Goal: Task Accomplishment & Management: Manage account settings

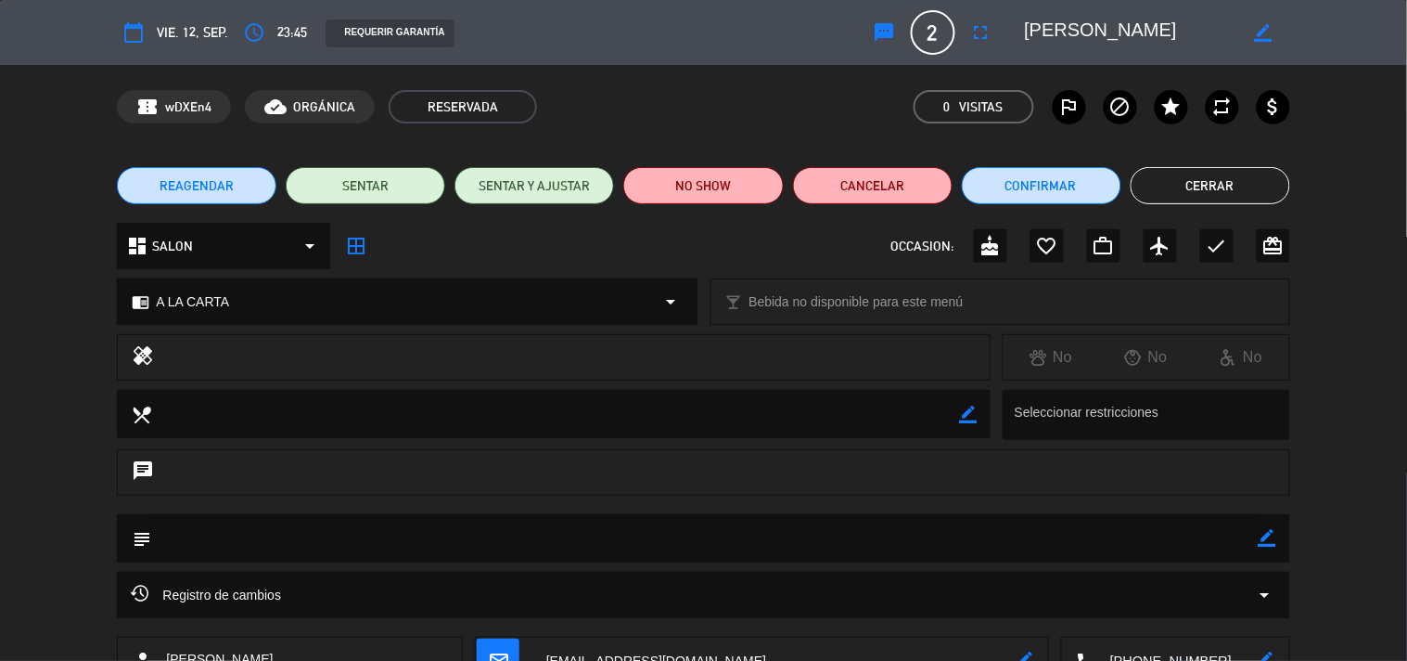
scroll to position [3092, 0]
click at [1238, 190] on button "Cerrar" at bounding box center [1211, 185] width 160 height 37
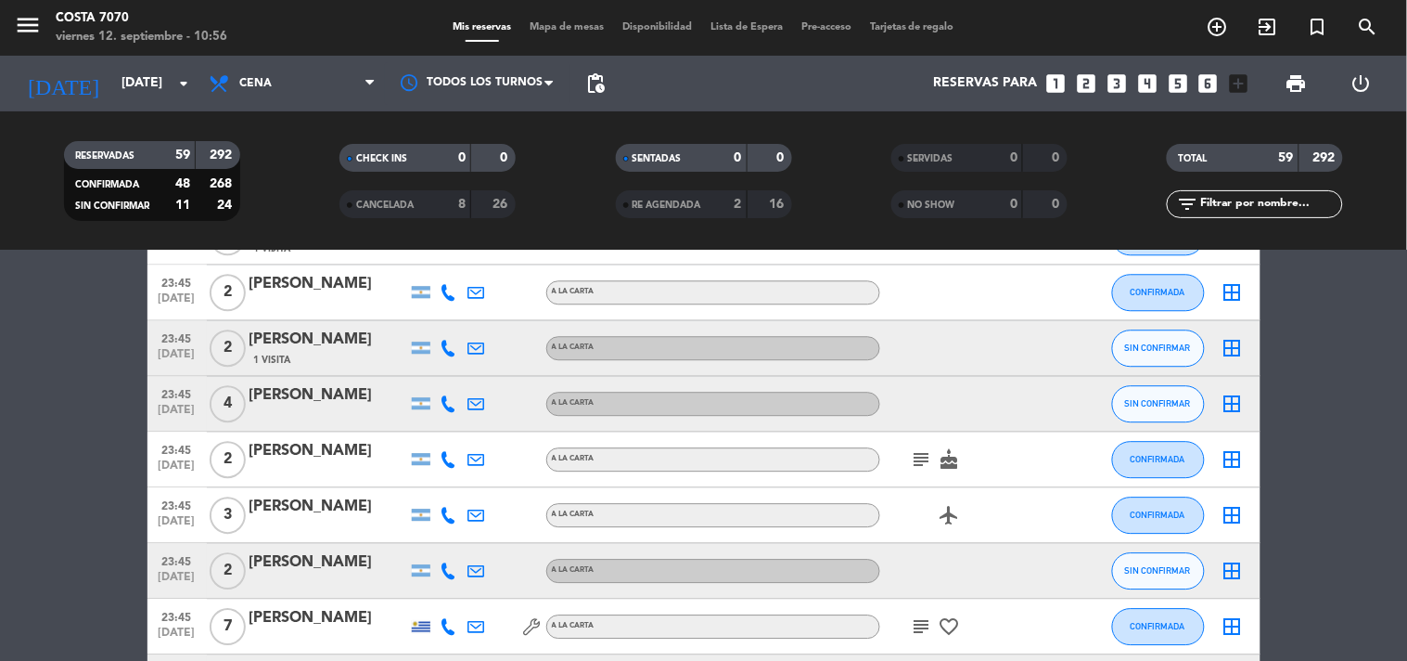
click at [1263, 199] on input "text" at bounding box center [1271, 204] width 144 height 20
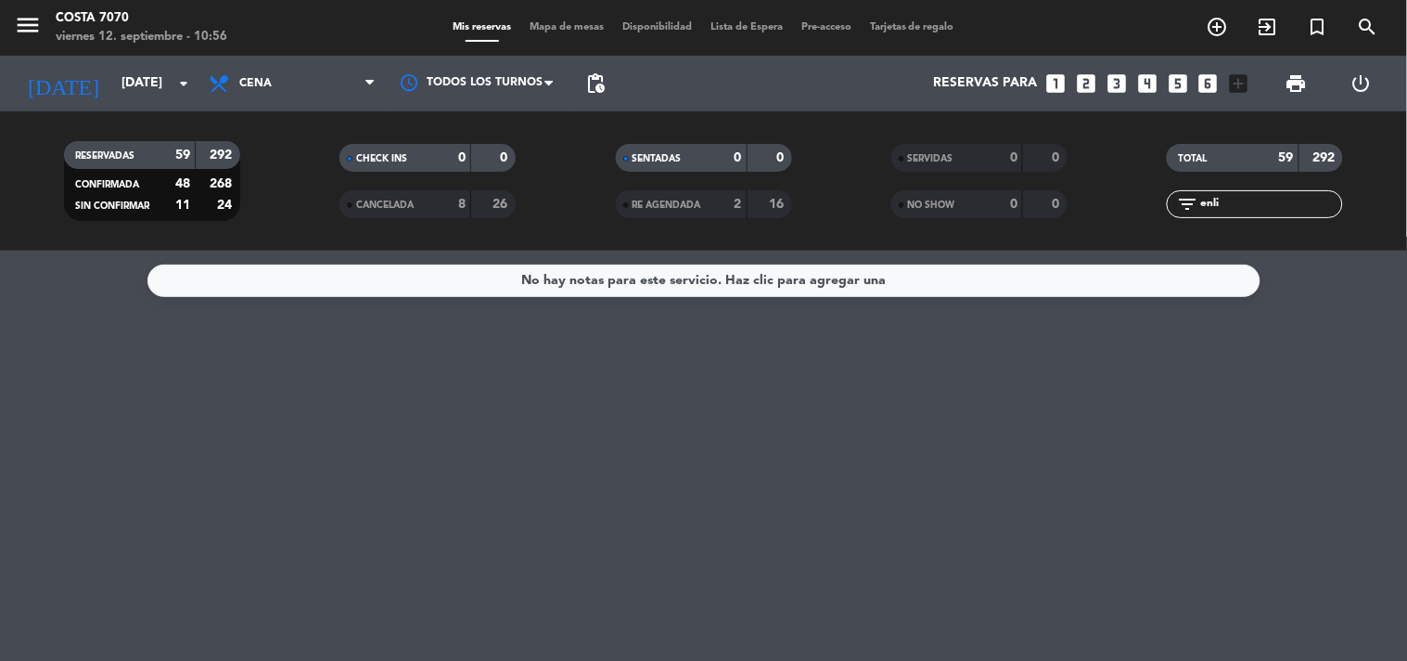
scroll to position [0, 0]
drag, startPoint x: 1262, startPoint y: 205, endPoint x: 560, endPoint y: 109, distance: 707.9
click at [579, 111] on div "RESERVADAS 59 292 CONFIRMADA 48 268 SIN CONFIRMAR 11 24 CHECK INS 0 0 CANCELADA…" at bounding box center [703, 180] width 1407 height 139
drag, startPoint x: 1222, startPoint y: 196, endPoint x: 1087, endPoint y: 186, distance: 134.8
click at [1087, 186] on div "RESERVADAS 59 292 CONFIRMADA 48 268 SIN CONFIRMAR 11 24 CHECK INS 0 0 CANCELADA…" at bounding box center [703, 181] width 1407 height 102
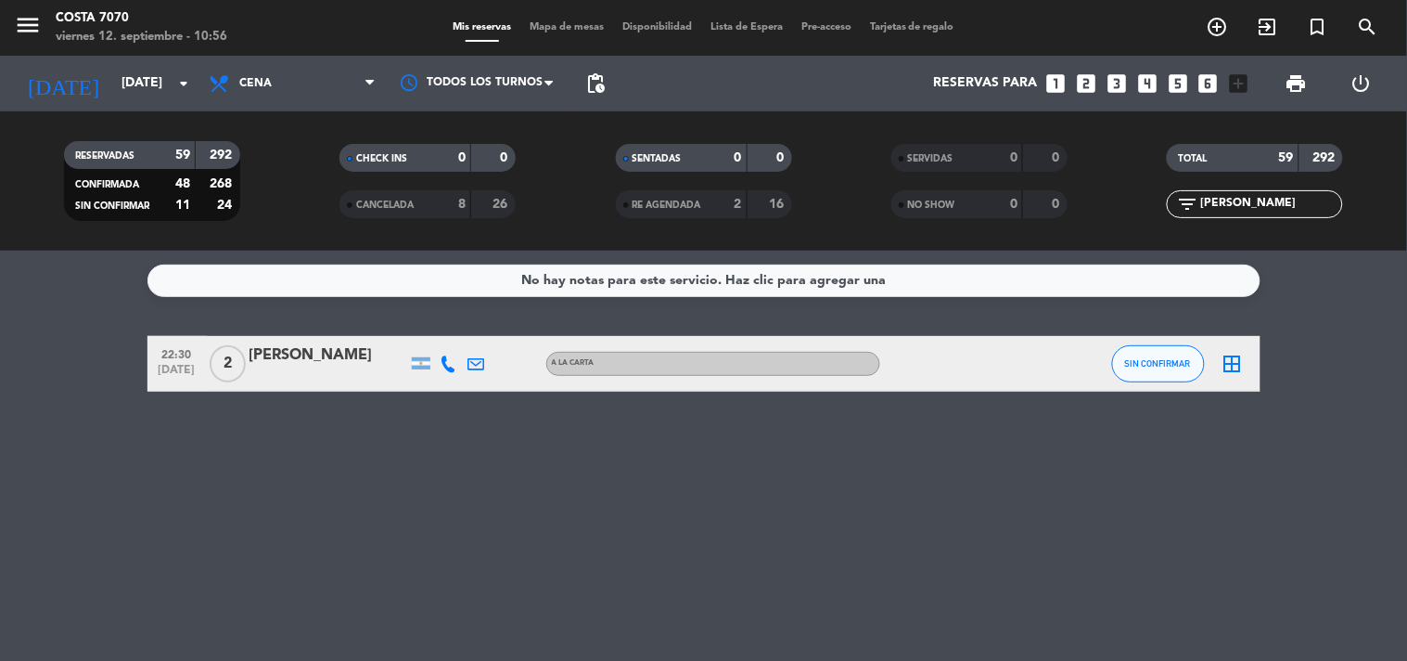
type input "[PERSON_NAME]"
click at [1145, 371] on button "SIN CONFIRMAR" at bounding box center [1158, 363] width 93 height 37
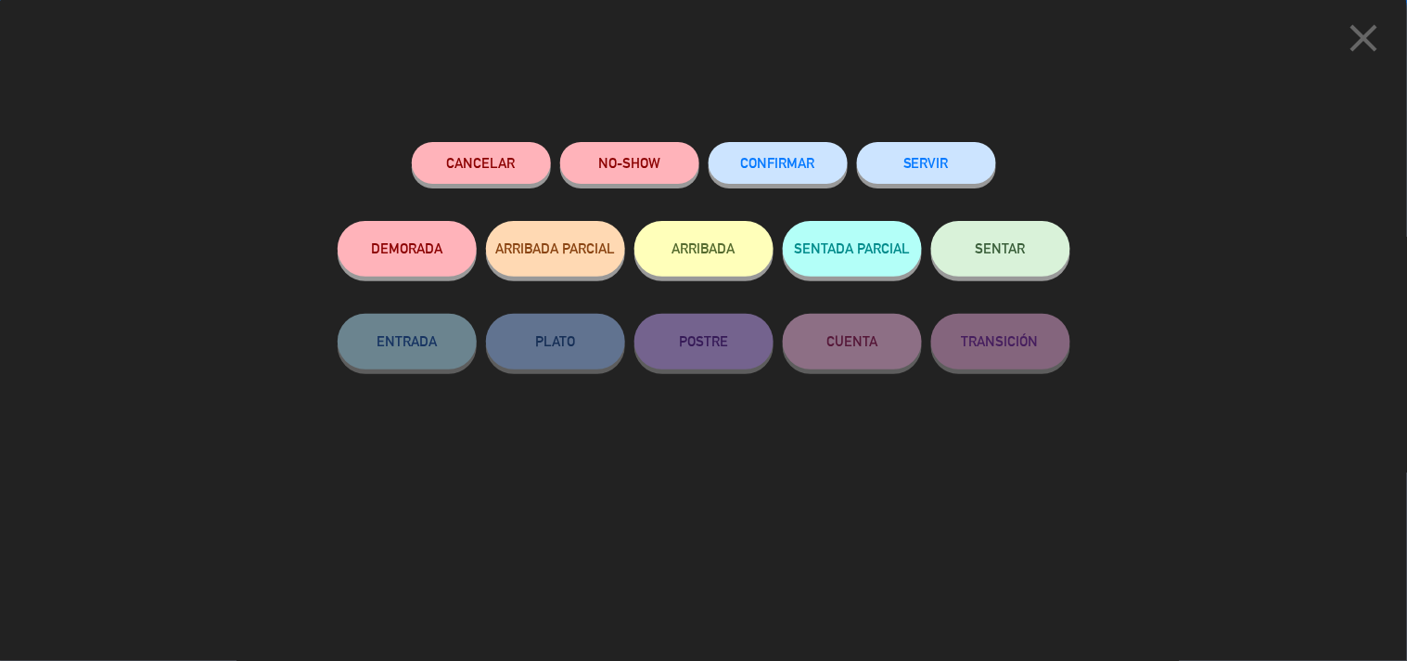
click at [494, 152] on button "Cancelar" at bounding box center [481, 163] width 139 height 42
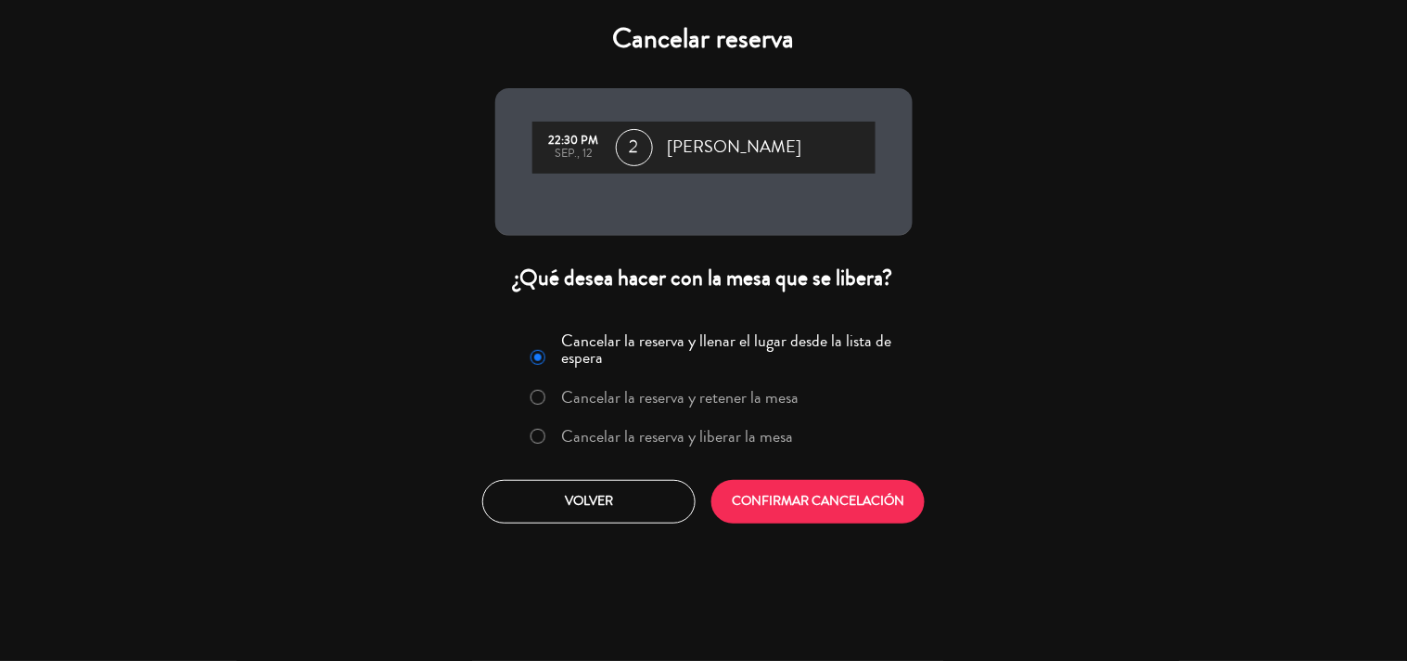
click at [661, 447] on label "Cancelar la reserva y liberar la mesa" at bounding box center [662, 436] width 282 height 33
click at [839, 524] on div "Cancelar la reserva y llenar el lugar desde la lista de espera Cancelar la rese…" at bounding box center [704, 424] width 445 height 225
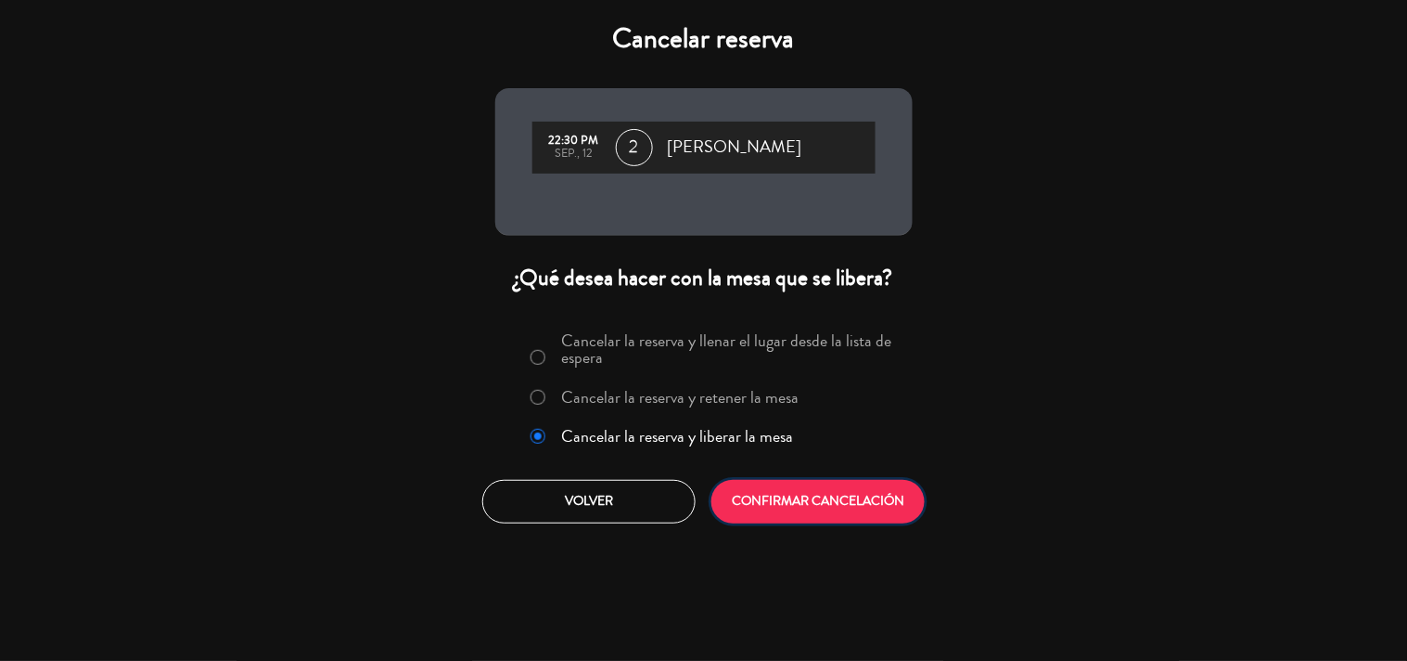
click at [800, 512] on button "CONFIRMAR CANCELACIÓN" at bounding box center [818, 502] width 213 height 44
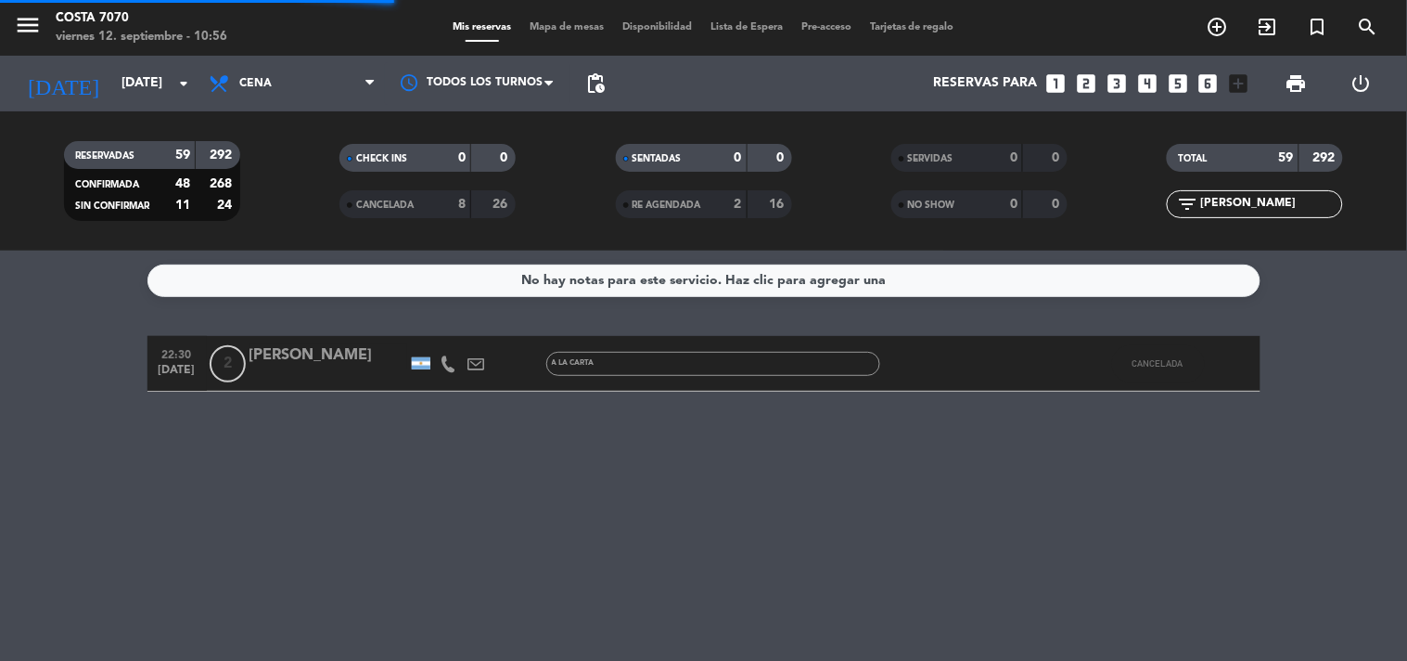
click at [1252, 209] on input "[PERSON_NAME]" at bounding box center [1271, 204] width 144 height 20
click at [1252, 210] on input "[PERSON_NAME]" at bounding box center [1271, 204] width 144 height 20
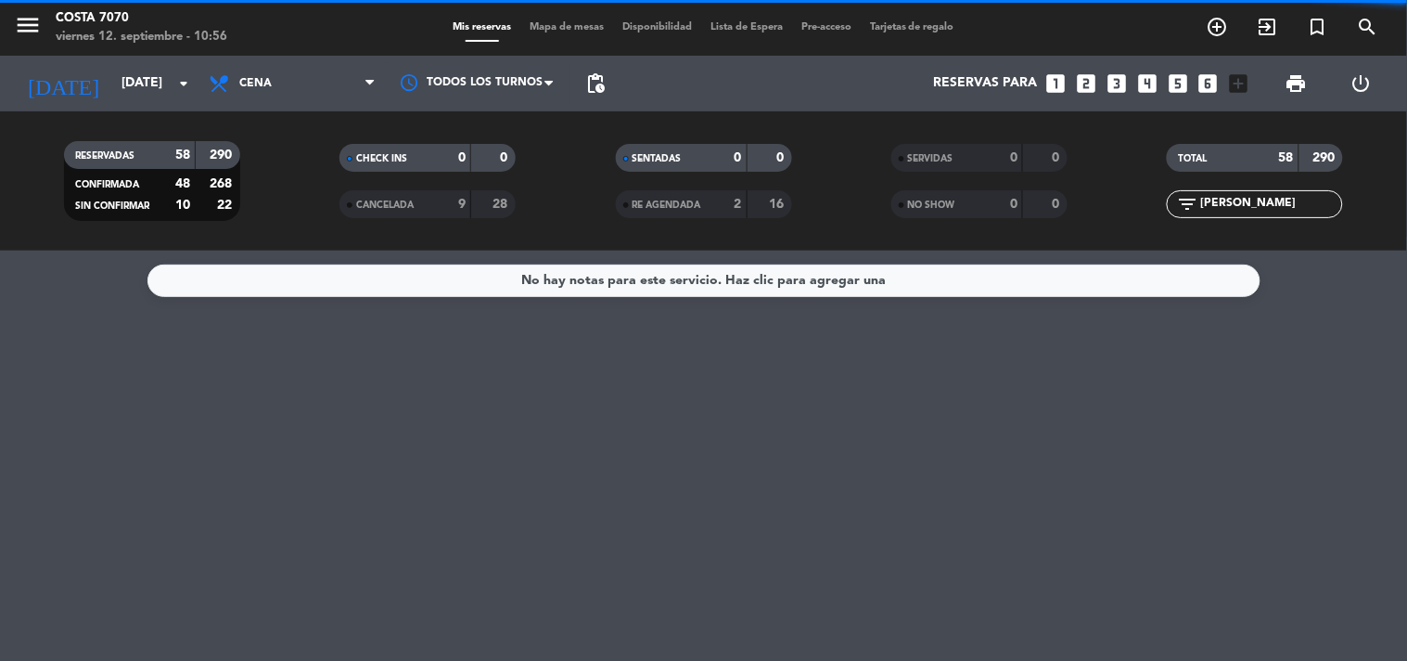
click at [1252, 210] on input "[PERSON_NAME]" at bounding box center [1271, 204] width 144 height 20
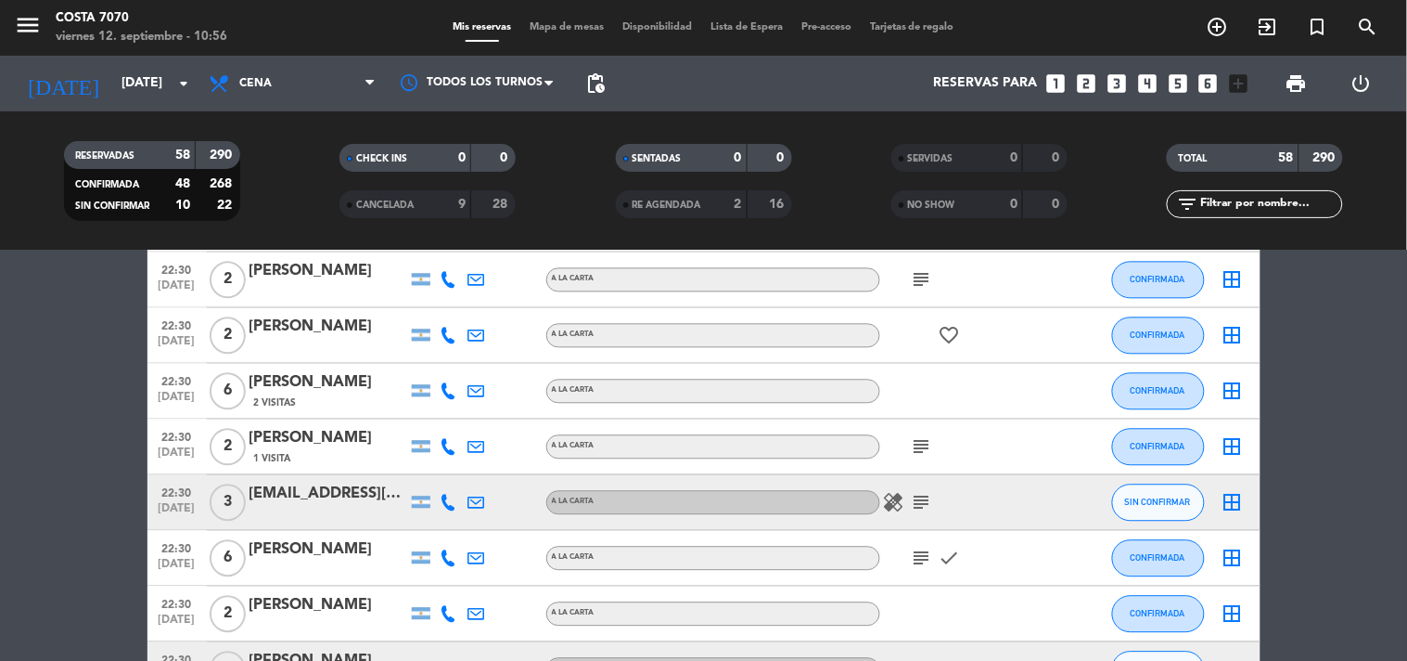
scroll to position [1237, 0]
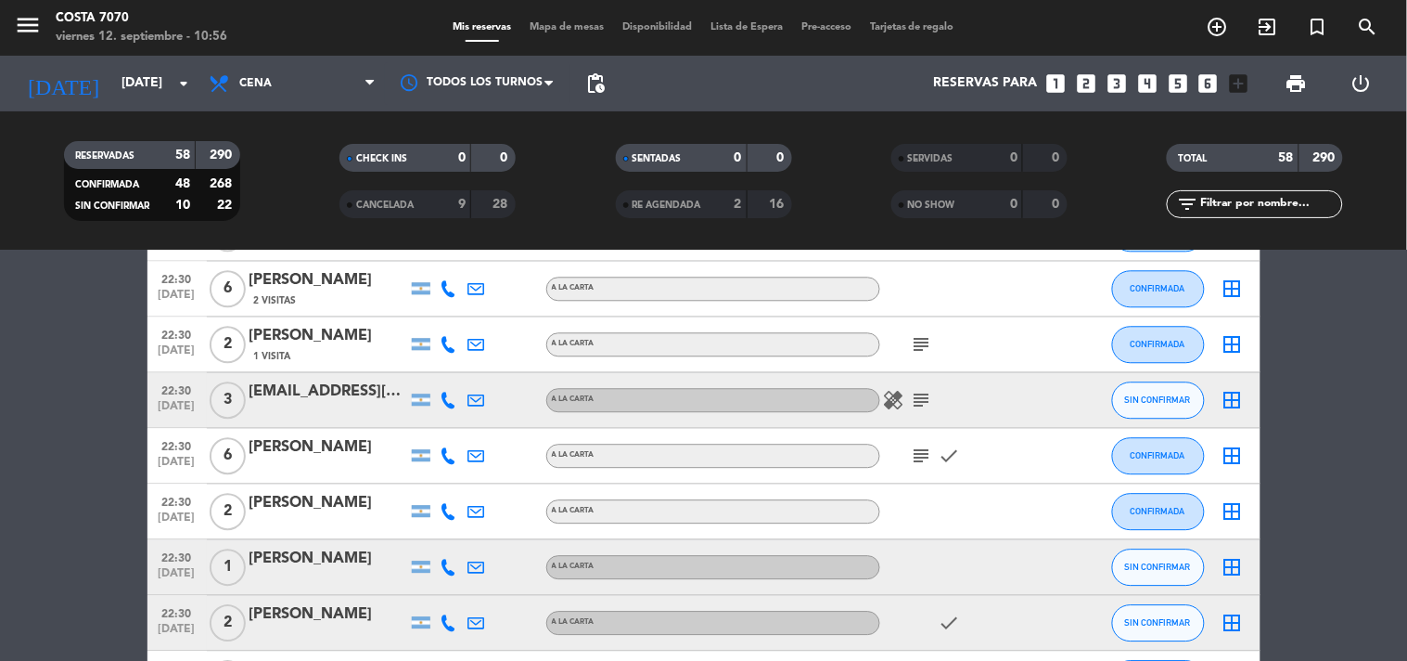
click at [448, 395] on icon at bounding box center [449, 400] width 17 height 17
click at [457, 371] on span "content_paste" at bounding box center [464, 368] width 14 height 14
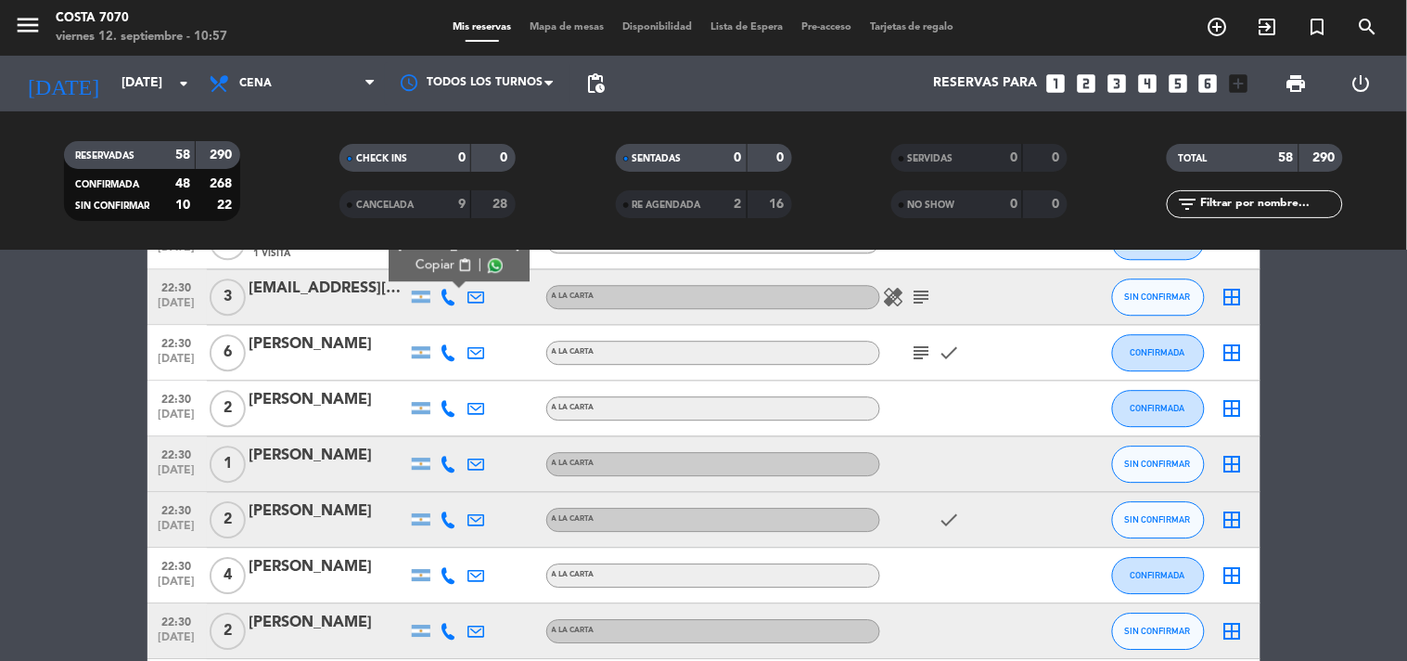
click at [451, 459] on icon at bounding box center [449, 464] width 17 height 17
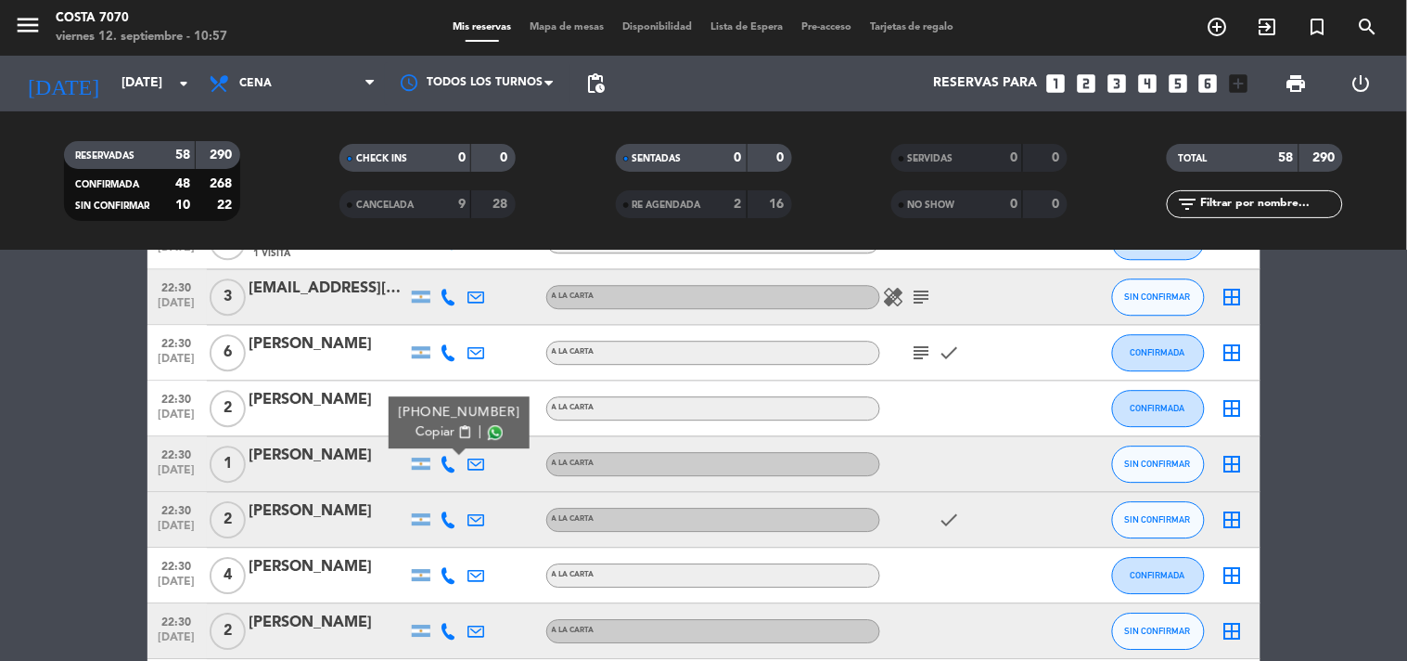
click at [430, 431] on span "Copiar" at bounding box center [435, 431] width 39 height 19
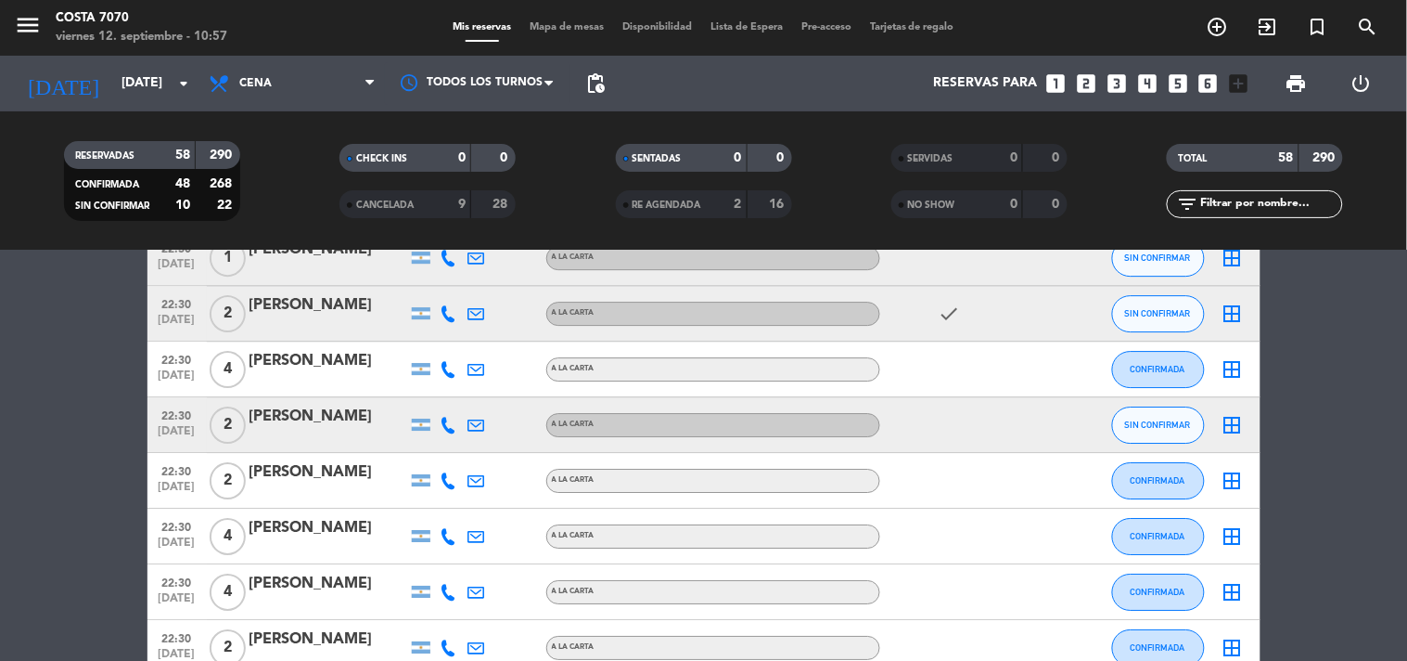
click at [449, 317] on icon at bounding box center [449, 313] width 17 height 17
click at [443, 288] on button "Copiar content_paste" at bounding box center [444, 281] width 57 height 19
click at [452, 423] on icon at bounding box center [449, 425] width 17 height 17
click at [443, 397] on span "Copiar" at bounding box center [435, 392] width 39 height 19
click at [1176, 416] on button "SIN CONFIRMAR" at bounding box center [1158, 424] width 93 height 37
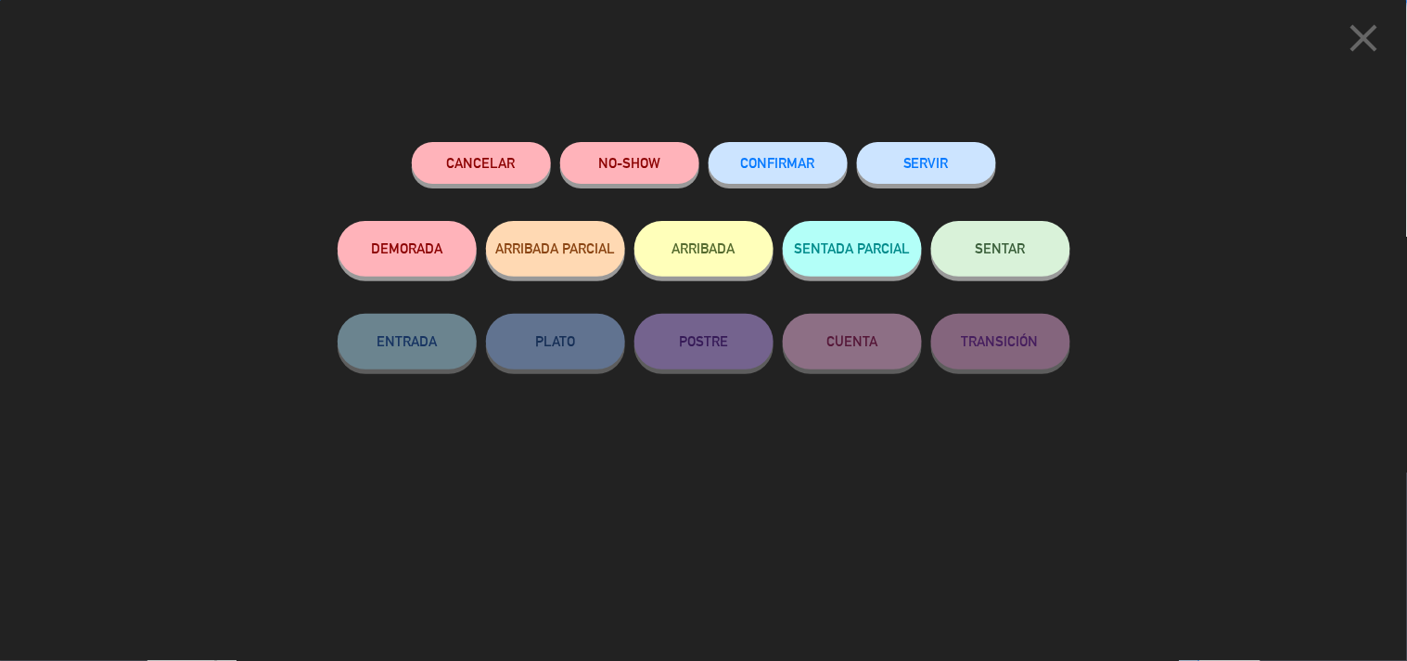
click at [766, 162] on span "CONFIRMAR" at bounding box center [778, 163] width 74 height 16
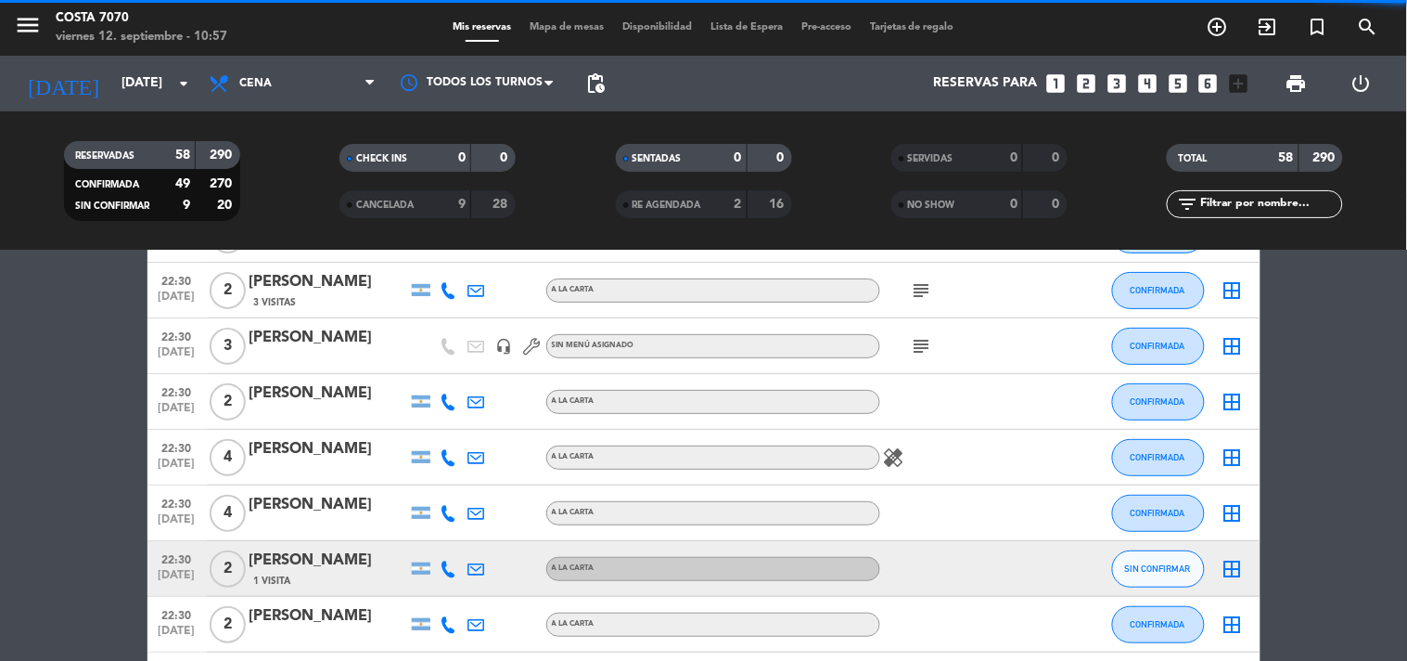
scroll to position [2061, 0]
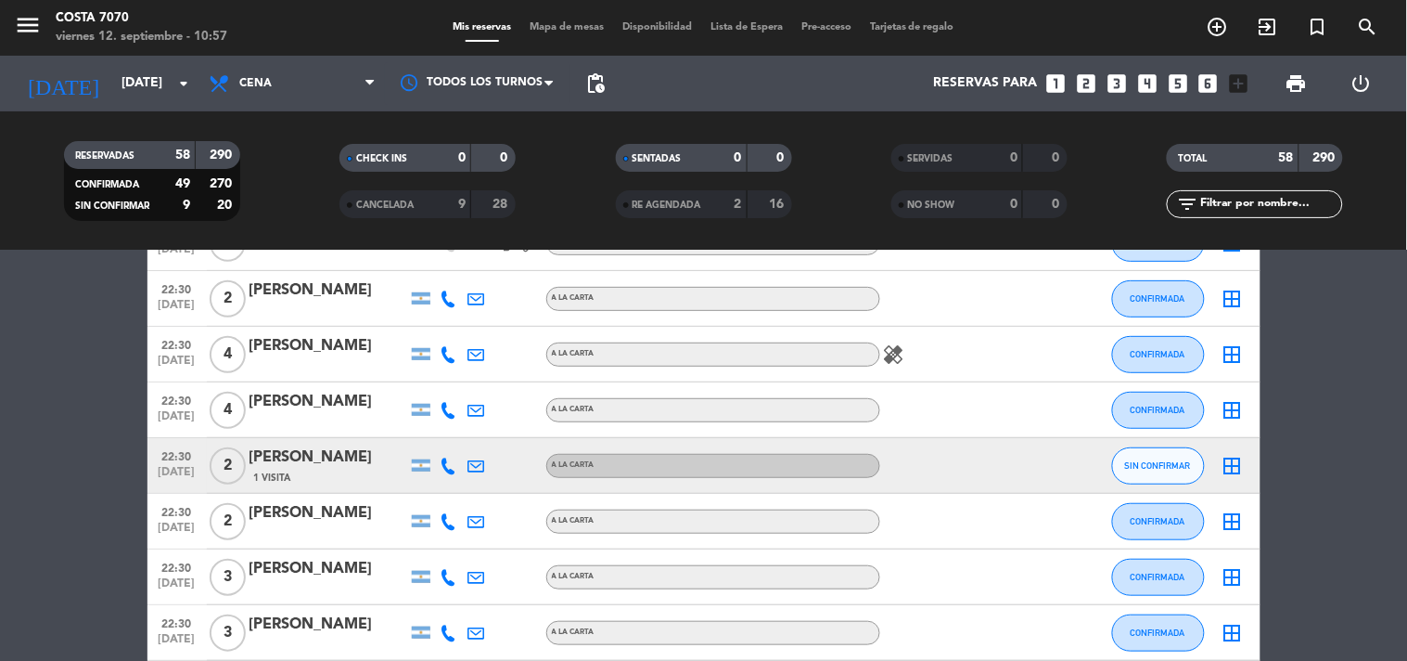
click at [446, 459] on icon at bounding box center [449, 465] width 17 height 17
click at [457, 427] on span "content_paste" at bounding box center [464, 434] width 14 height 14
click at [319, 456] on div "[PERSON_NAME]" at bounding box center [329, 457] width 158 height 24
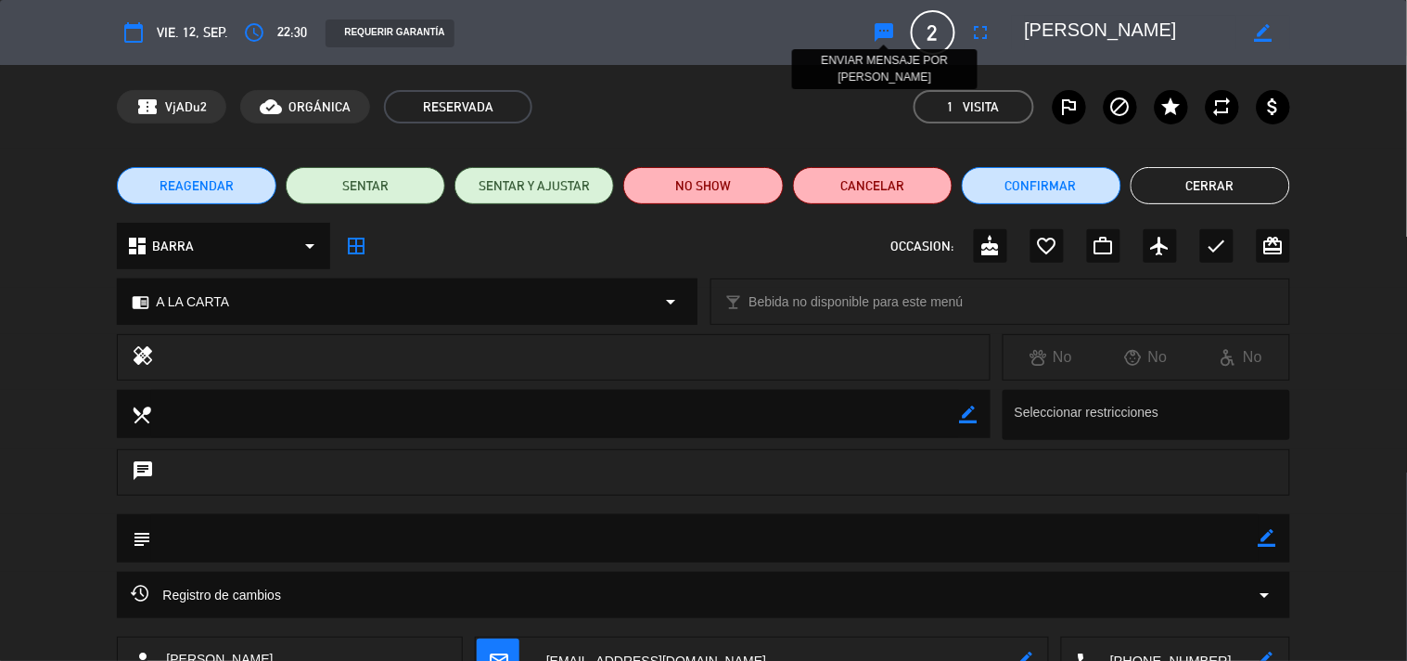
click at [888, 32] on icon "sms" at bounding box center [885, 32] width 22 height 22
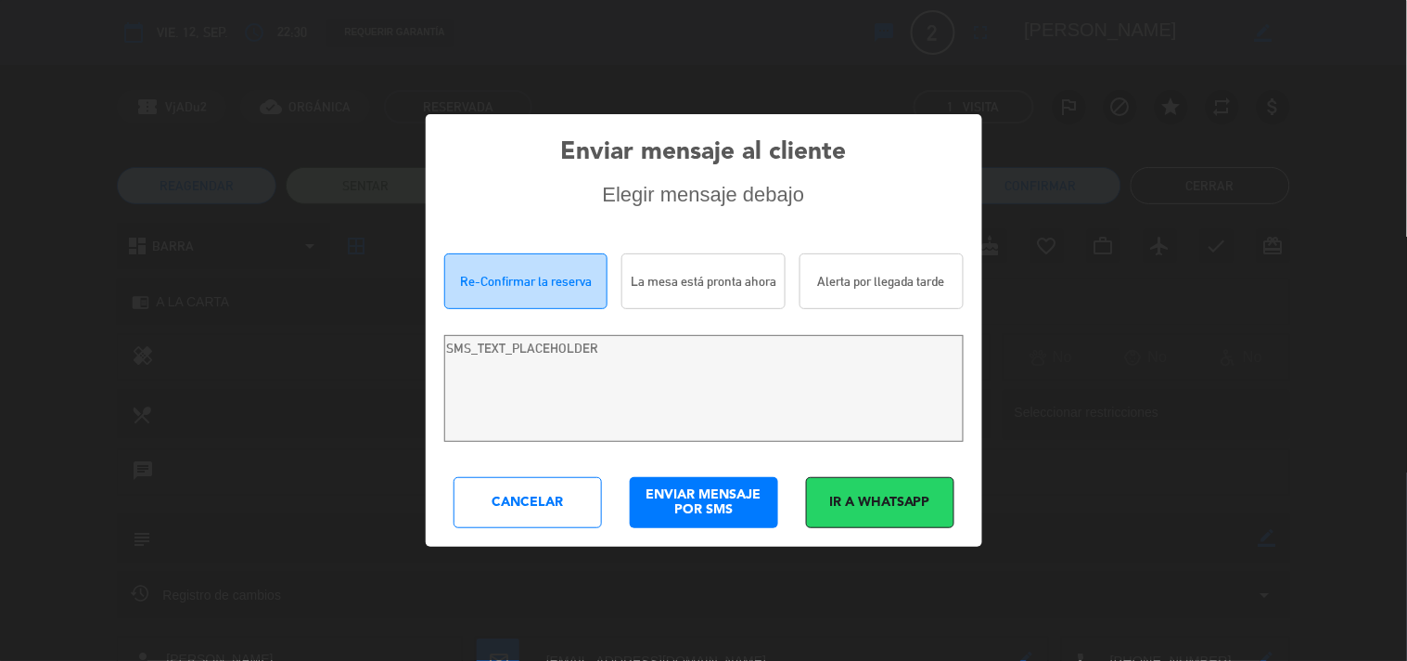
type textarea "[PERSON_NAME]! Estamos escribiendo para re-confirmar su reserva en [PERSON_NAME…"
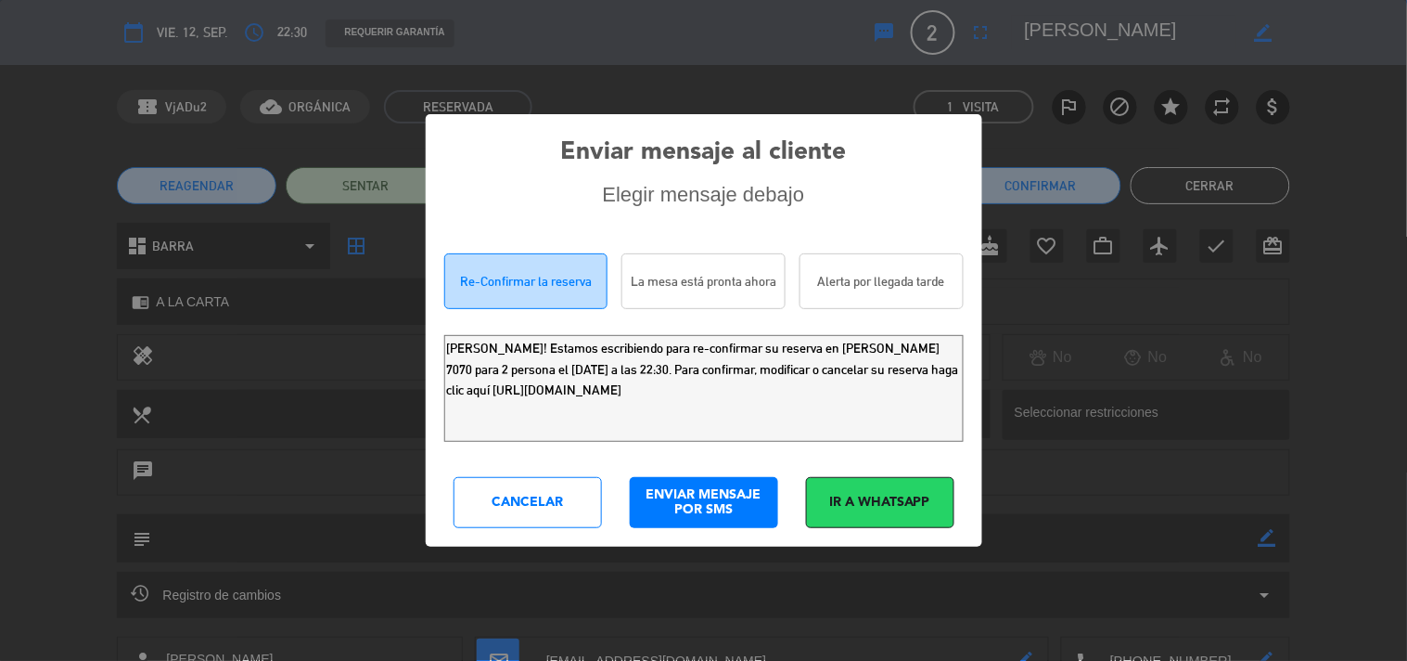
drag, startPoint x: 796, startPoint y: 386, endPoint x: 0, endPoint y: 20, distance: 875.9
click at [0, 50] on div "Enviar mensaje al cliente Elegir mensaje debajo Re-Confirmar la reserva La mesa…" at bounding box center [703, 330] width 1407 height 661
click at [566, 508] on div "Cancelar" at bounding box center [528, 502] width 148 height 51
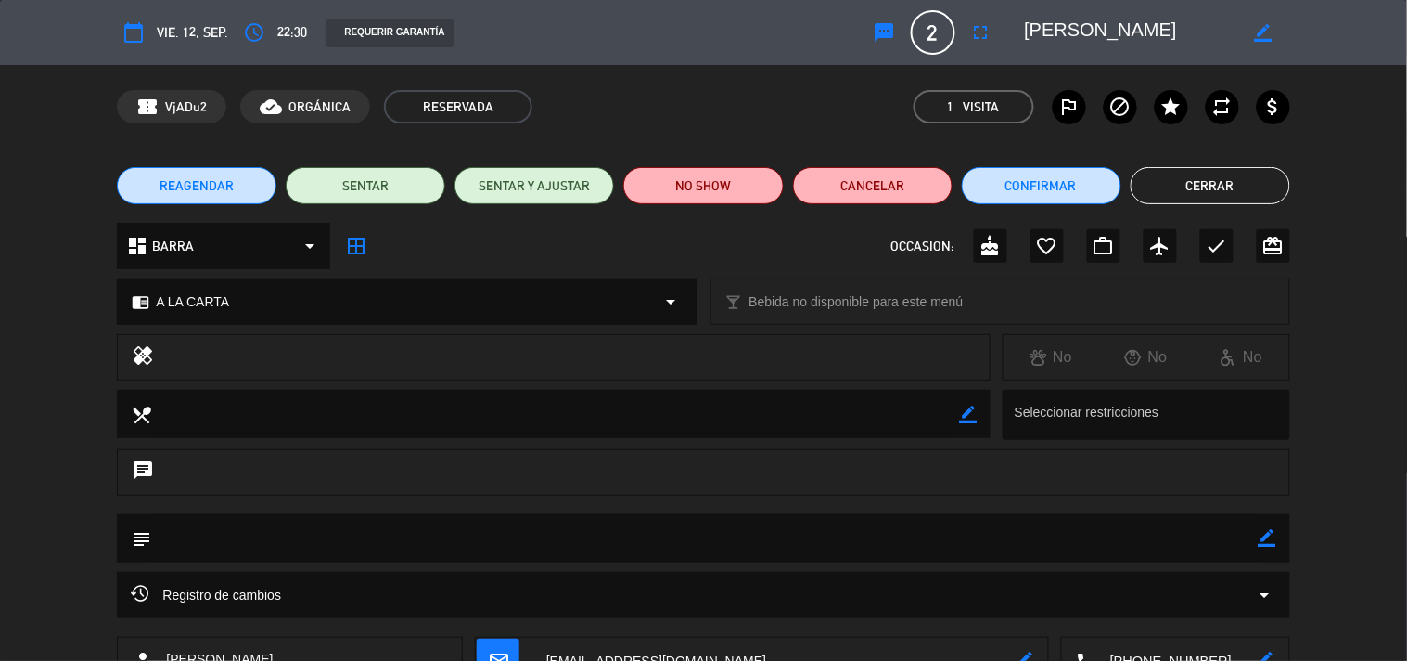
click at [1206, 183] on button "Cerrar" at bounding box center [1211, 185] width 160 height 37
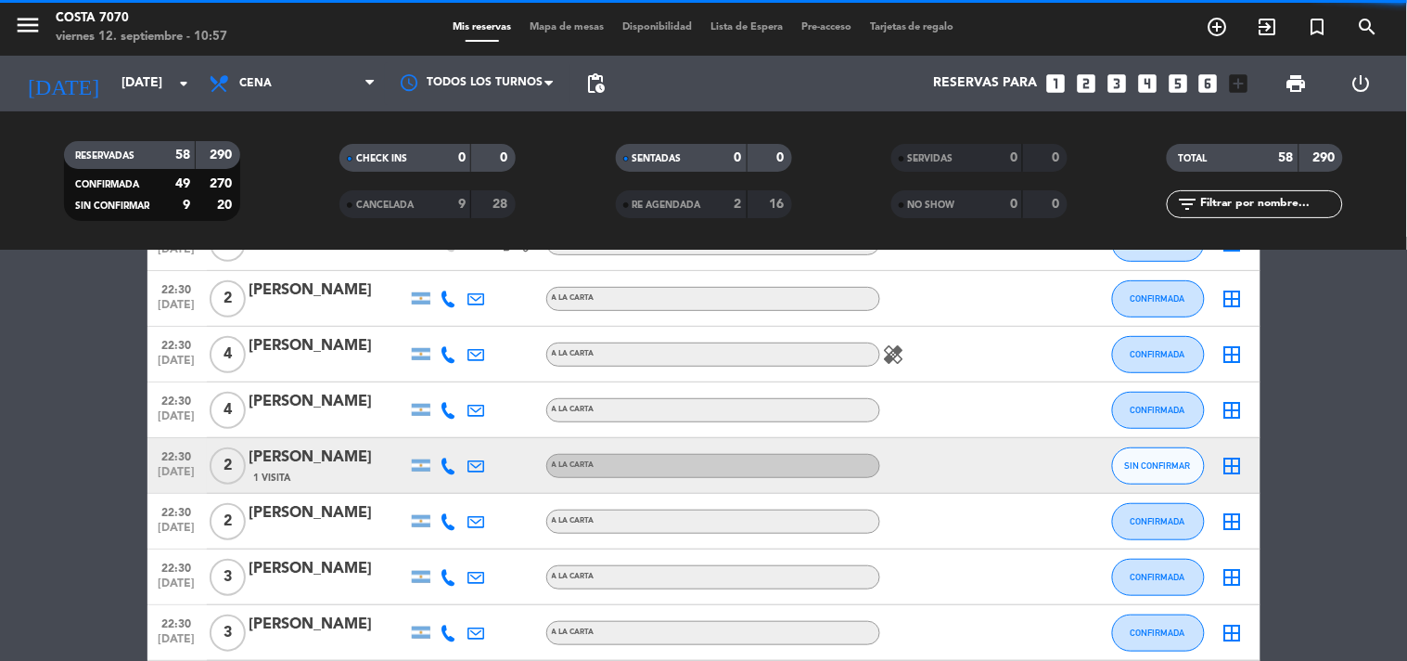
scroll to position [2267, 0]
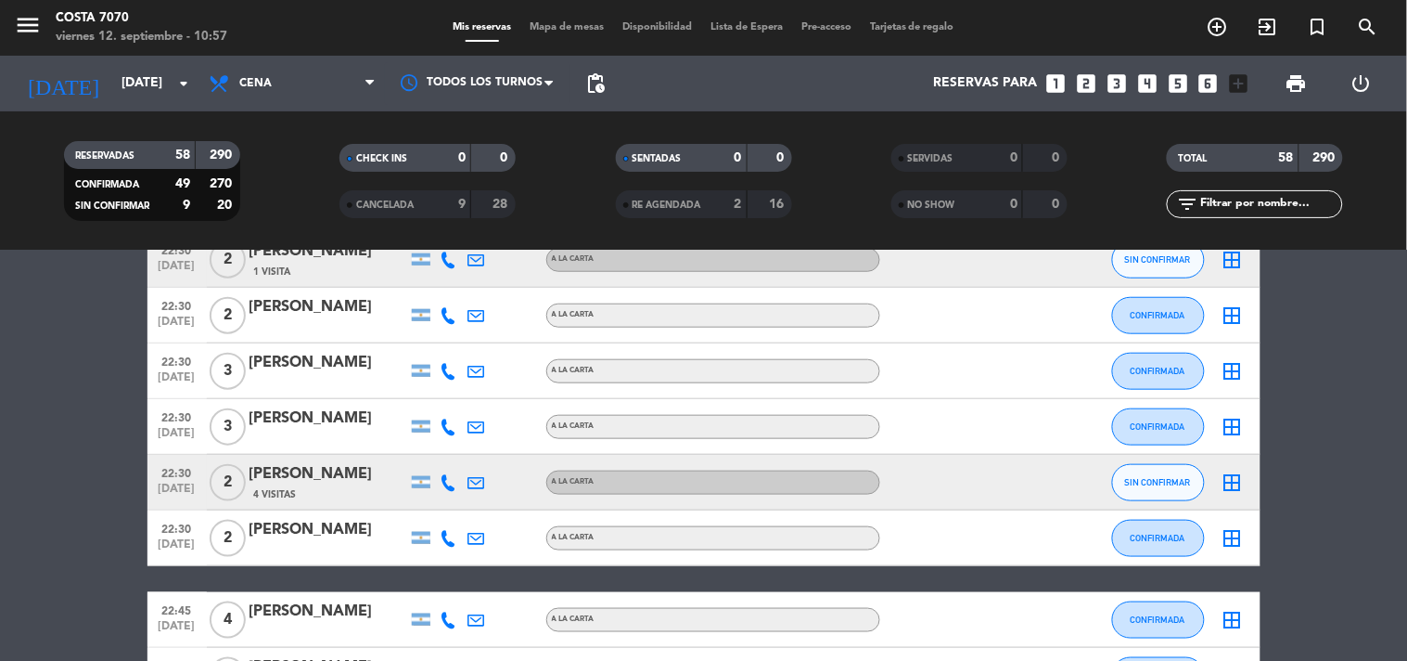
click at [447, 479] on icon at bounding box center [449, 482] width 17 height 17
click at [440, 443] on span "Copiar" at bounding box center [435, 450] width 39 height 19
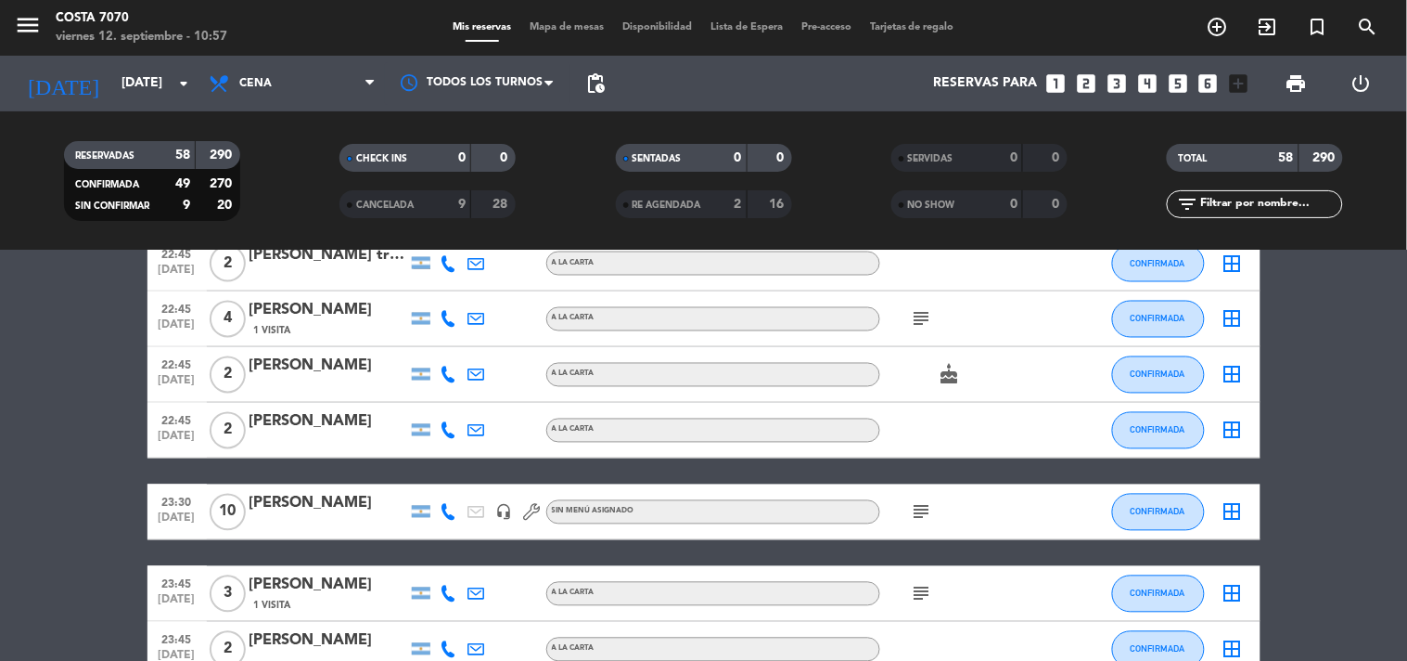
scroll to position [2886, 0]
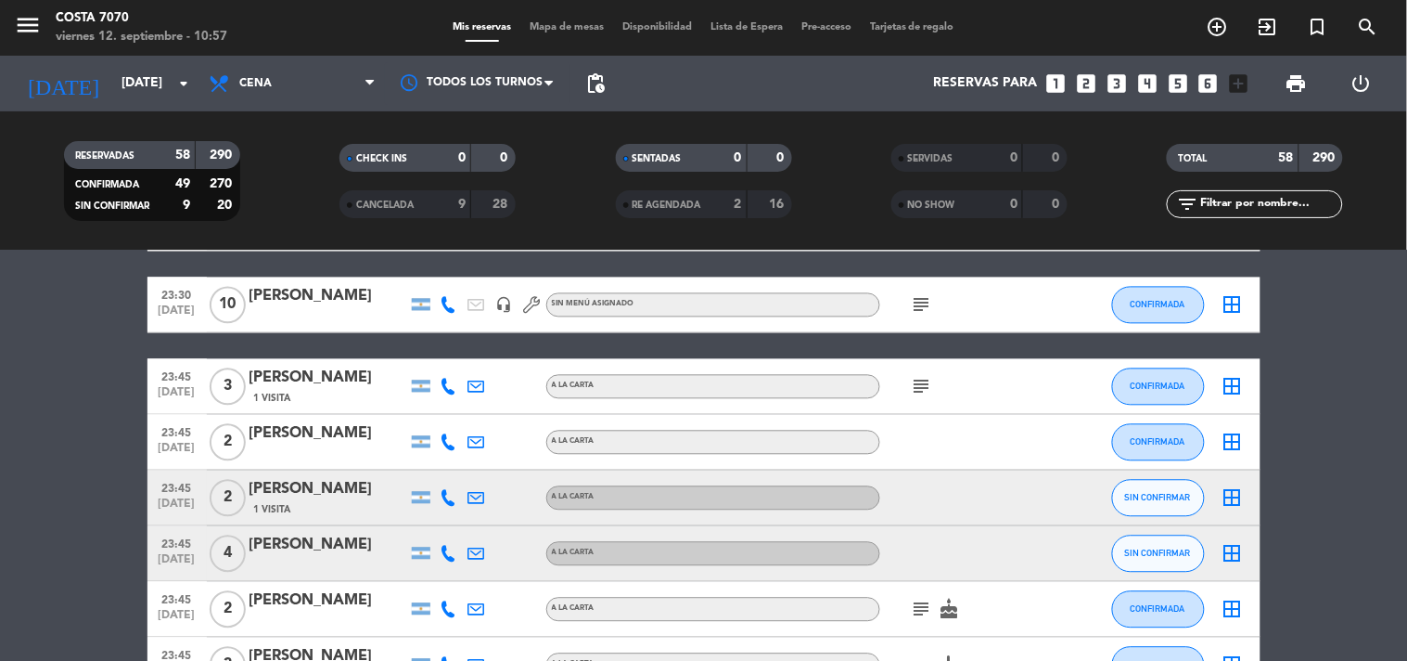
click at [452, 496] on icon at bounding box center [449, 498] width 17 height 17
click at [442, 468] on span "Copiar" at bounding box center [435, 465] width 39 height 19
click at [450, 548] on icon at bounding box center [449, 554] width 17 height 17
click at [436, 520] on span "Copiar" at bounding box center [435, 521] width 39 height 19
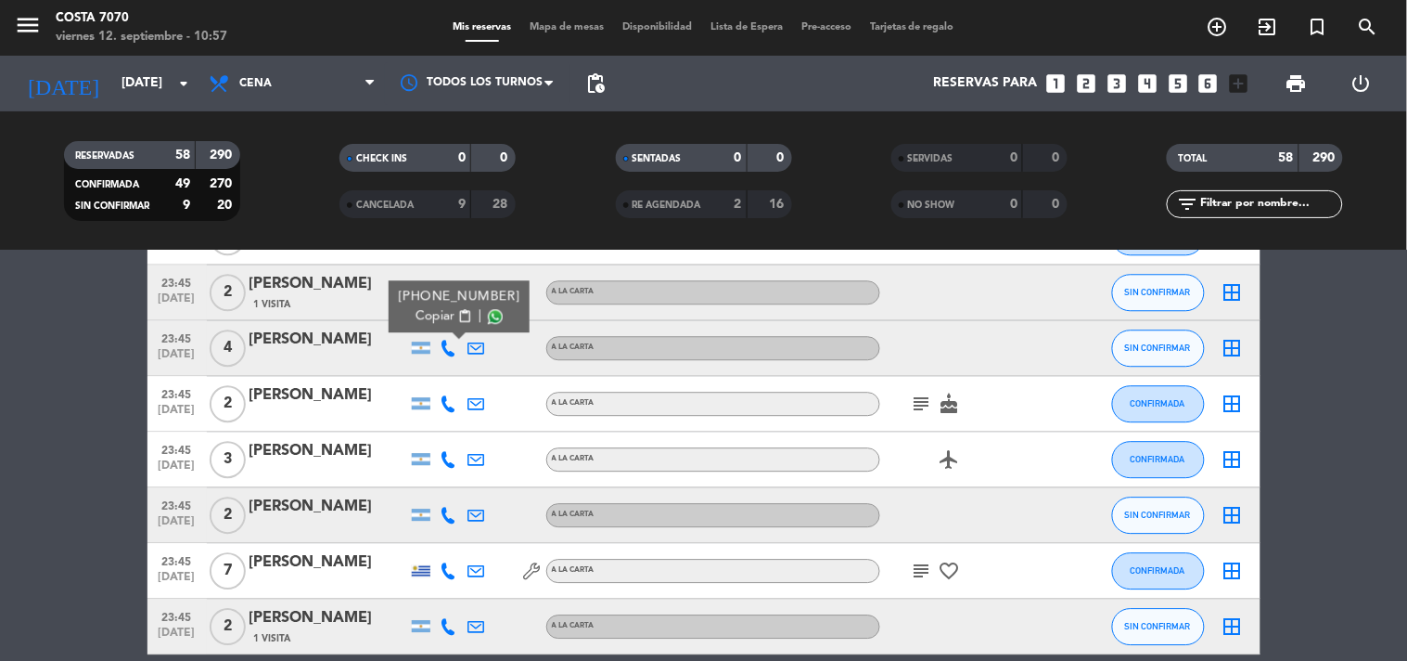
scroll to position [3178, 0]
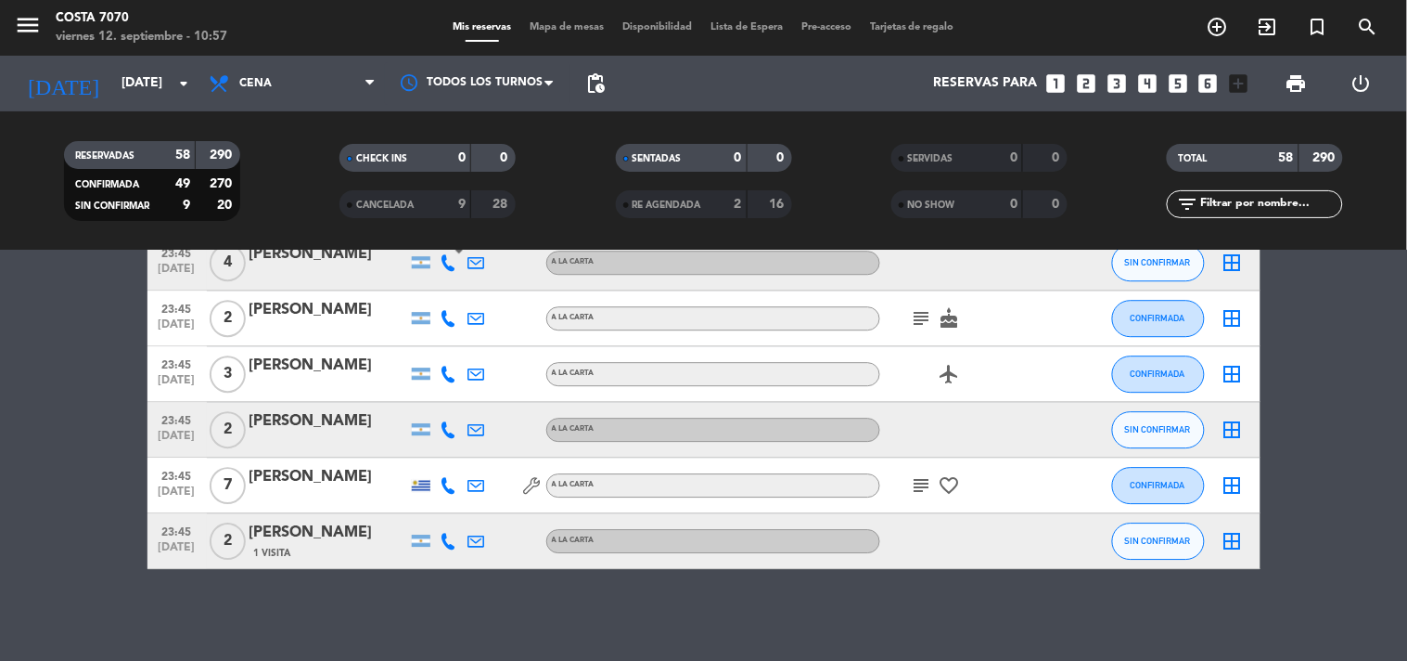
click at [450, 430] on icon at bounding box center [449, 429] width 17 height 17
click at [441, 381] on div "[PHONE_NUMBER]" at bounding box center [459, 377] width 122 height 19
click at [445, 397] on button "Copiar content_paste" at bounding box center [444, 397] width 57 height 19
click at [443, 544] on icon at bounding box center [449, 541] width 17 height 17
click at [437, 518] on div "[PHONE_NUMBER] Copiar content_paste |" at bounding box center [459, 499] width 141 height 52
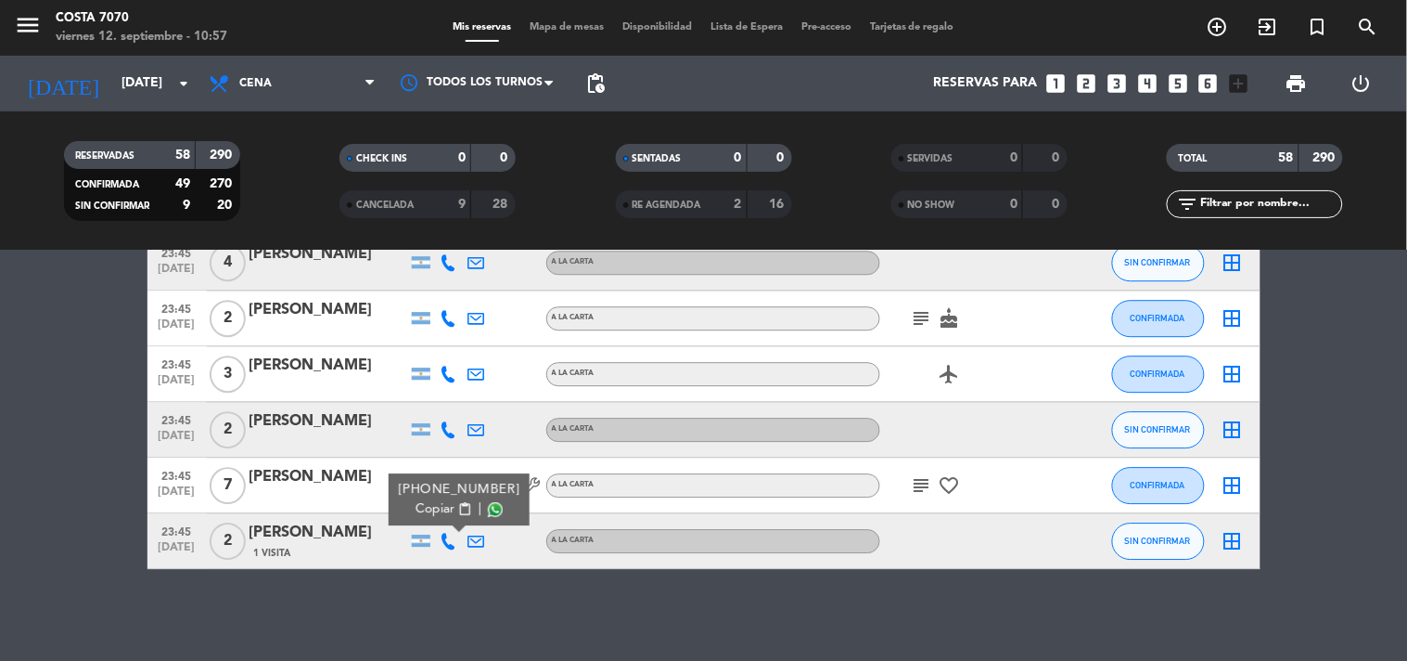
click at [431, 514] on span "Copiar" at bounding box center [435, 508] width 39 height 19
click at [314, 524] on div "[PERSON_NAME]" at bounding box center [329, 532] width 158 height 24
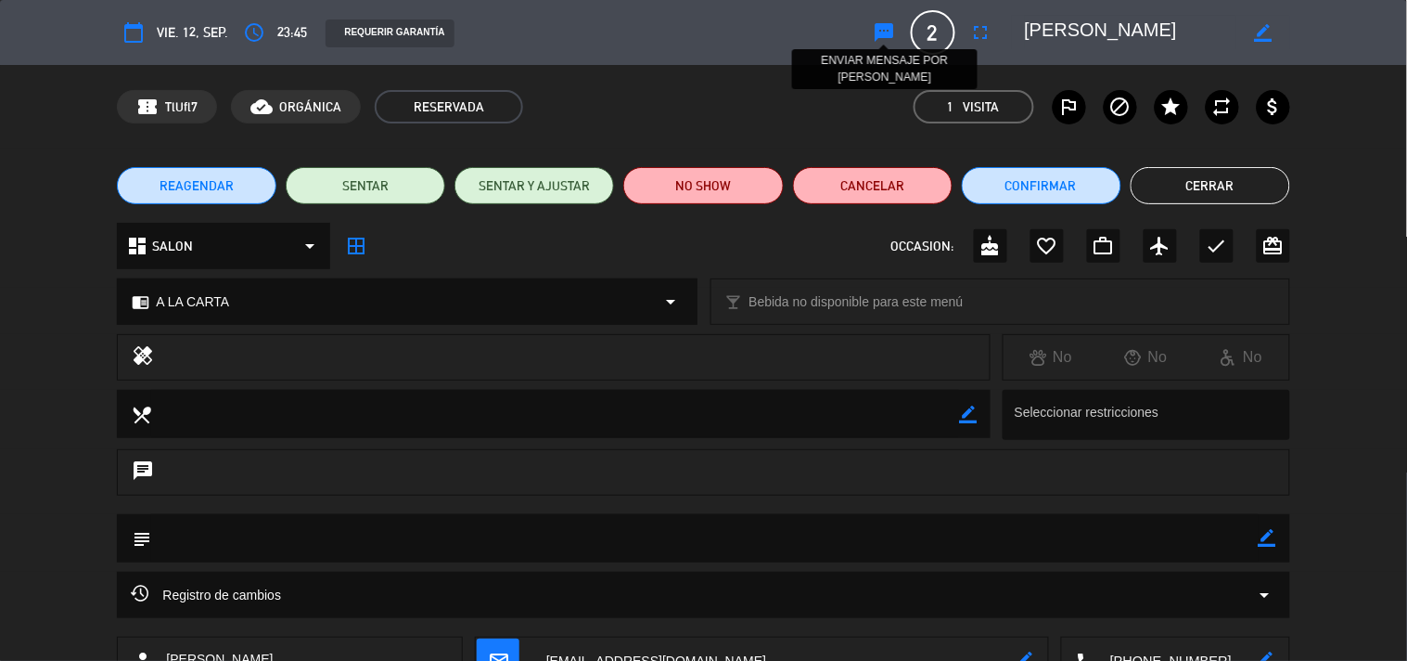
click at [882, 37] on icon "sms" at bounding box center [885, 32] width 22 height 22
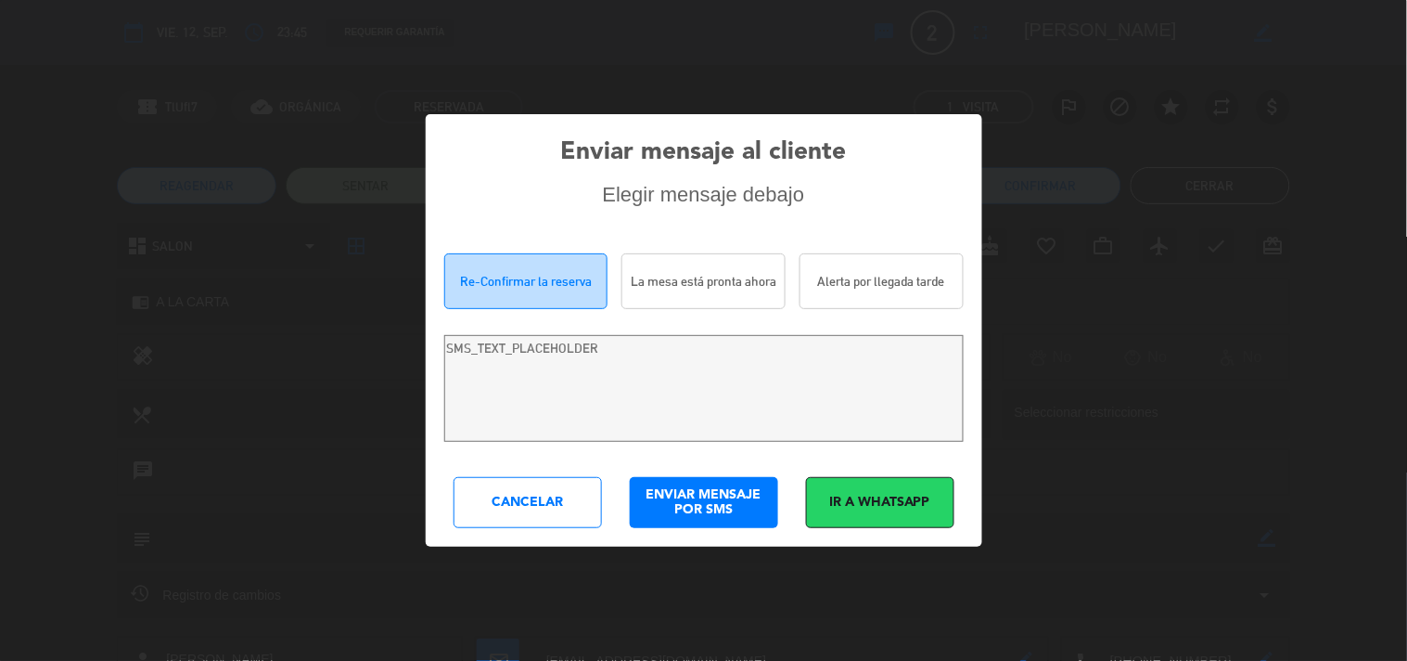
type textarea "Hola [PERSON_NAME]! Estamos escribiendo para re-confirmar su reserva en [PERSON…"
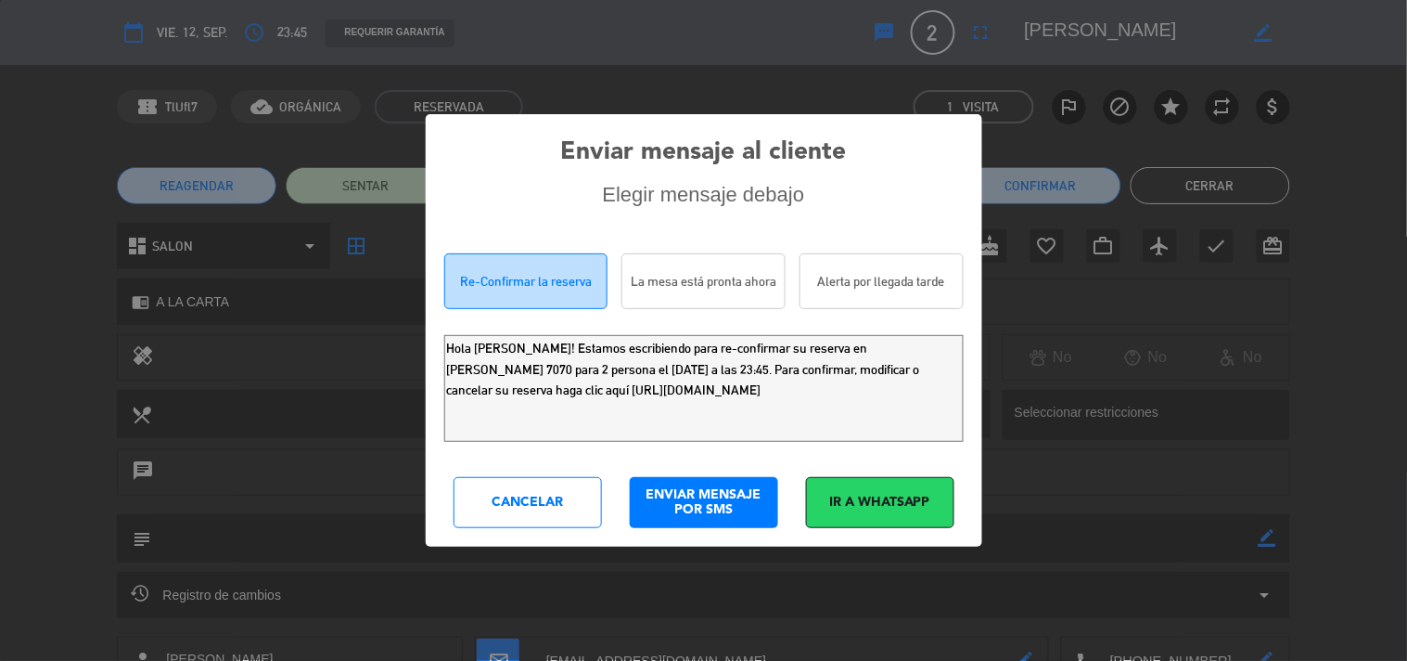
drag, startPoint x: 79, startPoint y: 244, endPoint x: 0, endPoint y: 150, distance: 122.5
click at [0, 184] on div "Enviar mensaje al cliente Elegir mensaje debajo Re-Confirmar la reserva La mesa…" at bounding box center [703, 330] width 1407 height 661
click at [527, 510] on div "Cancelar" at bounding box center [528, 502] width 148 height 51
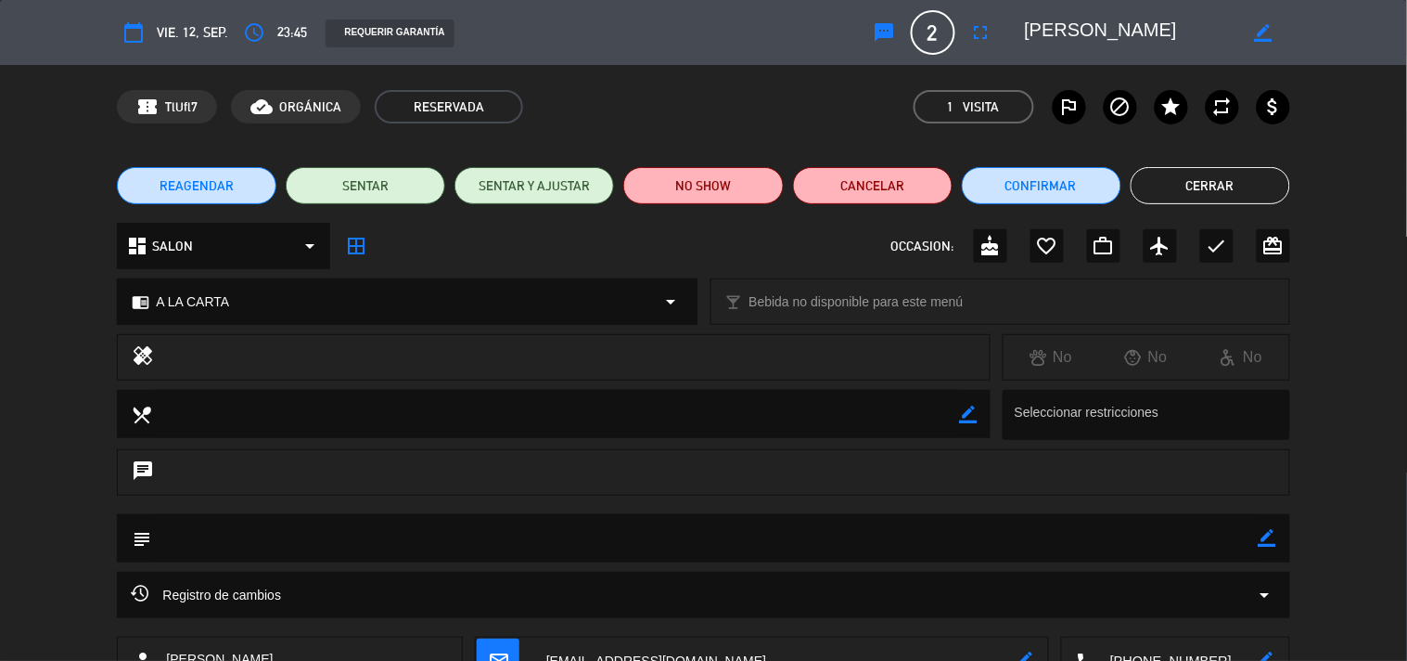
click at [1201, 176] on button "Cerrar" at bounding box center [1211, 185] width 160 height 37
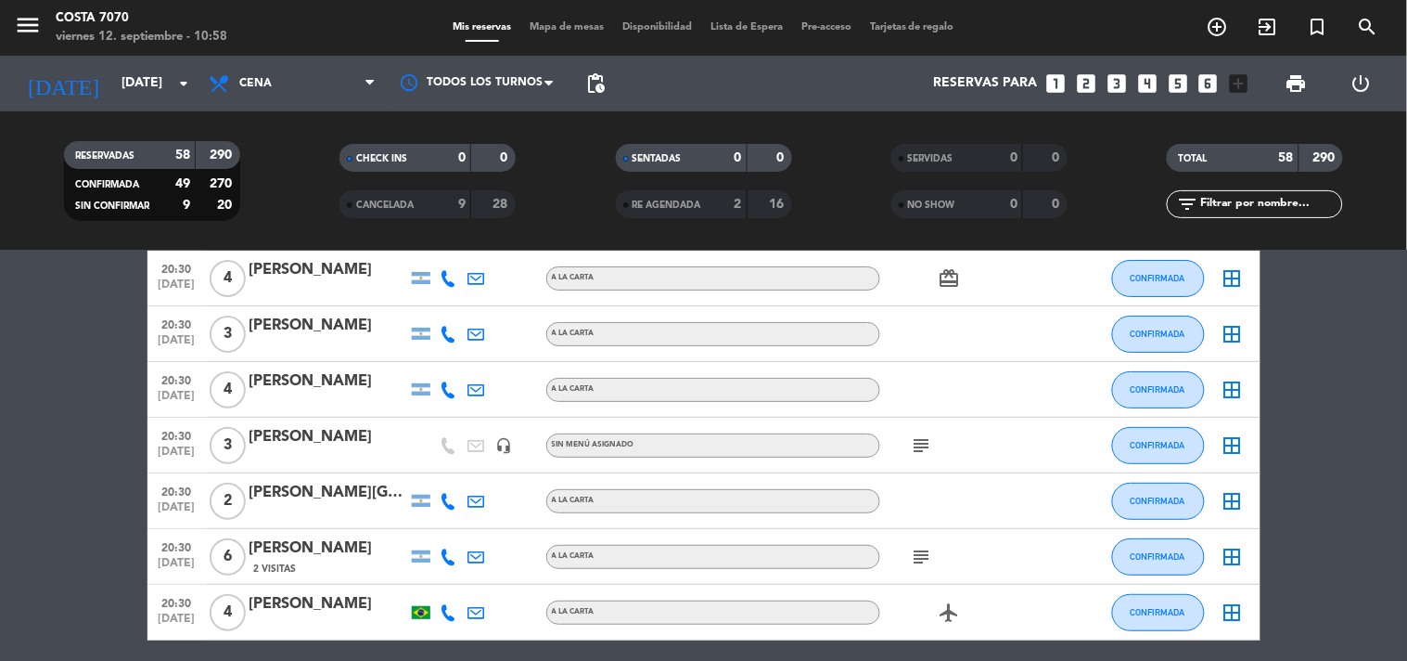
scroll to position [0, 0]
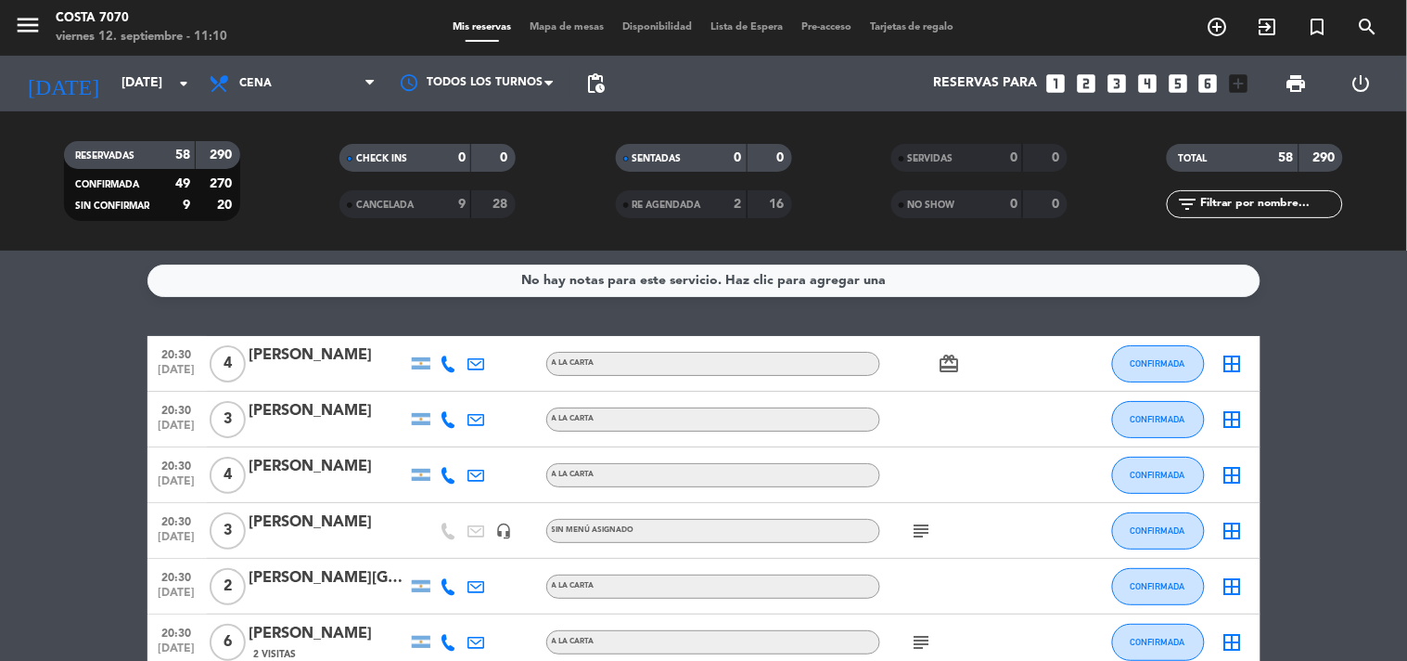
click at [1210, 94] on icon "looks_6" at bounding box center [1209, 83] width 24 height 24
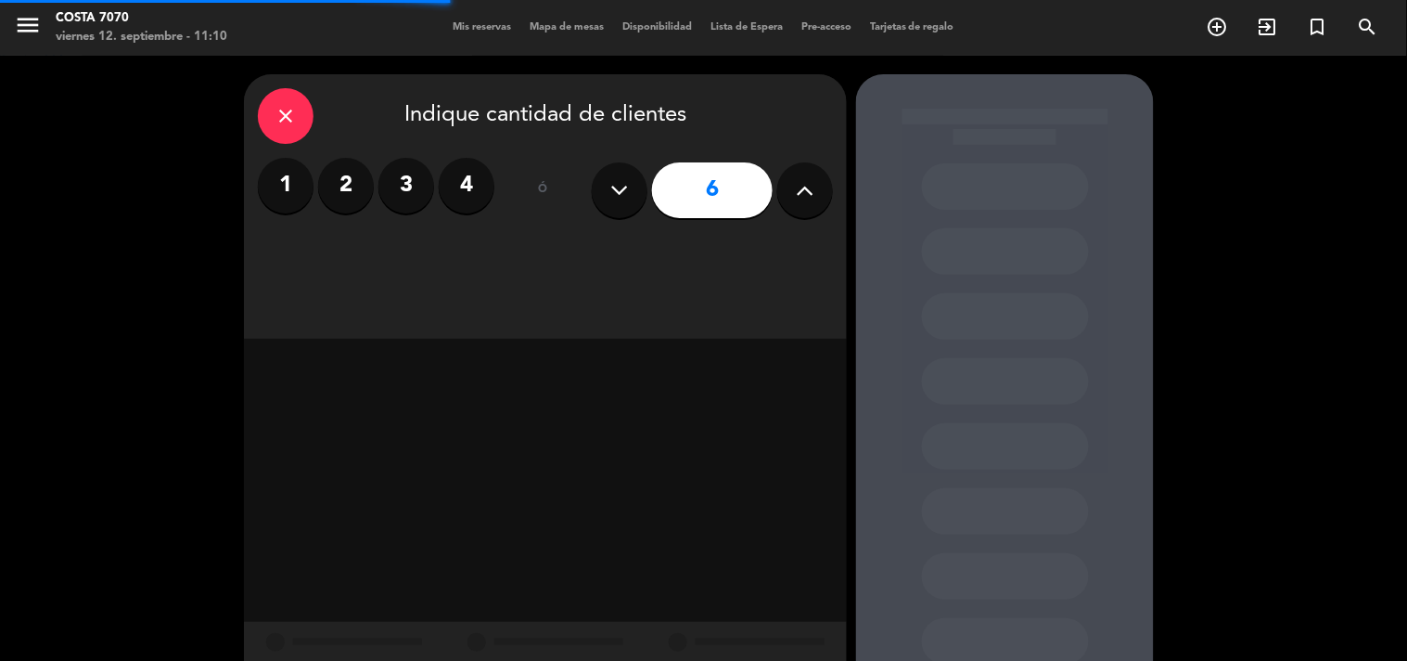
click at [811, 190] on icon at bounding box center [806, 190] width 18 height 28
type input "8"
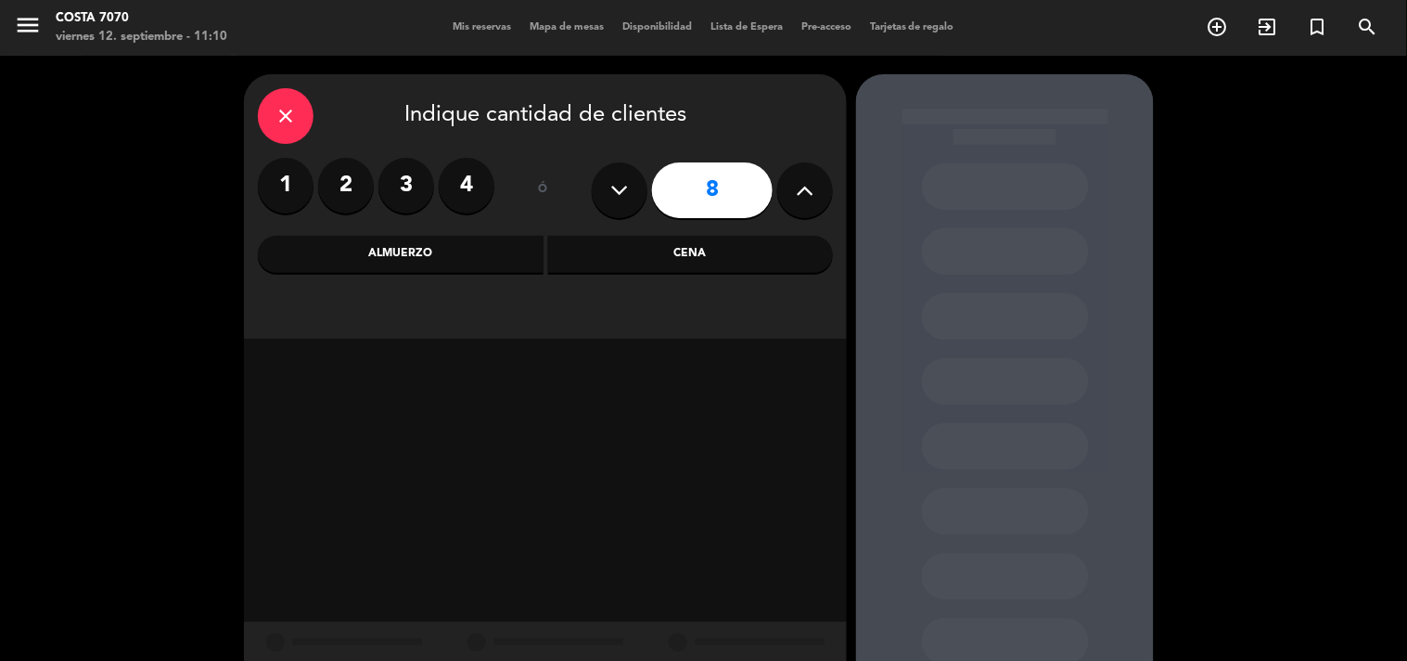
click at [674, 267] on div "Cena" at bounding box center [691, 254] width 286 height 37
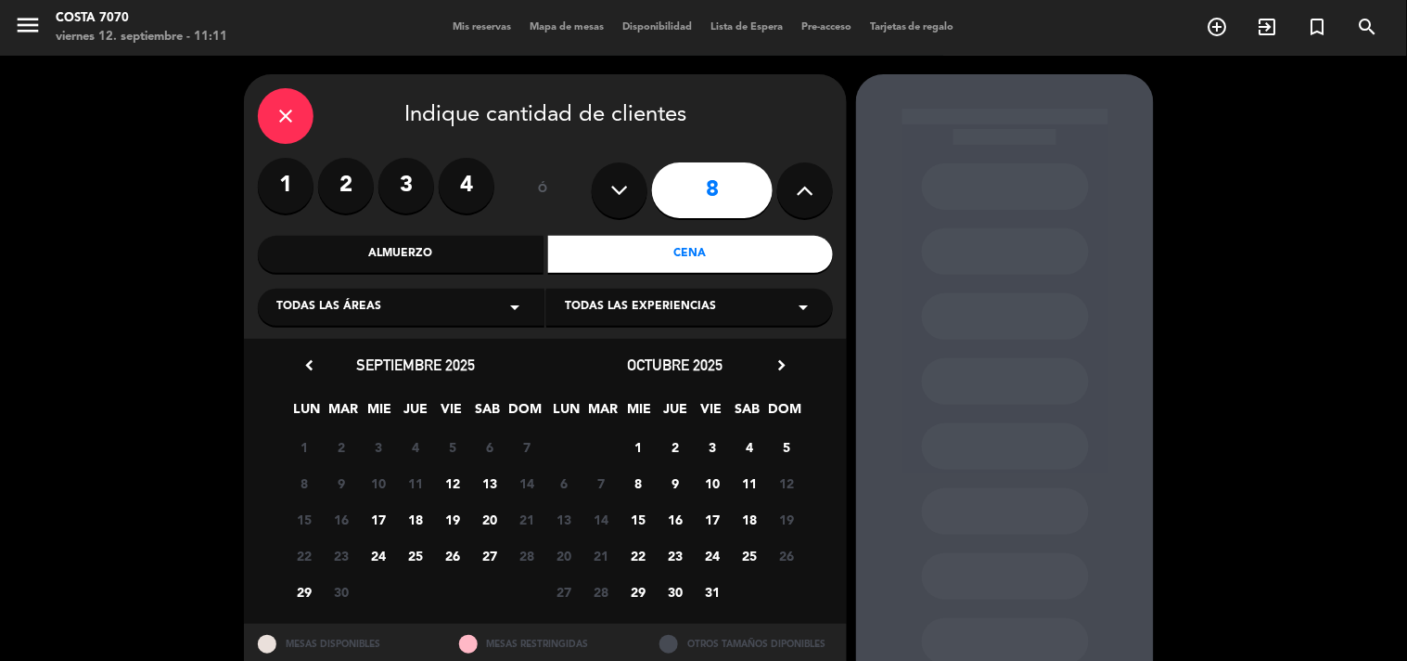
click at [497, 473] on span "13" at bounding box center [490, 483] width 31 height 31
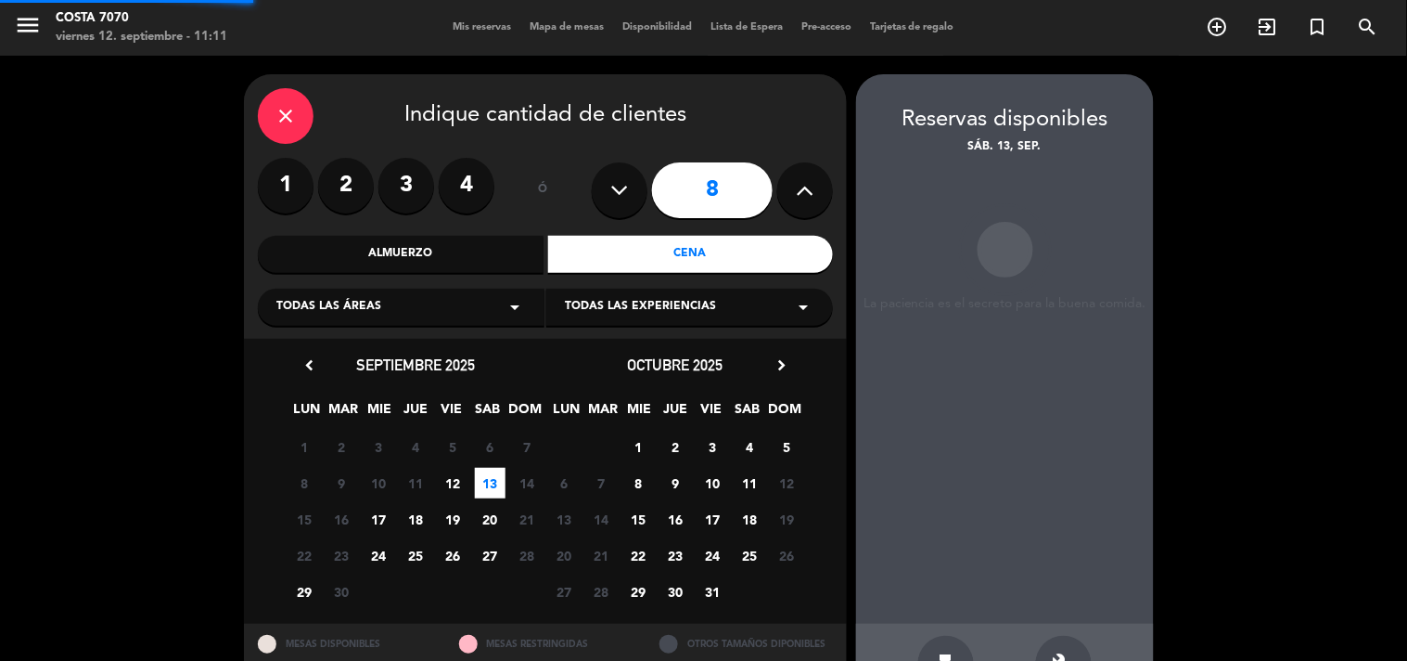
scroll to position [60, 0]
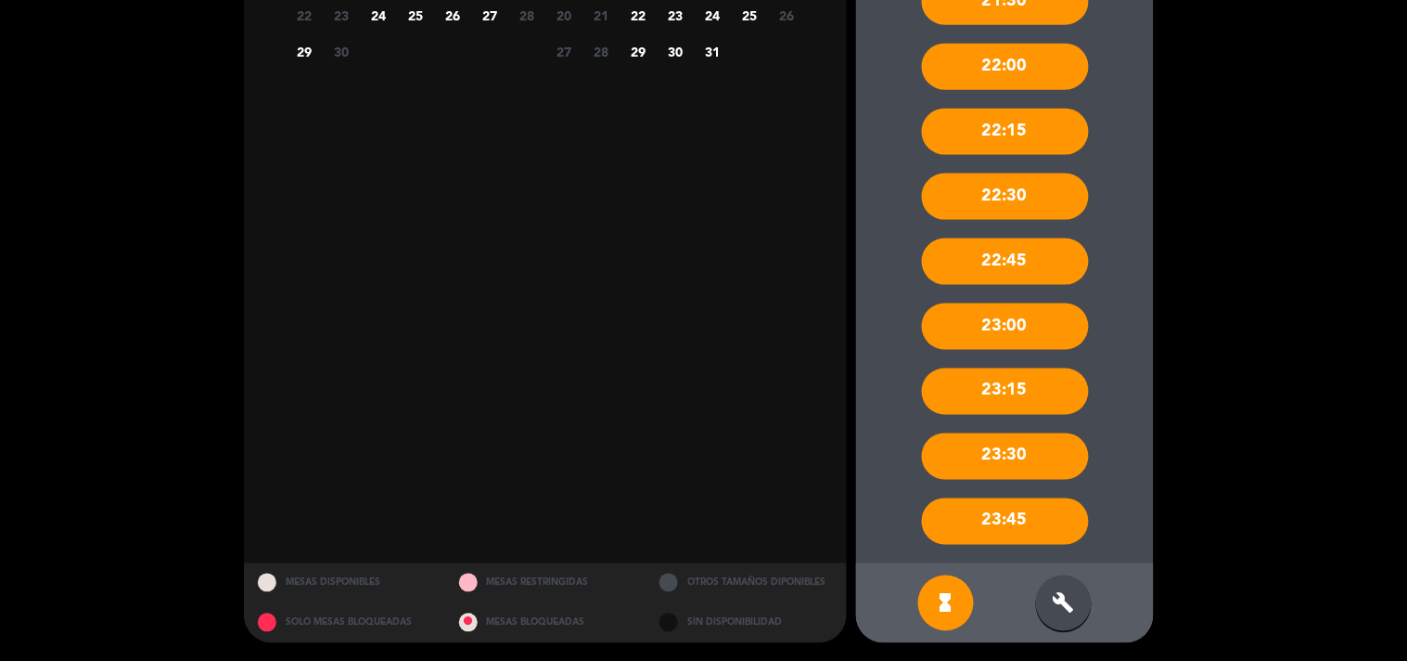
click at [1064, 603] on icon "build" at bounding box center [1064, 603] width 22 height 22
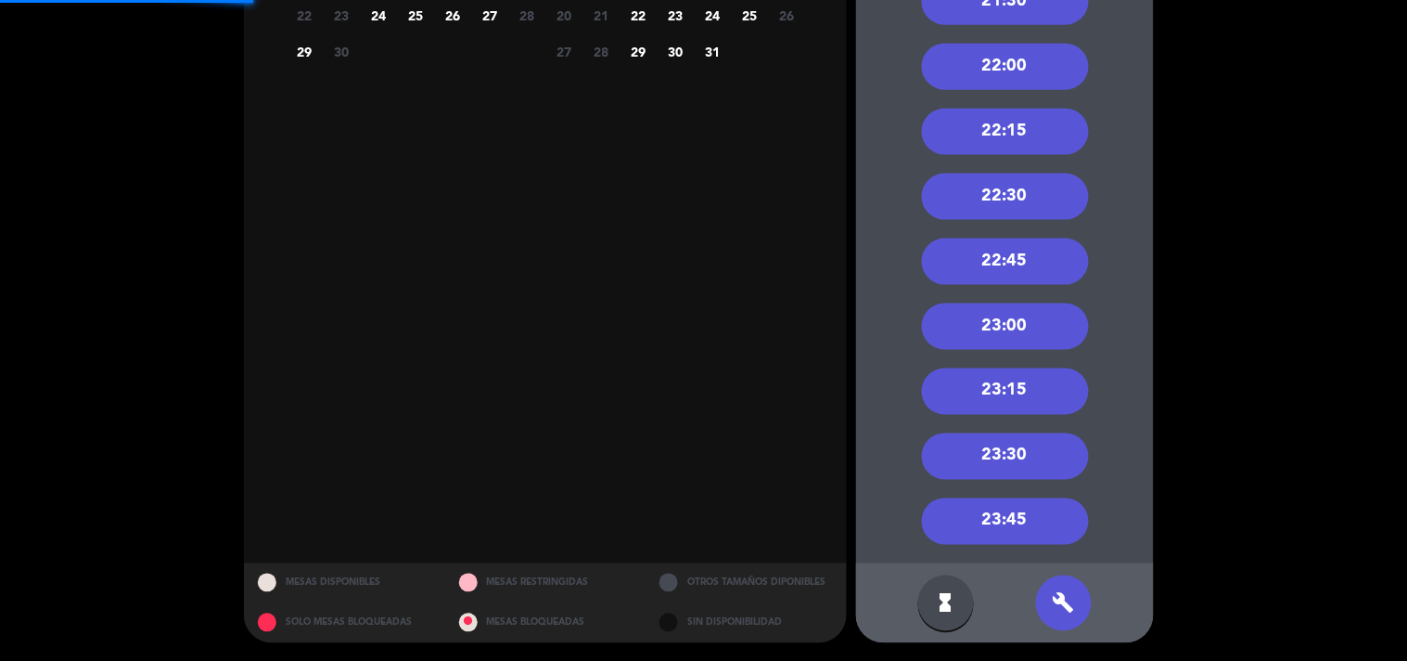
scroll to position [24, 0]
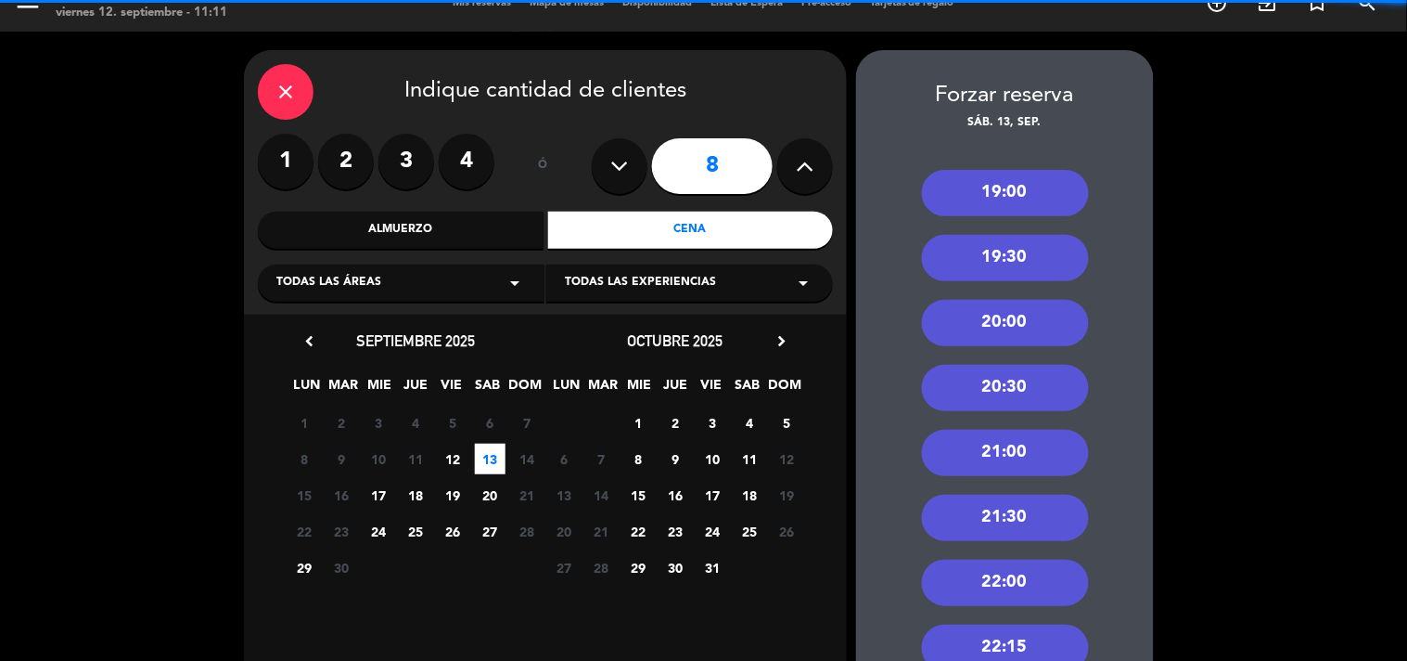
click at [1071, 462] on div "21:00" at bounding box center [1005, 453] width 167 height 46
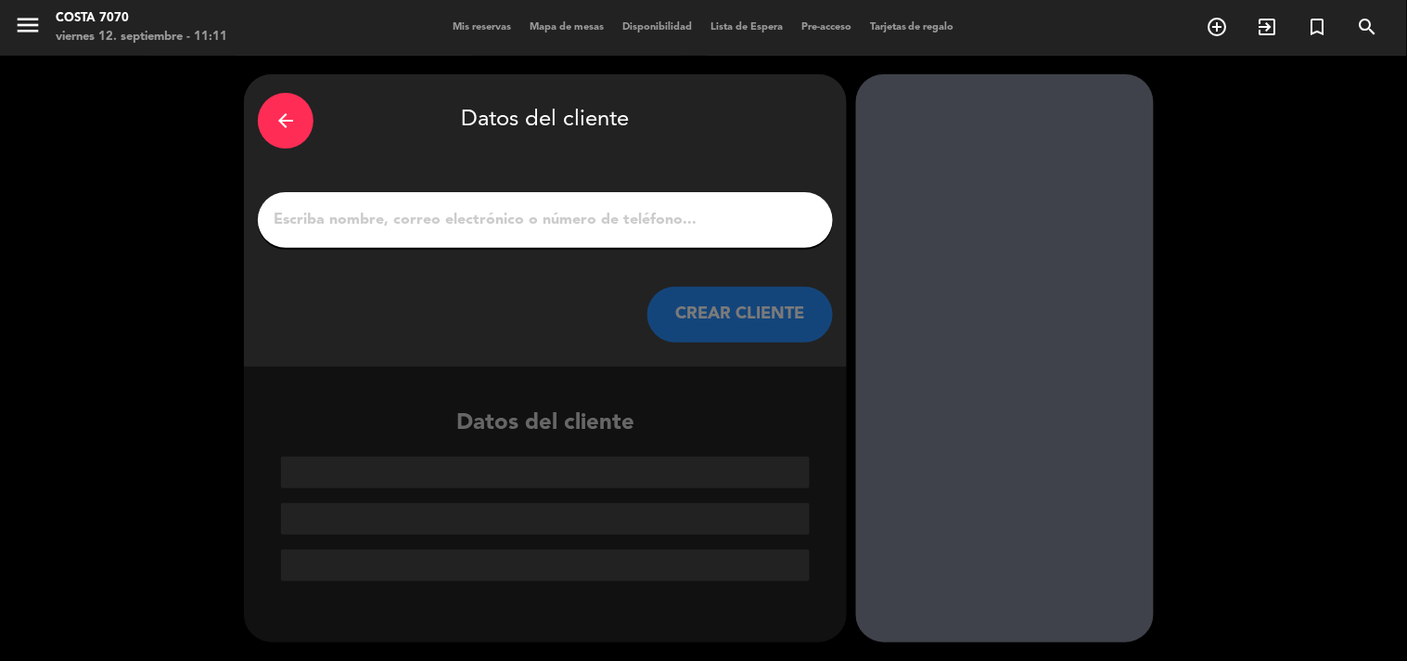
scroll to position [0, 0]
click at [678, 225] on input "1" at bounding box center [545, 220] width 547 height 26
paste input "[PERSON_NAME]"
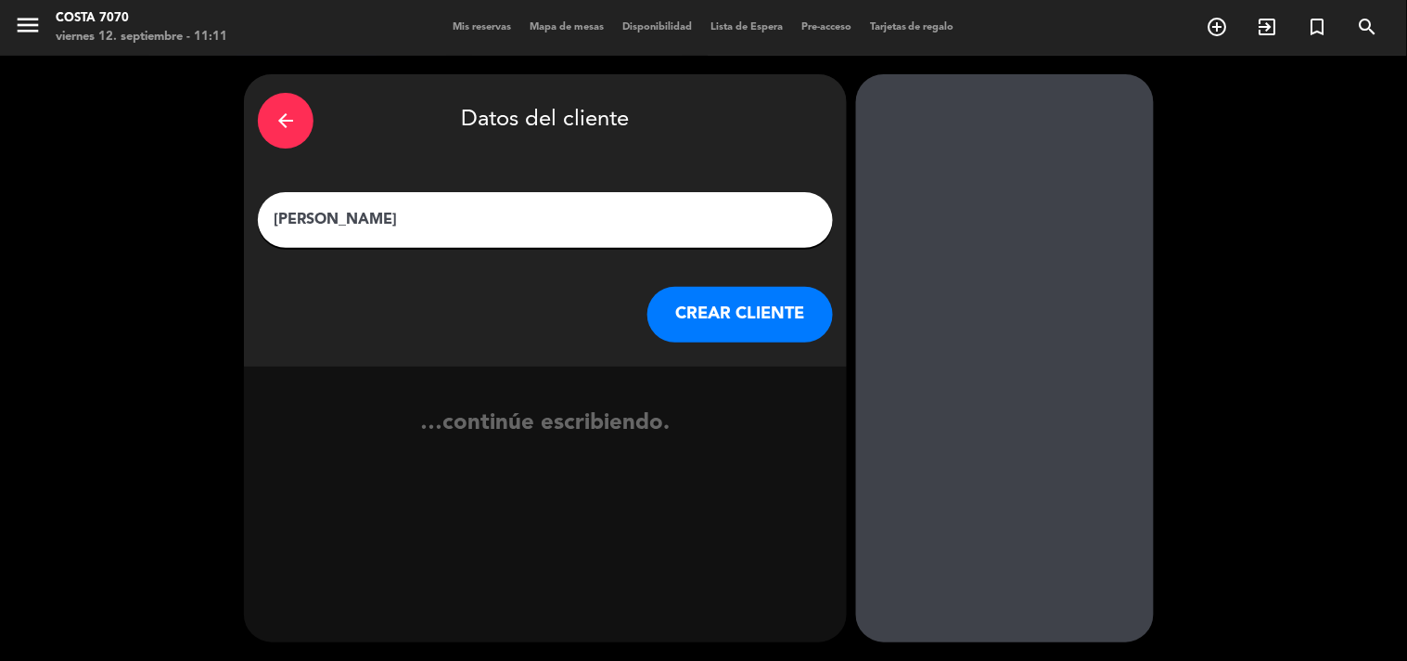
type input "[PERSON_NAME]"
click at [737, 300] on button "CREAR CLIENTE" at bounding box center [741, 315] width 186 height 56
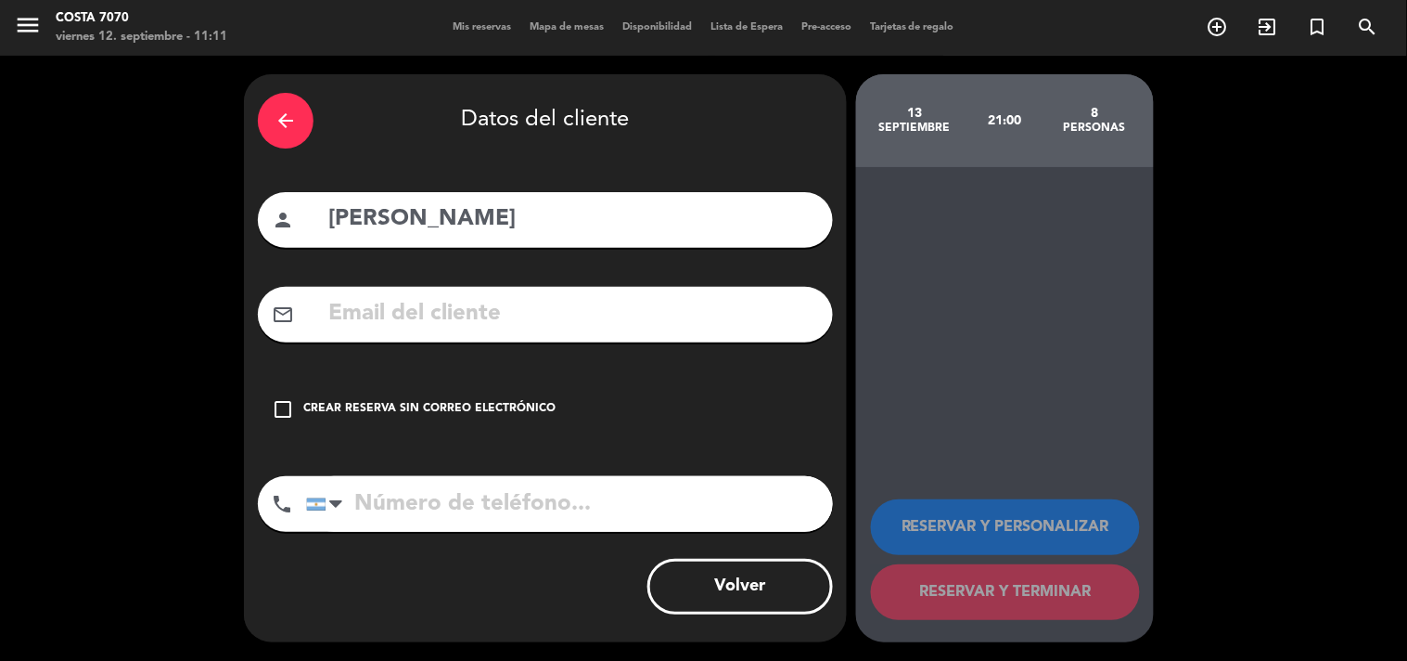
click at [429, 225] on input "[PERSON_NAME]" at bounding box center [573, 219] width 493 height 38
type input "[PERSON_NAME]"
click at [401, 379] on div "arrow_back Datos del cliente person [PERSON_NAME] mail_outline check_box_outlin…" at bounding box center [545, 358] width 603 height 568
click at [436, 408] on div "Crear reserva sin correo electrónico" at bounding box center [429, 409] width 252 height 19
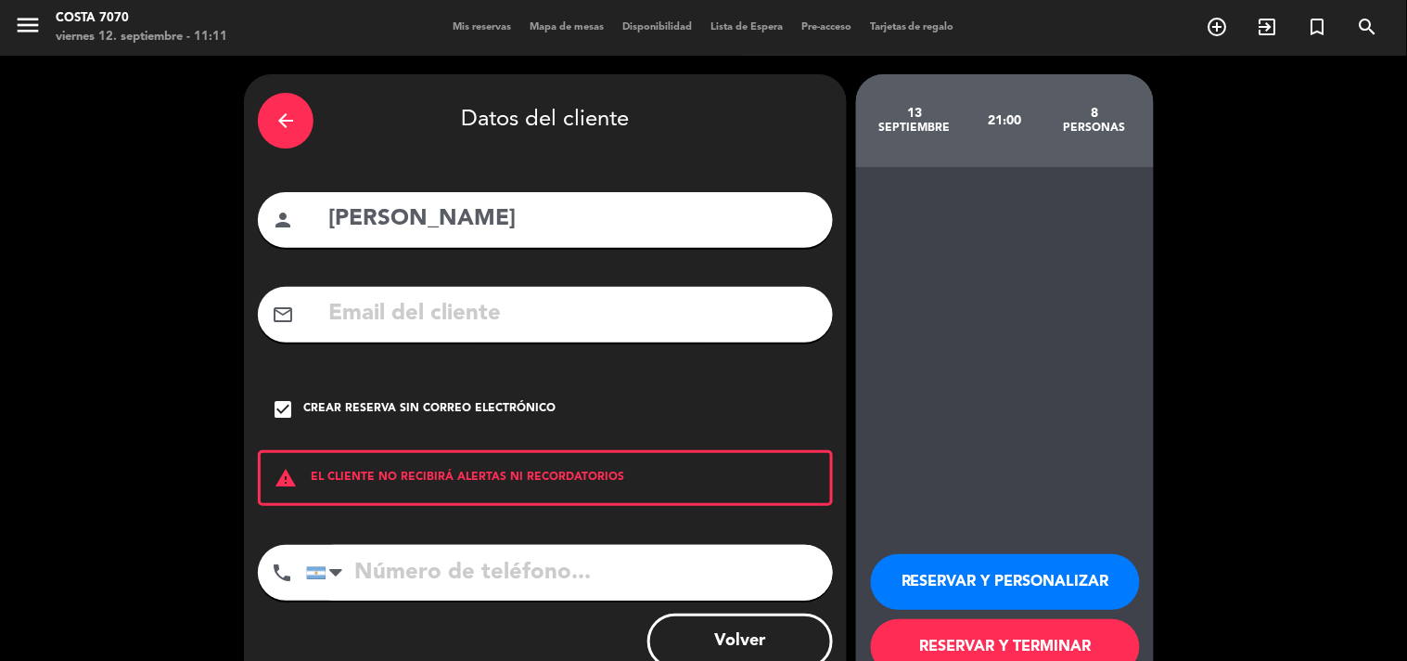
click at [917, 559] on button "RESERVAR Y PERSONALIZAR" at bounding box center [1005, 582] width 269 height 56
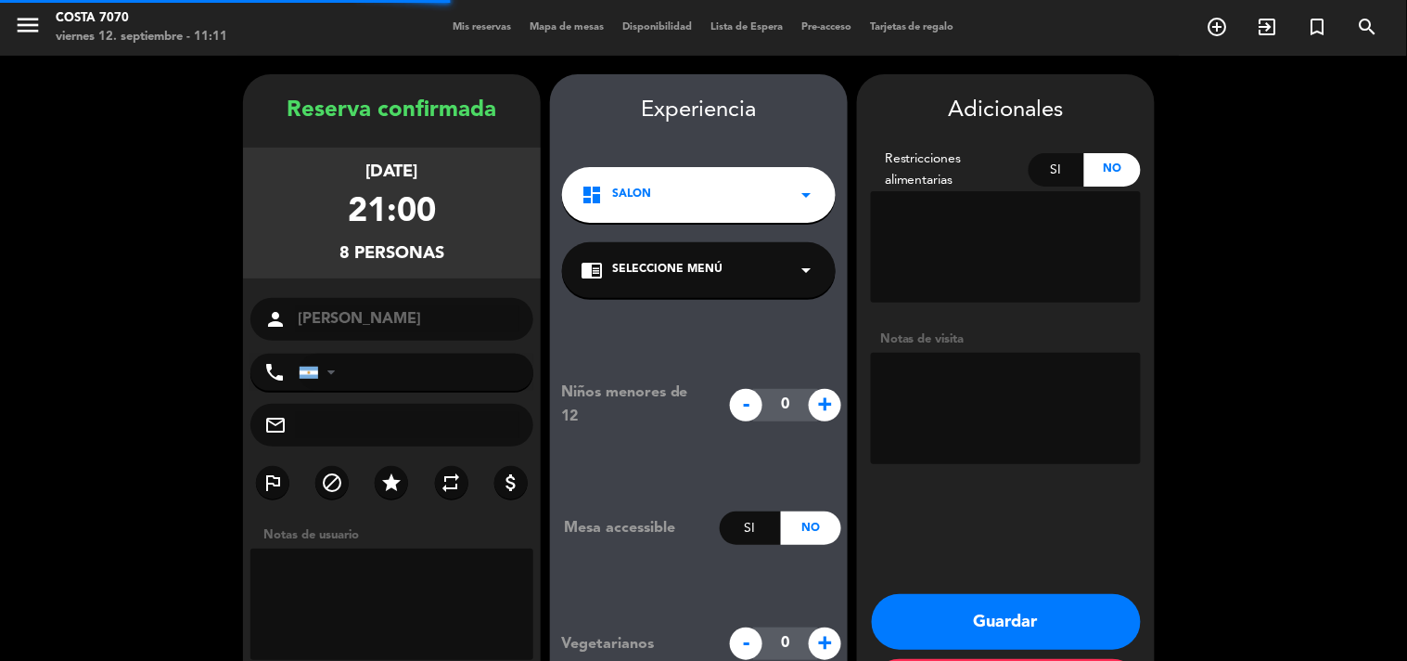
scroll to position [74, 0]
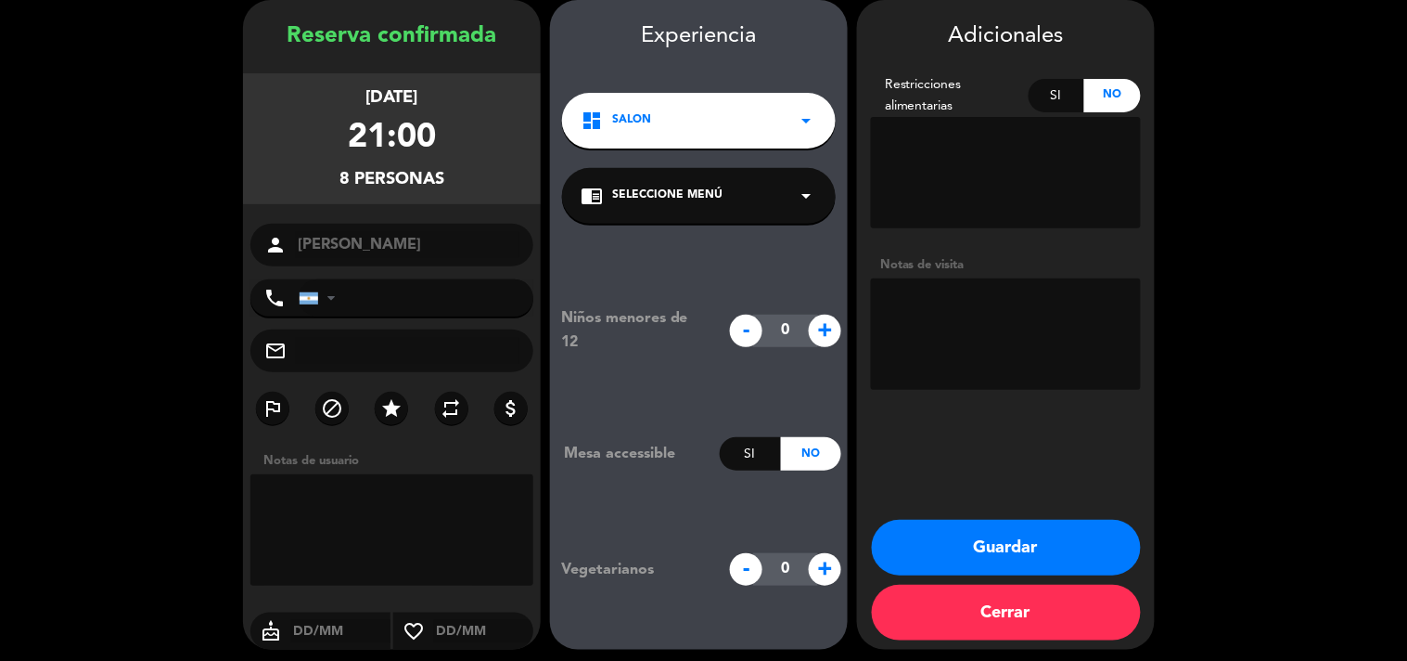
click at [985, 327] on textarea at bounding box center [1006, 333] width 270 height 111
paste textarea "Cuidar y tratar de hacer subir, muy buena clienta que gasta, si estamos encima."
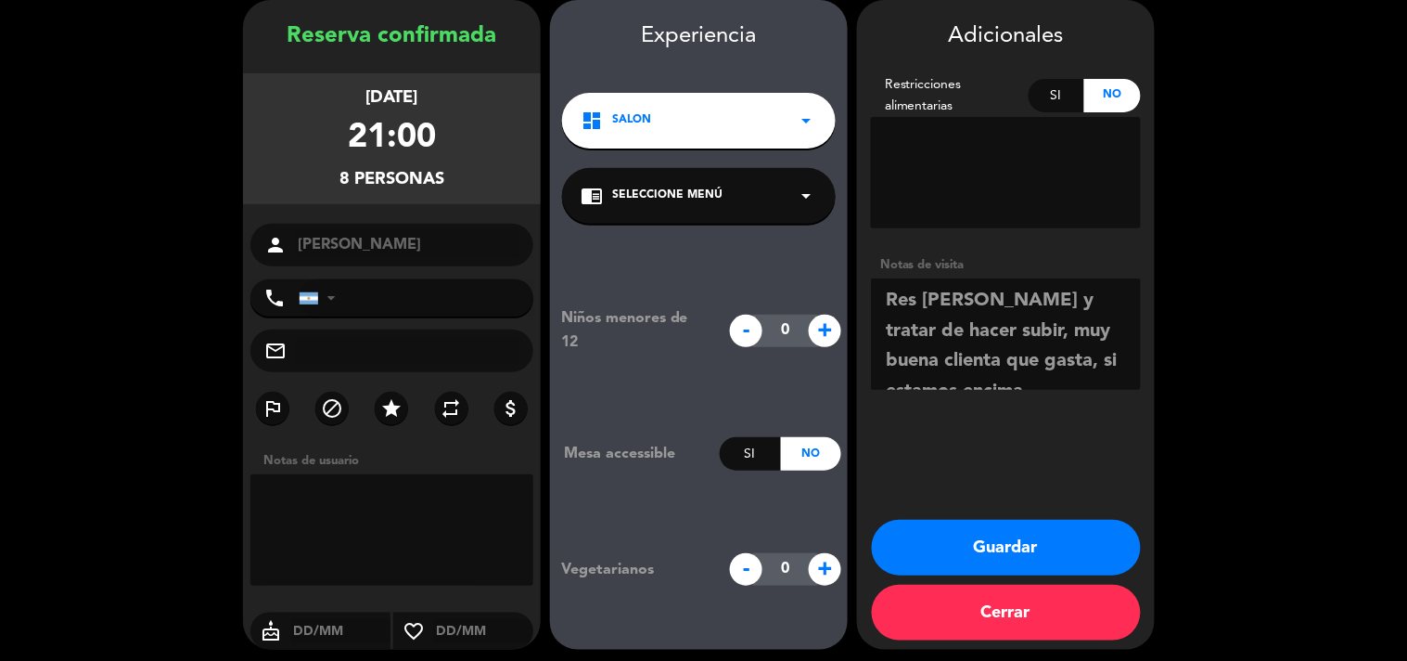
scroll to position [13, 0]
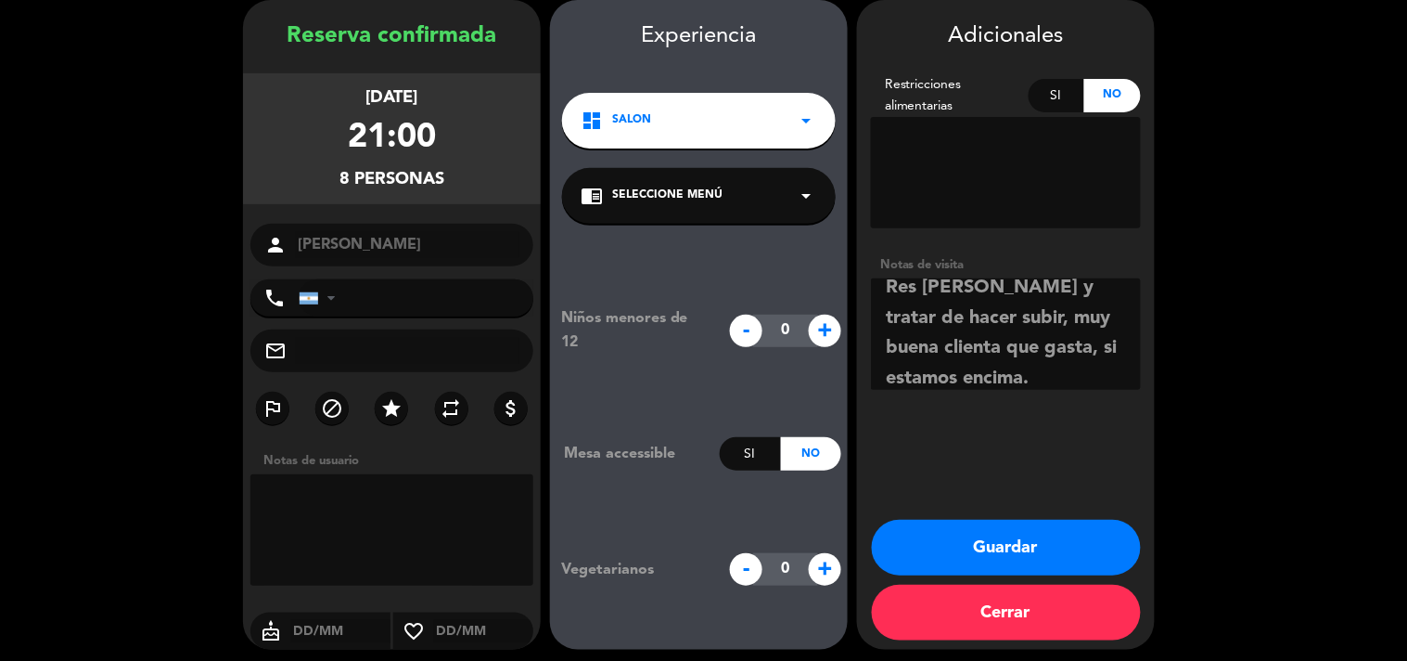
click at [1134, 284] on textarea at bounding box center [1006, 333] width 270 height 111
drag, startPoint x: 1102, startPoint y: 316, endPoint x: 903, endPoint y: 319, distance: 199.5
click at [903, 319] on textarea at bounding box center [1006, 333] width 270 height 111
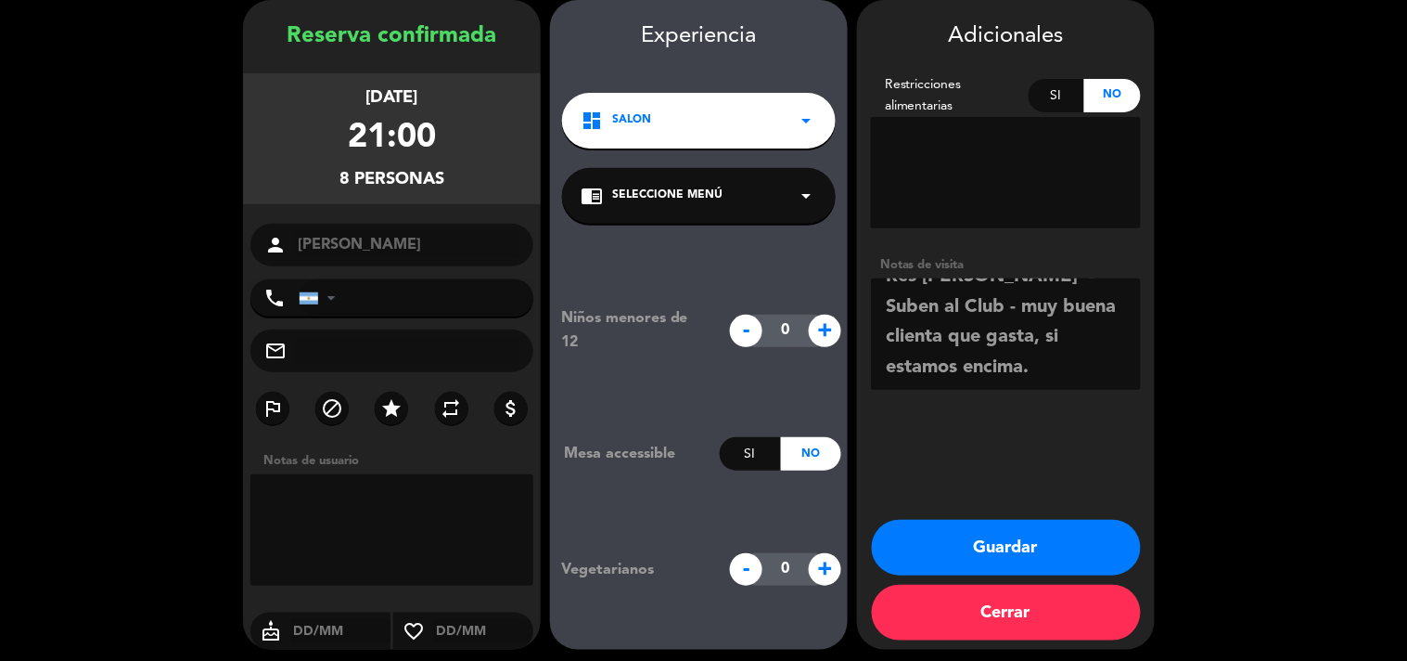
scroll to position [0, 0]
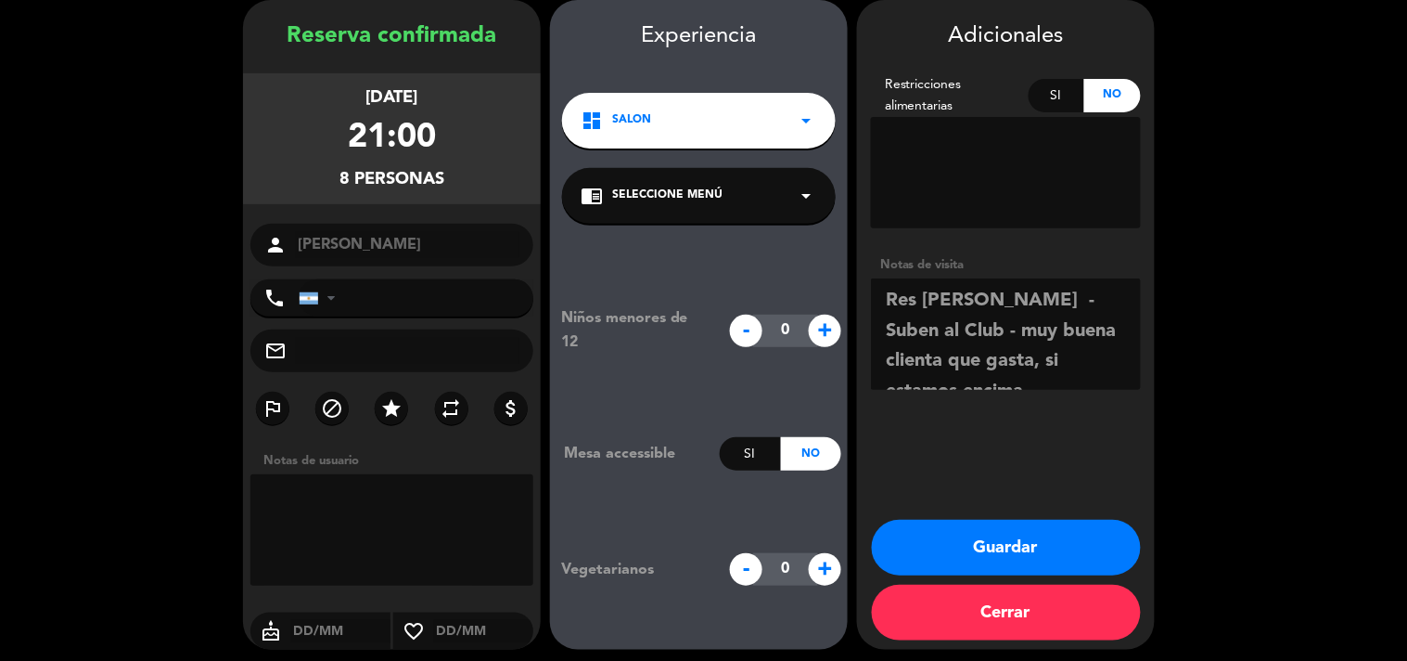
drag, startPoint x: 1050, startPoint y: 371, endPoint x: 1033, endPoint y: 347, distance: 29.9
click at [1033, 347] on textarea at bounding box center [1006, 333] width 270 height 111
click at [1027, 327] on textarea at bounding box center [1006, 333] width 270 height 111
click at [1132, 294] on textarea at bounding box center [1006, 333] width 270 height 111
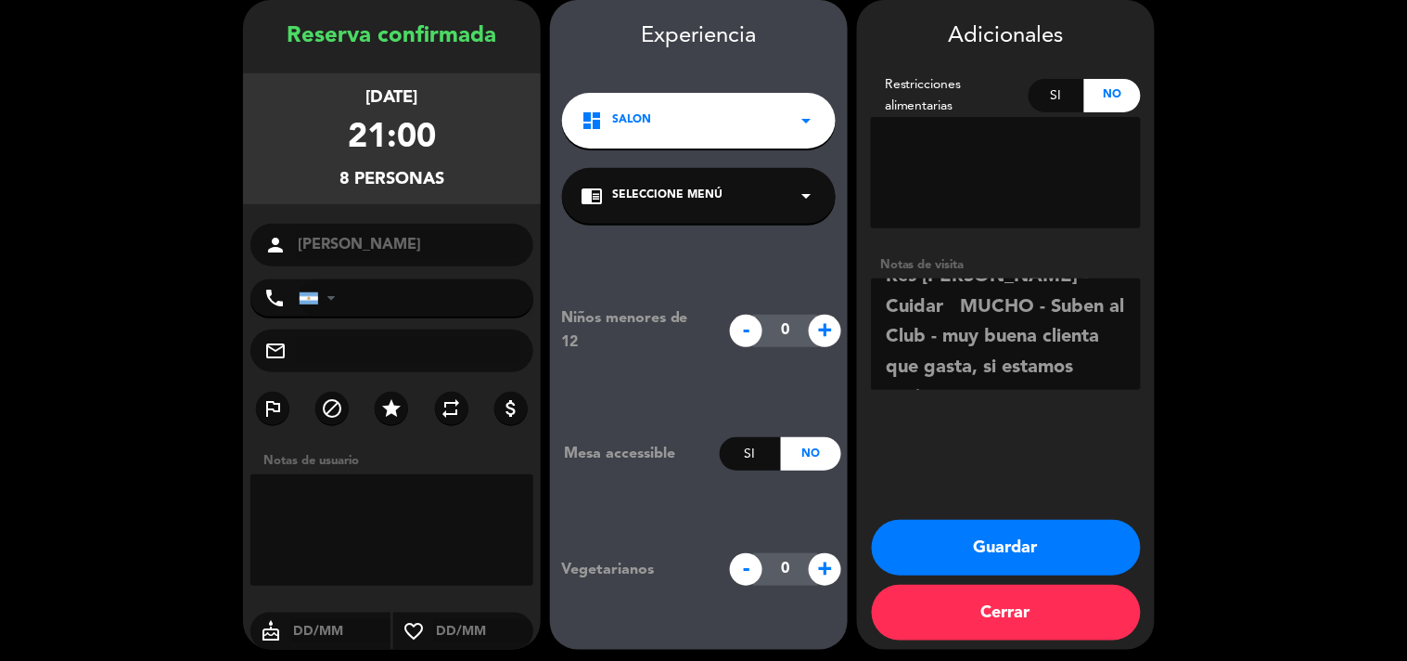
drag, startPoint x: 1119, startPoint y: 366, endPoint x: 886, endPoint y: 335, distance: 234.9
click at [886, 335] on textarea at bounding box center [1006, 333] width 270 height 111
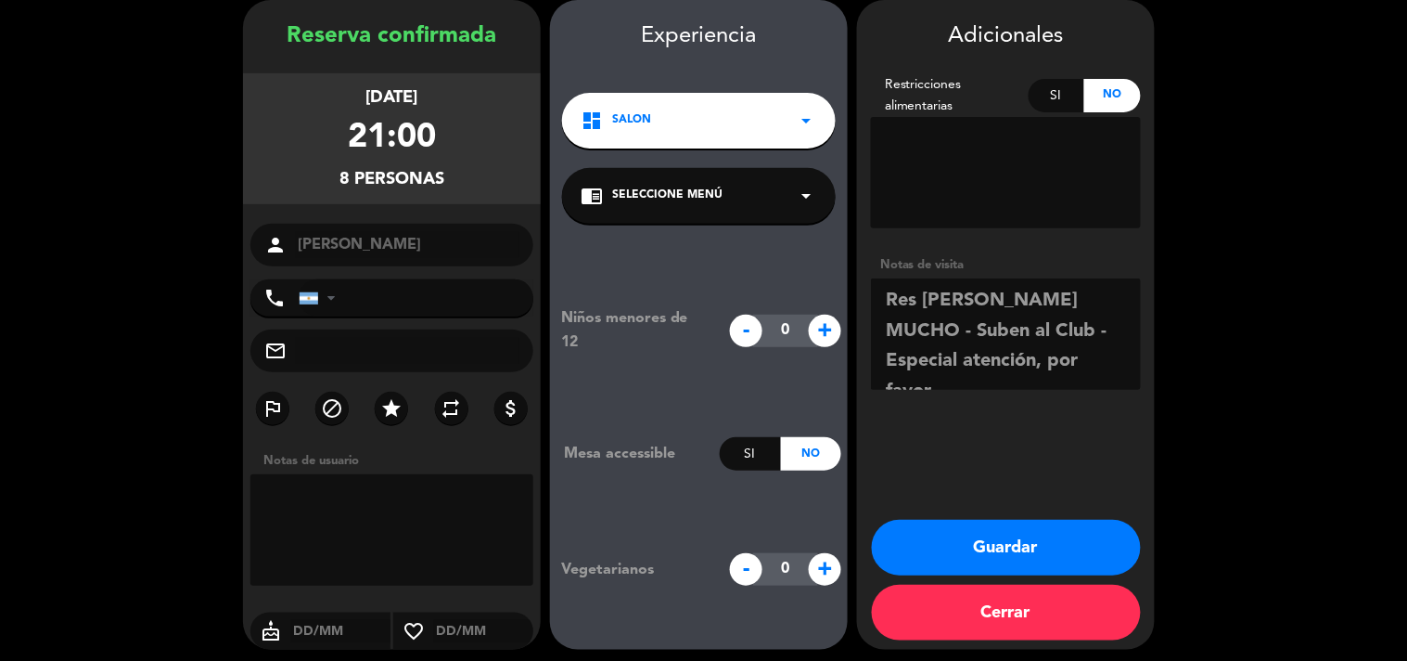
scroll to position [13, 0]
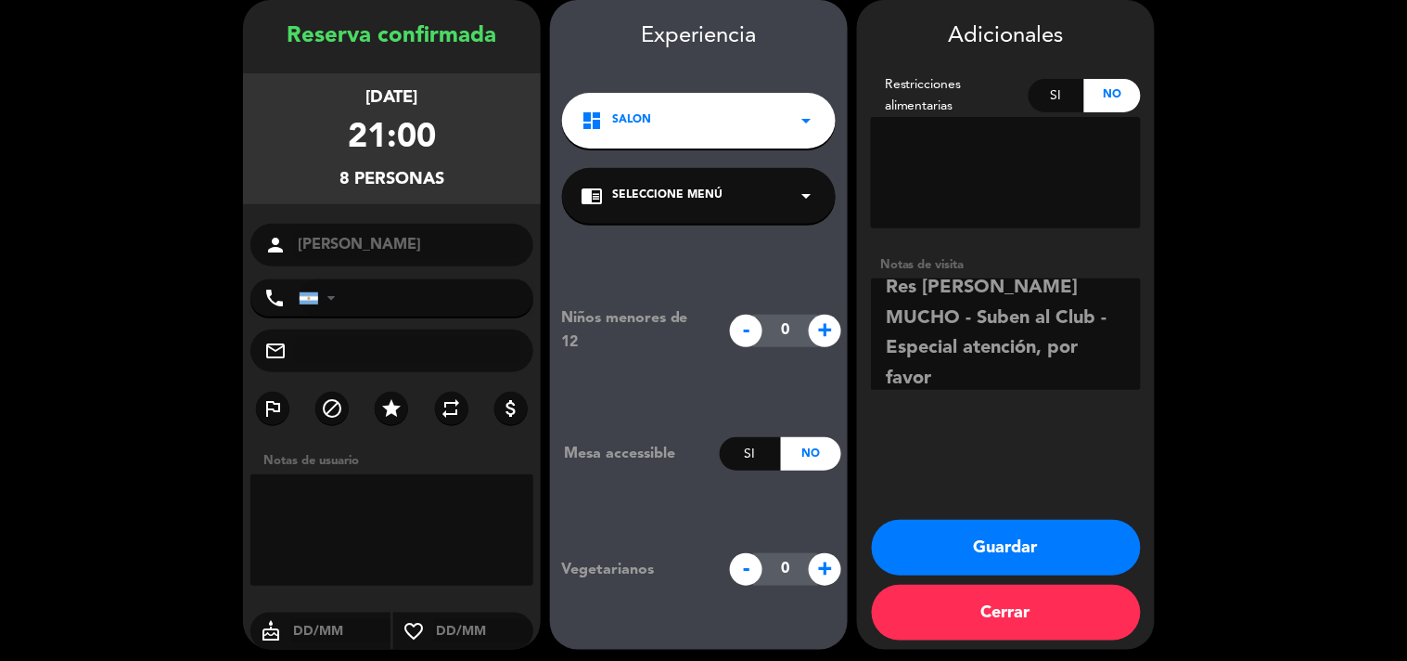
click at [1070, 310] on textarea at bounding box center [1006, 333] width 270 height 111
click at [1043, 306] on textarea at bounding box center [1006, 333] width 270 height 111
click at [976, 317] on textarea at bounding box center [1006, 333] width 270 height 111
click at [1012, 306] on textarea at bounding box center [1006, 333] width 270 height 111
click at [994, 346] on textarea at bounding box center [1006, 333] width 270 height 111
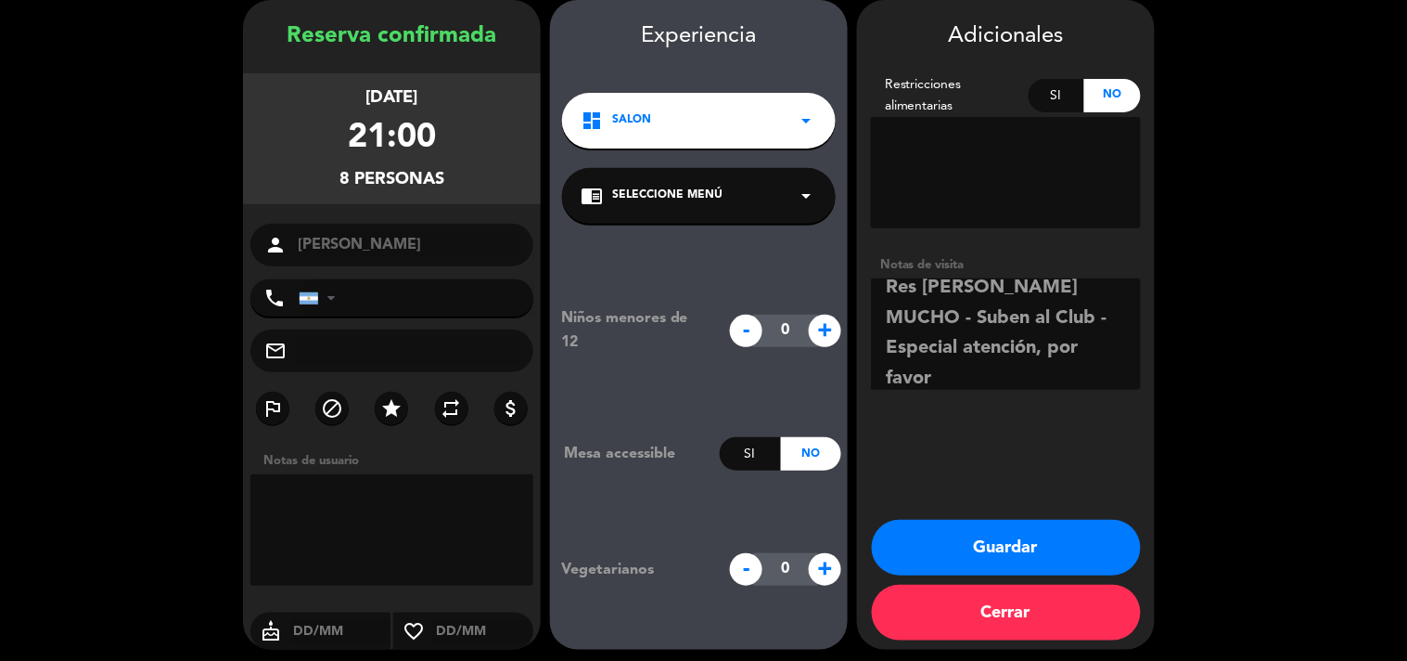
click at [1051, 353] on textarea at bounding box center [1006, 333] width 270 height 111
click at [932, 341] on textarea at bounding box center [1006, 333] width 270 height 111
click at [957, 330] on textarea at bounding box center [1006, 333] width 270 height 111
click at [990, 331] on textarea at bounding box center [1006, 333] width 270 height 111
click at [952, 374] on textarea at bounding box center [1006, 333] width 270 height 111
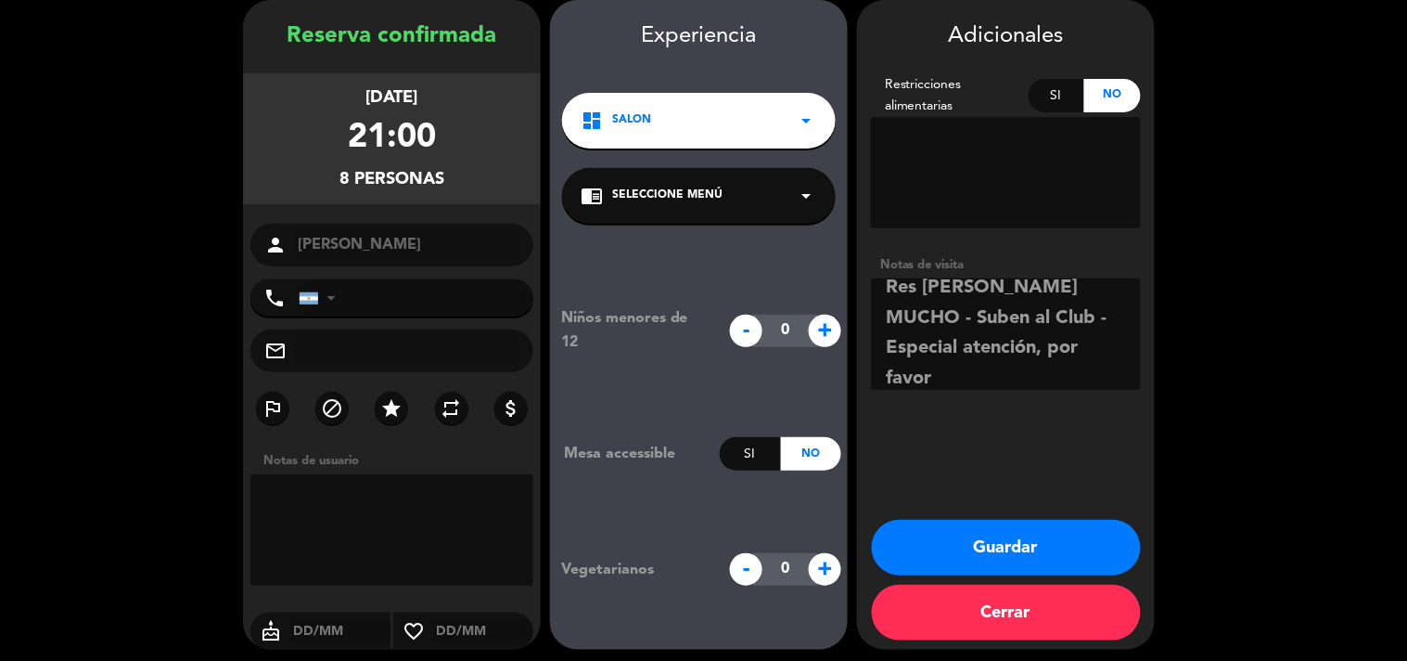
scroll to position [24, 0]
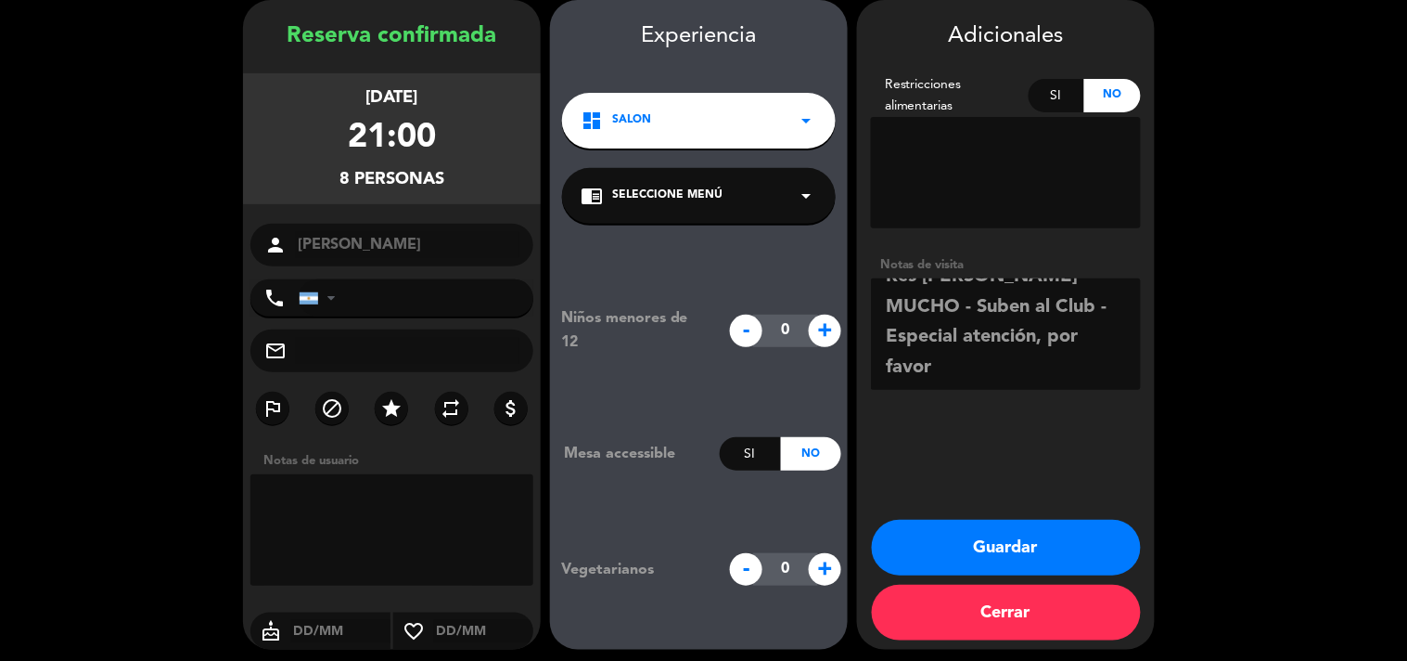
drag, startPoint x: 953, startPoint y: 374, endPoint x: 879, endPoint y: 349, distance: 78.3
click at [879, 349] on textarea at bounding box center [1006, 333] width 270 height 111
type textarea "Res [PERSON_NAME] - Cuidar MUCHO - Suben al Club - Buena cliente"
click at [997, 558] on button "Guardar" at bounding box center [1006, 548] width 269 height 56
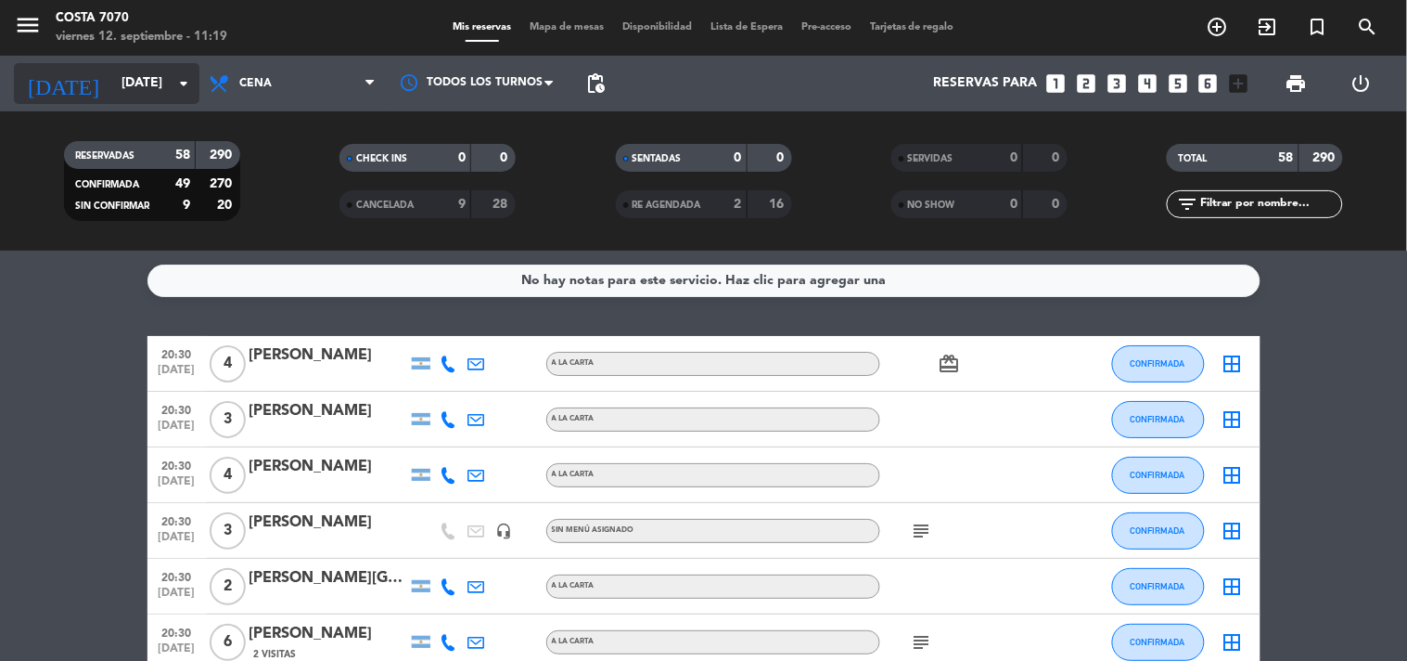
click at [144, 80] on input "[DATE]" at bounding box center [200, 83] width 176 height 33
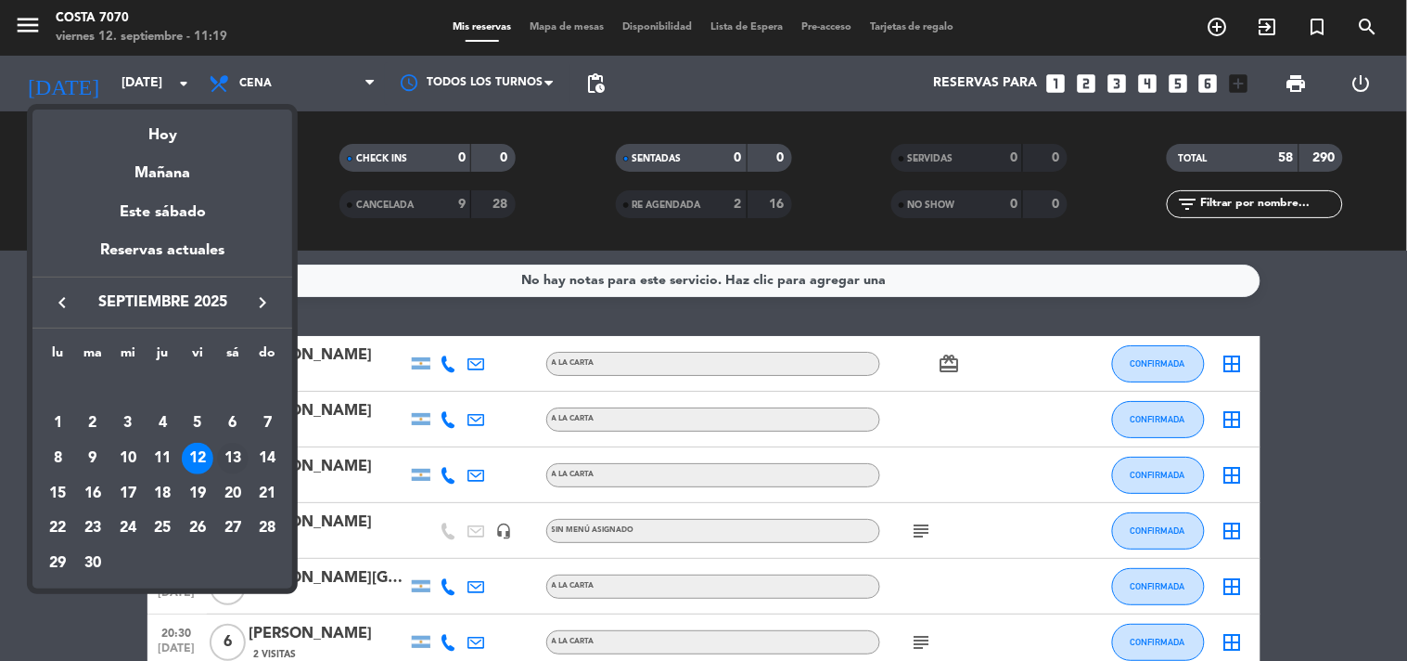
click at [241, 459] on div "13" at bounding box center [233, 459] width 32 height 32
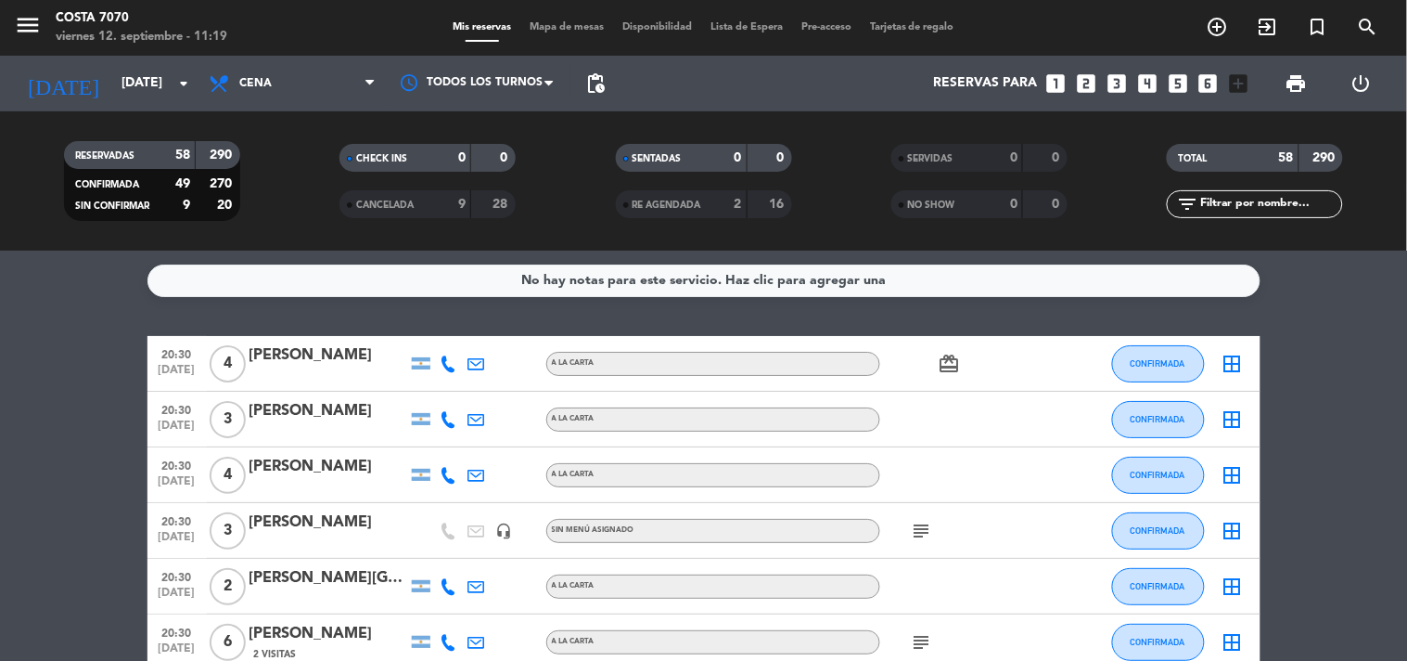
type input "[DATE]"
click at [1315, 200] on input "text" at bounding box center [1271, 204] width 144 height 20
paste input "[PERSON_NAME]"
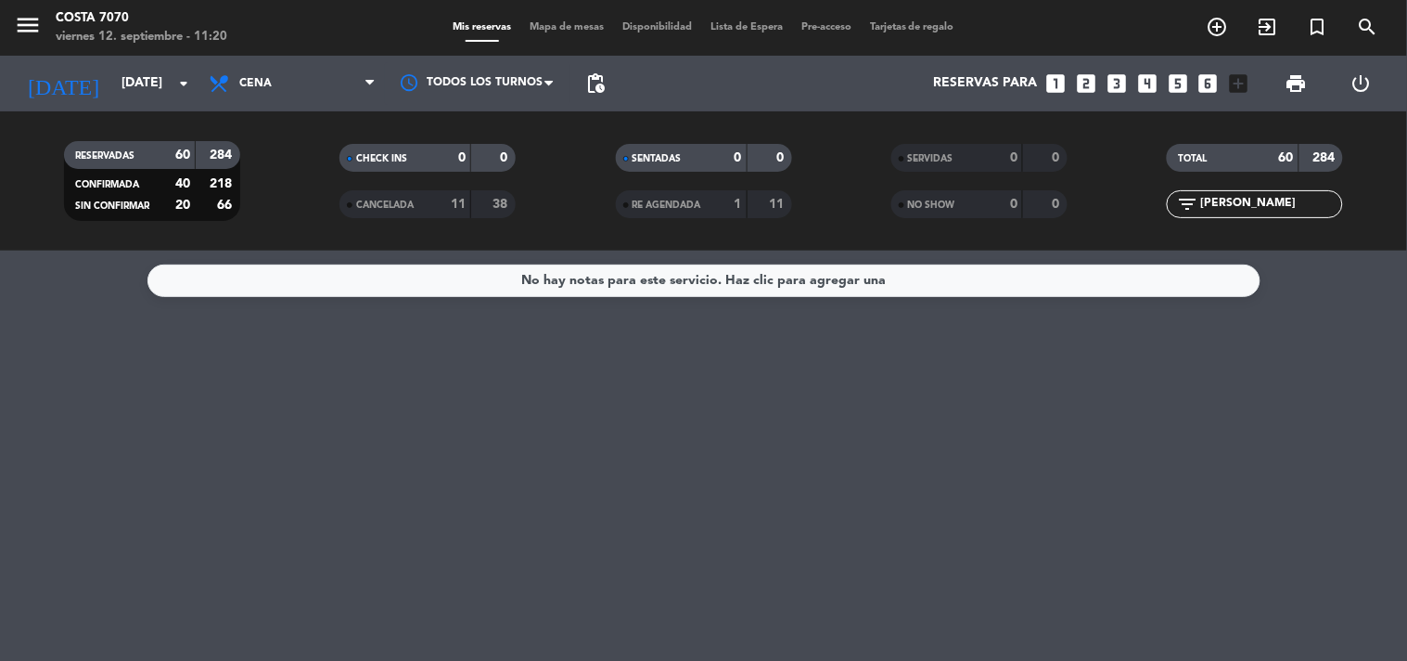
type input "[PERSON_NAME]"
click at [1158, 88] on icon "looks_4" at bounding box center [1148, 83] width 24 height 24
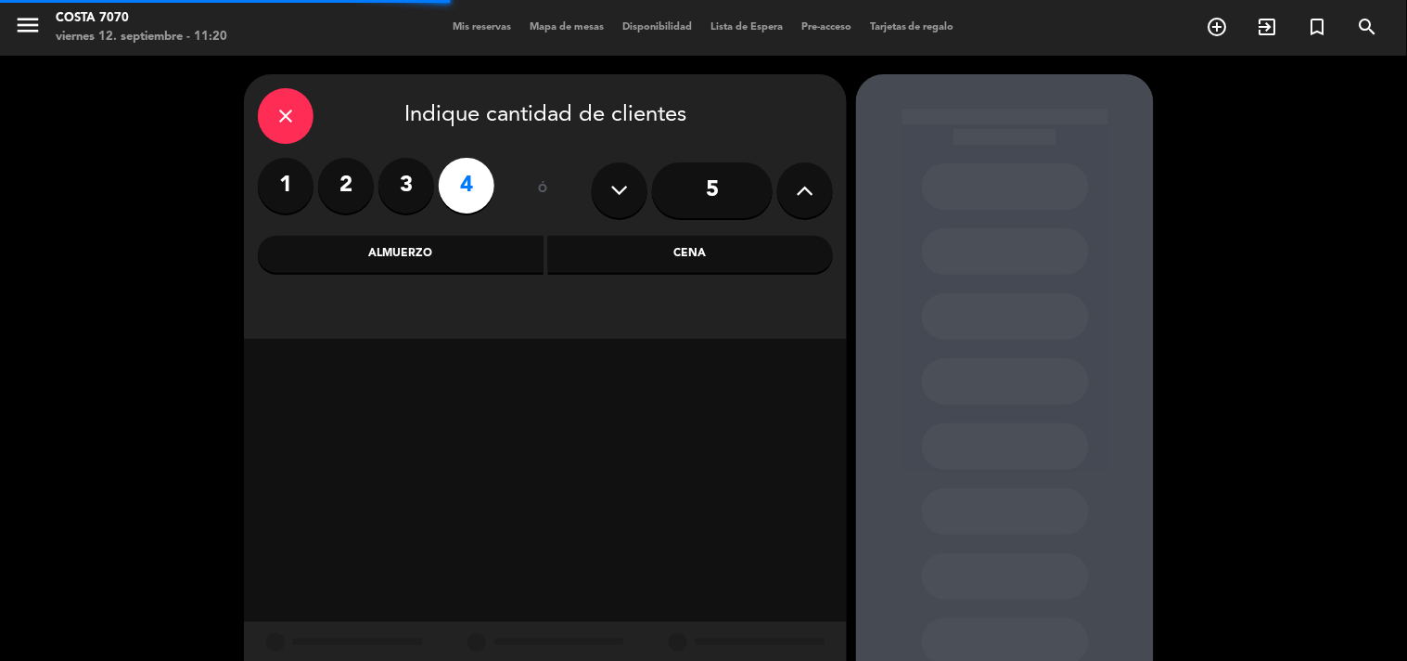
click at [722, 256] on div "Cena" at bounding box center [691, 254] width 286 height 37
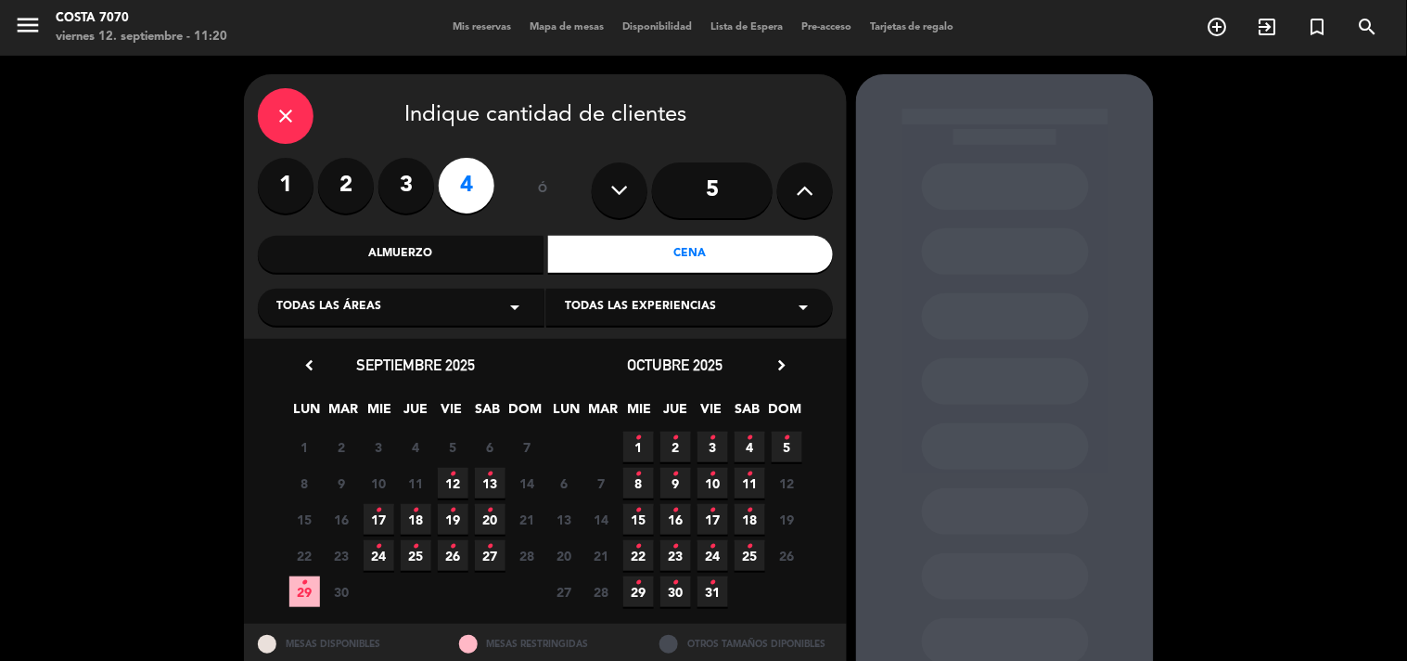
click at [487, 480] on icon "•" at bounding box center [490, 474] width 6 height 30
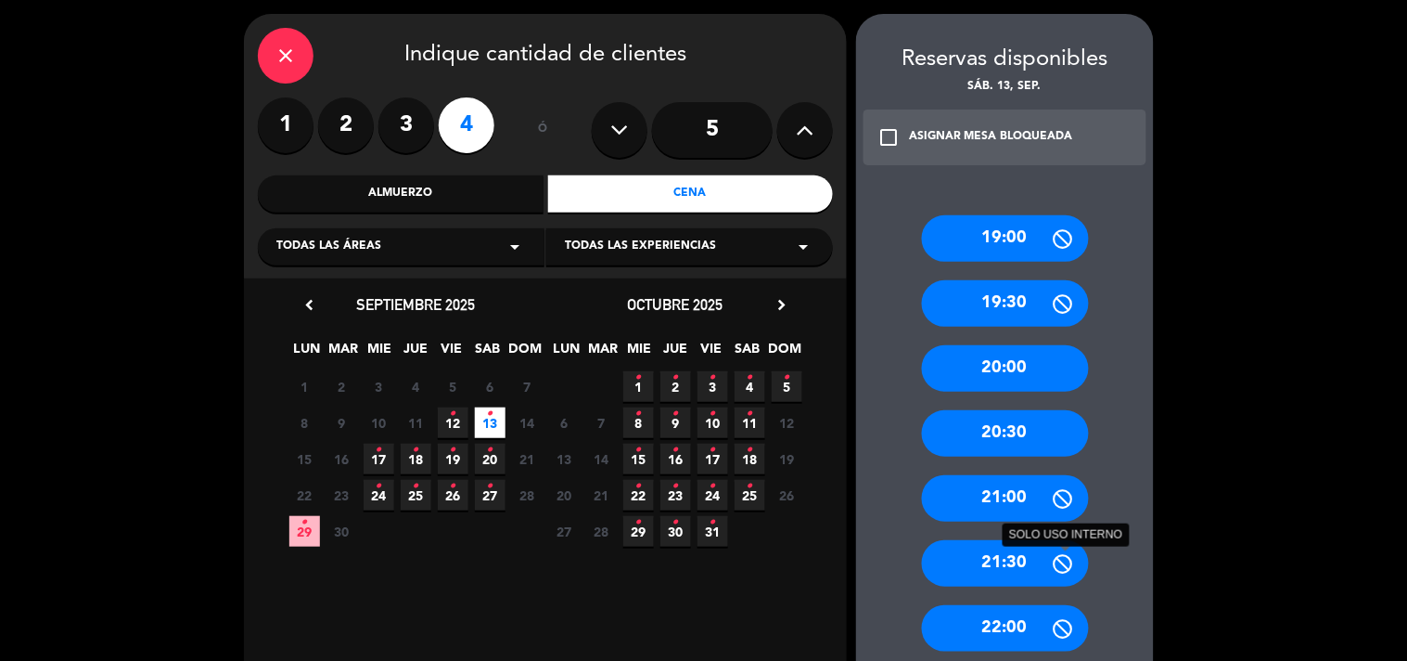
scroll to position [576, 0]
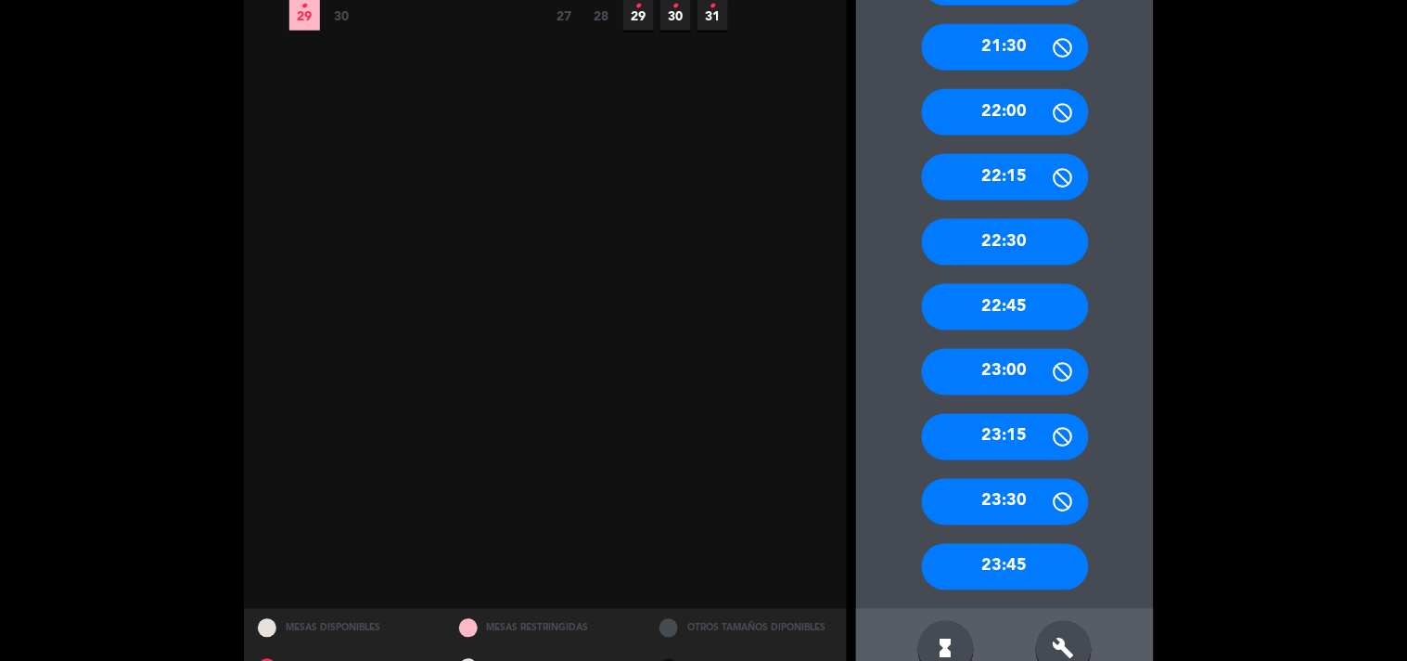
click at [1030, 247] on div "22:30" at bounding box center [1005, 242] width 167 height 46
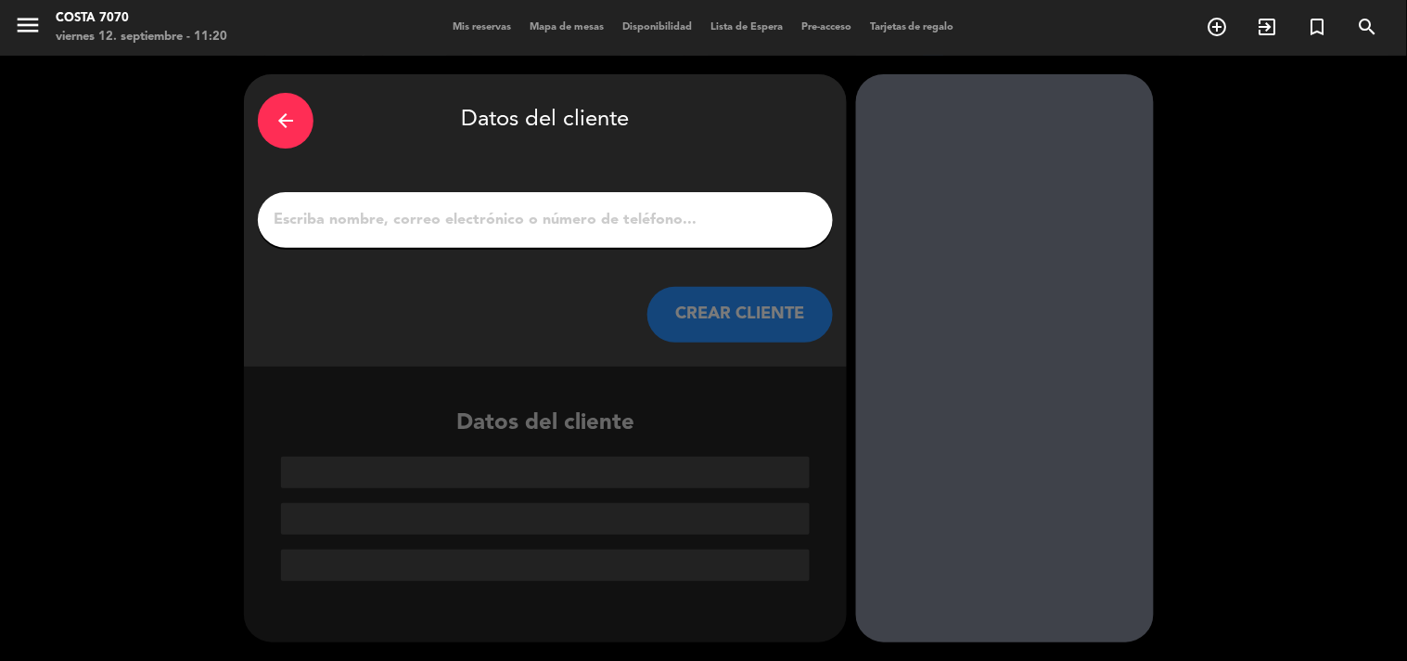
scroll to position [0, 0]
click at [735, 214] on input "1" at bounding box center [545, 220] width 547 height 26
paste input "[PERSON_NAME]"
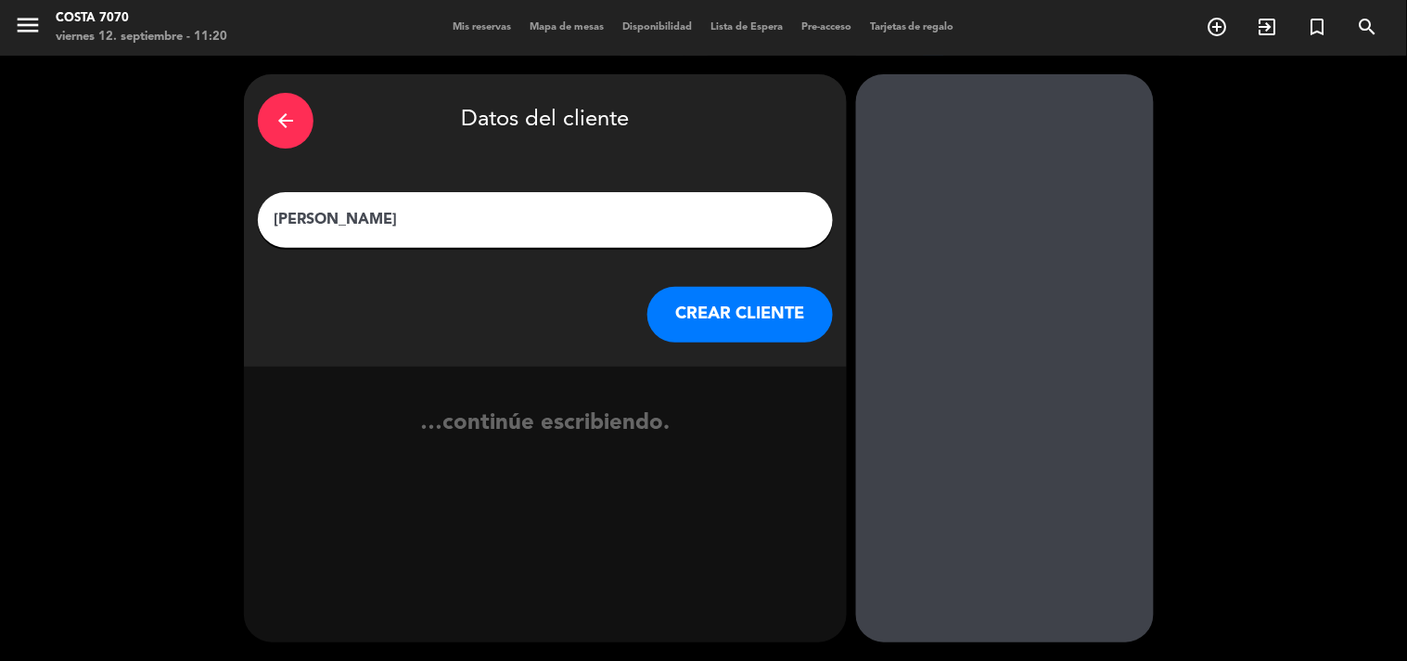
type input "[PERSON_NAME]"
click at [725, 328] on button "CREAR CLIENTE" at bounding box center [741, 315] width 186 height 56
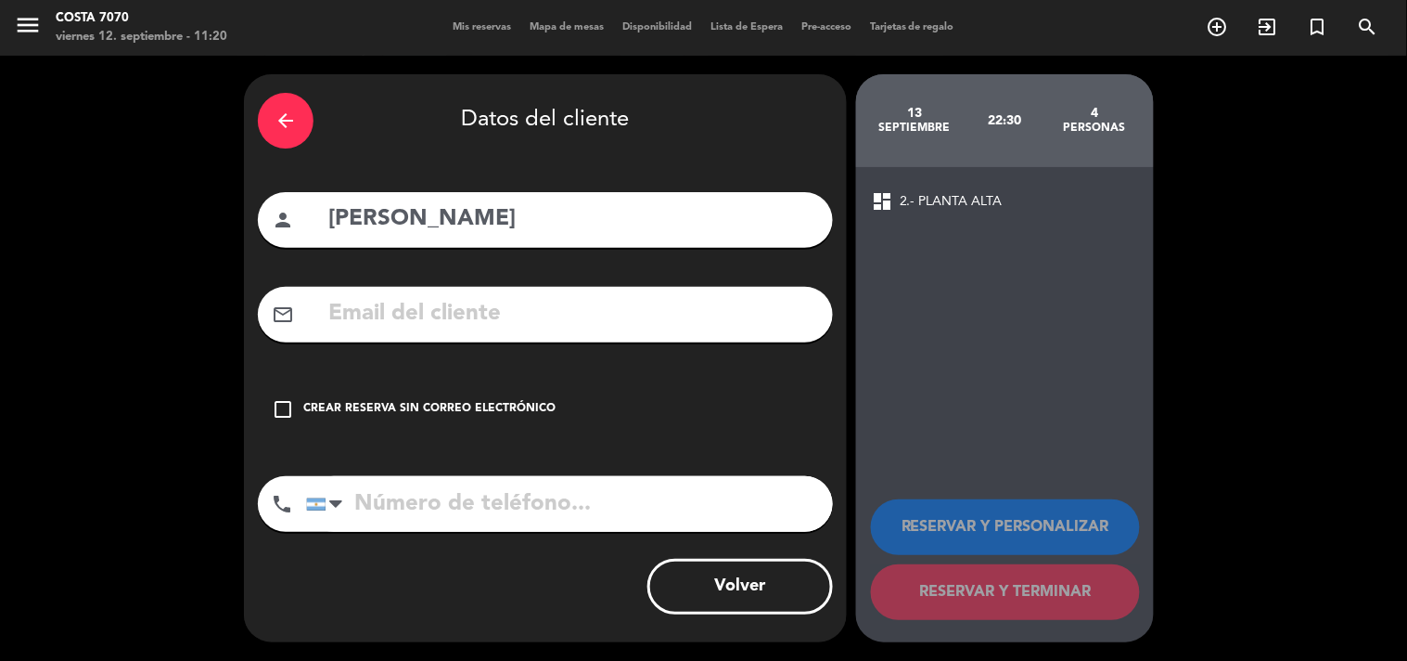
click at [590, 397] on div "check_box_outline_blank Crear reserva sin correo electrónico" at bounding box center [545, 409] width 575 height 56
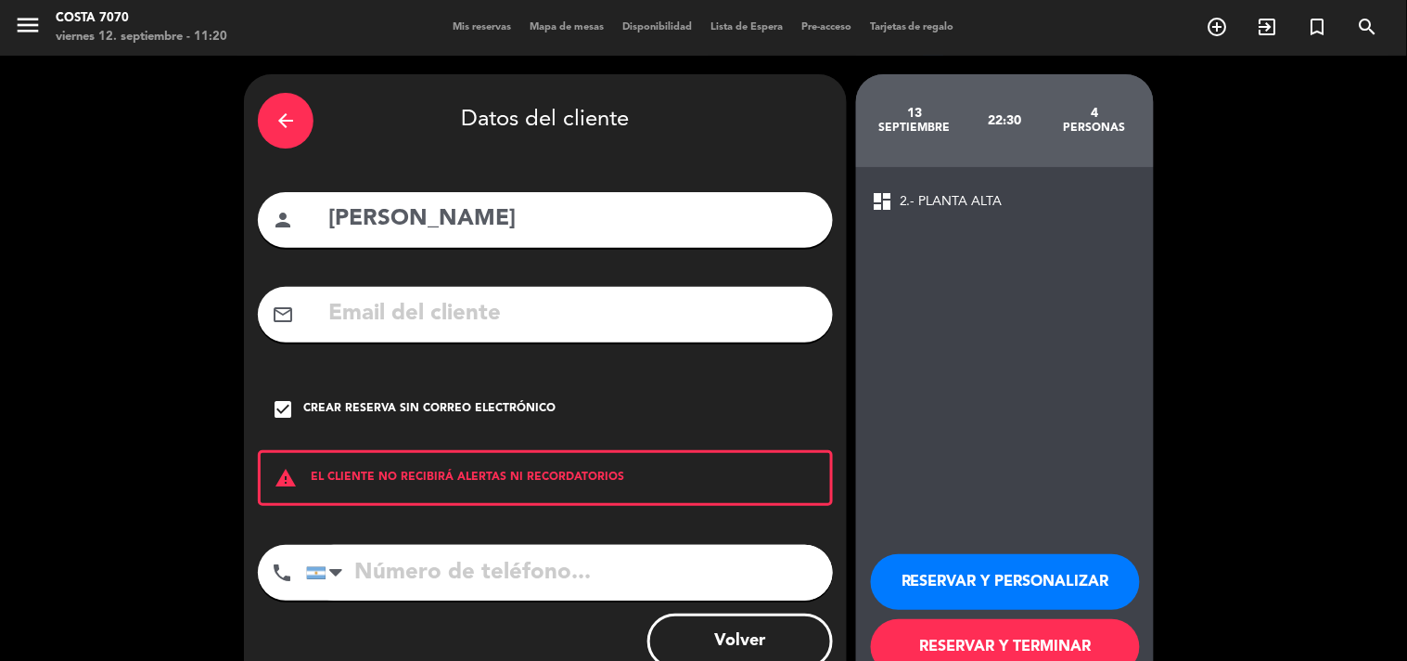
click at [999, 584] on button "RESERVAR Y PERSONALIZAR" at bounding box center [1005, 582] width 269 height 56
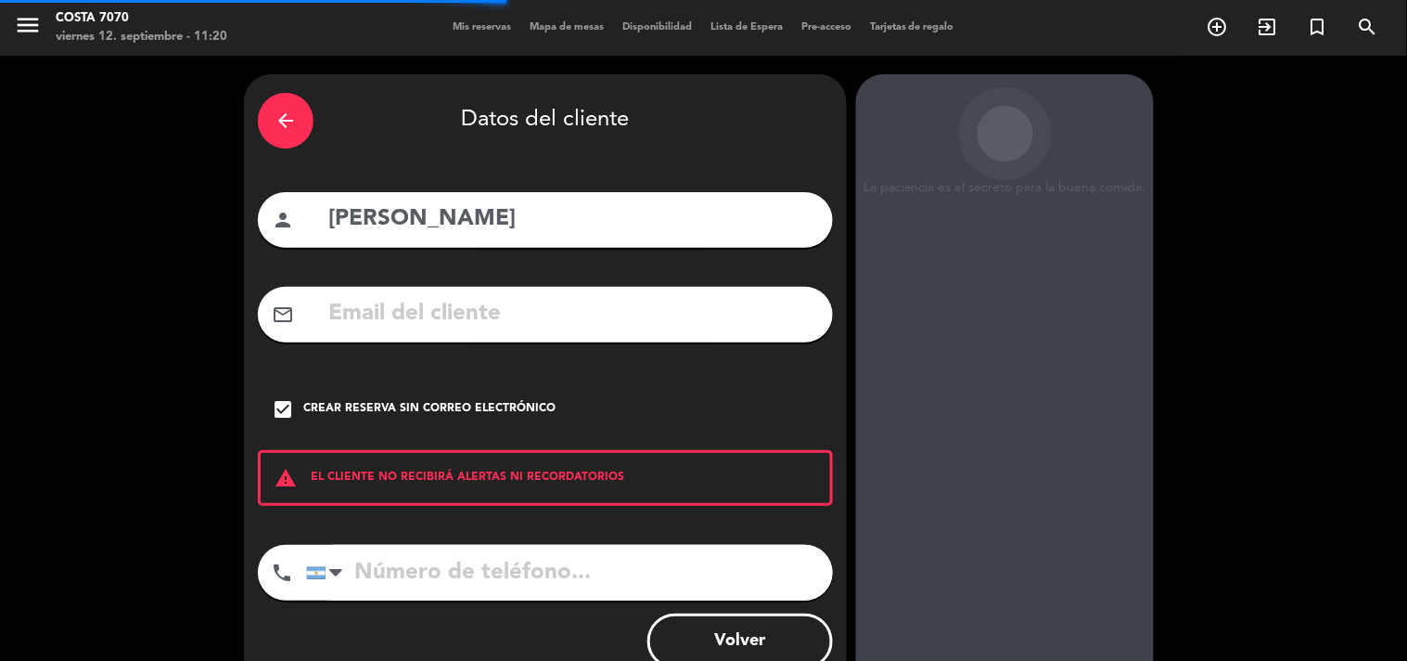
scroll to position [74, 0]
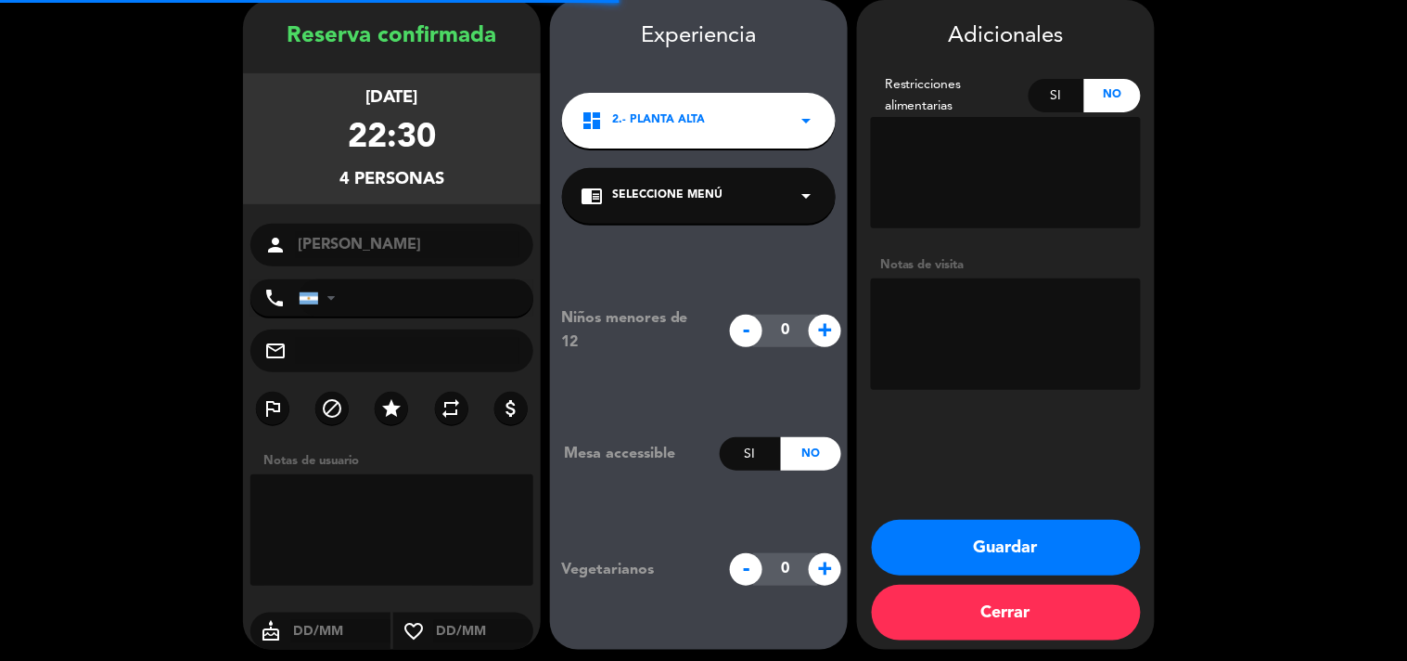
click at [1017, 365] on textarea at bounding box center [1006, 333] width 270 height 111
type textarea "Res Kiara - Invitación"
click at [1026, 524] on button "Guardar" at bounding box center [1006, 548] width 269 height 56
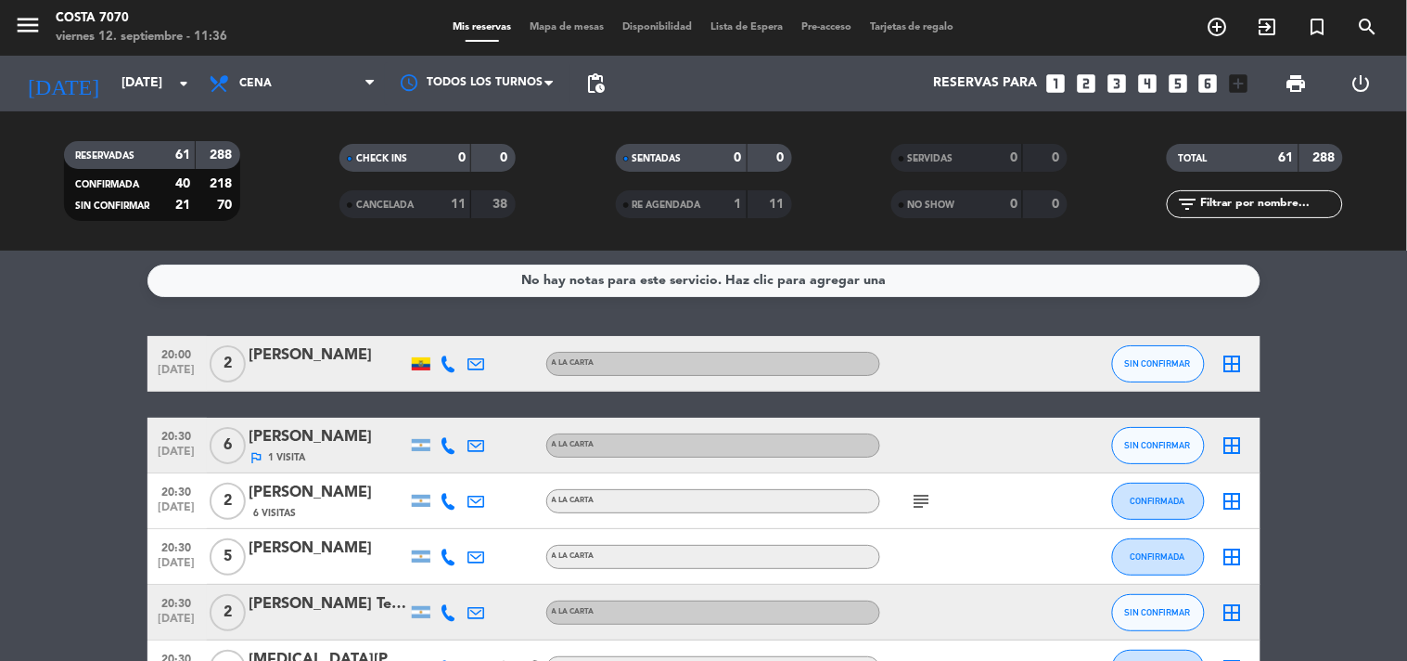
click at [1269, 204] on input "text" at bounding box center [1271, 204] width 144 height 20
click at [167, 72] on input "[DATE]" at bounding box center [200, 83] width 176 height 33
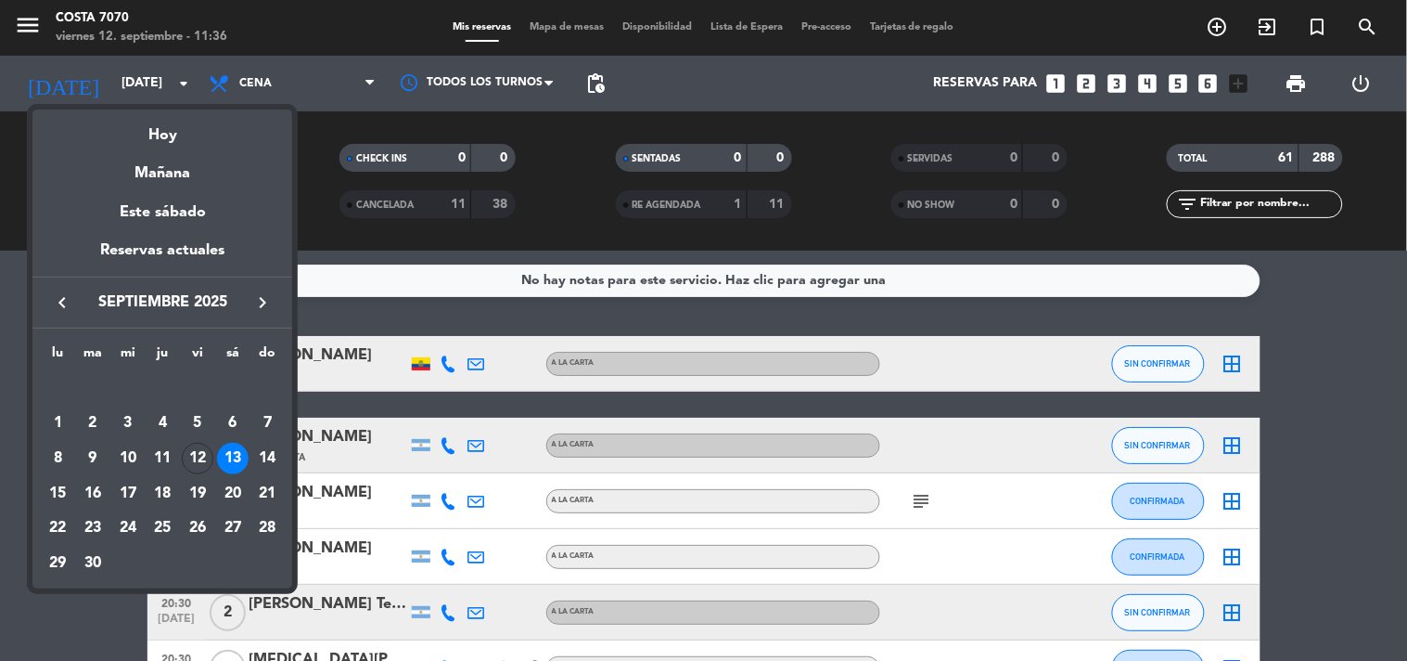
click at [195, 450] on div "12" at bounding box center [198, 459] width 32 height 32
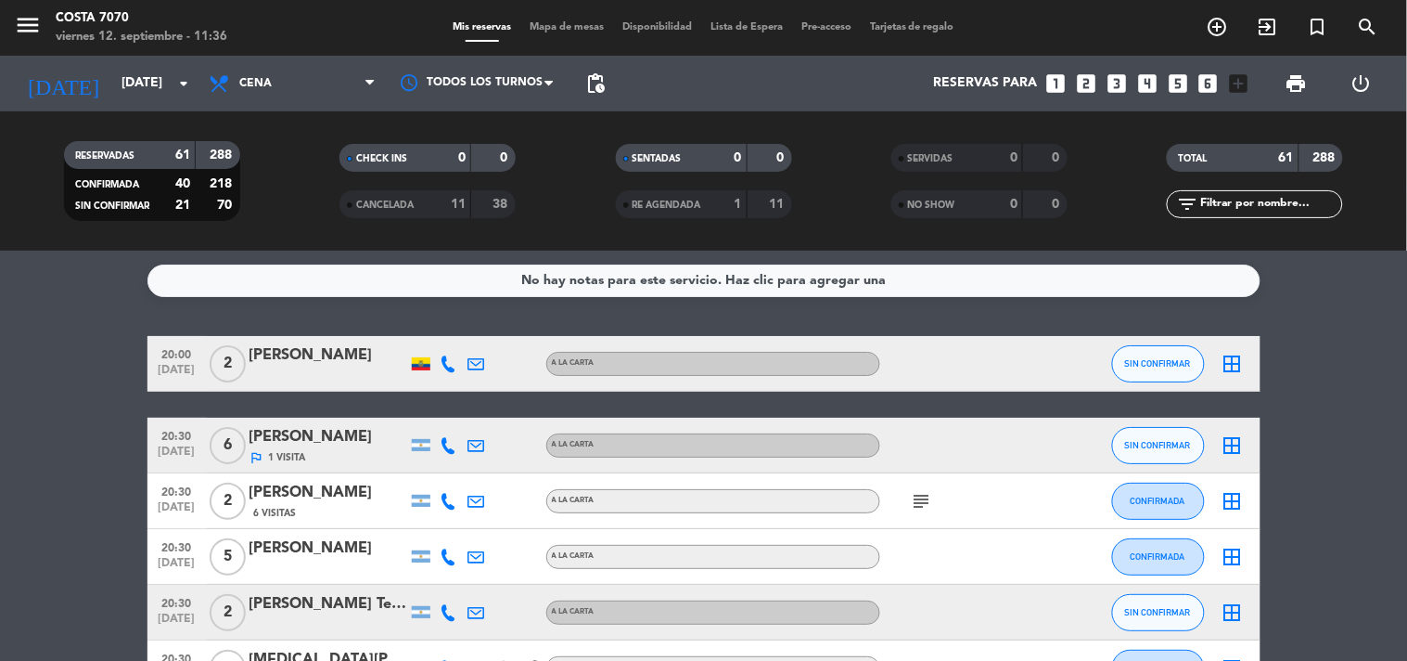
type input "[DATE]"
drag, startPoint x: 1308, startPoint y: 200, endPoint x: 1322, endPoint y: 212, distance: 17.8
click at [1308, 200] on input "text" at bounding box center [1271, 204] width 144 height 20
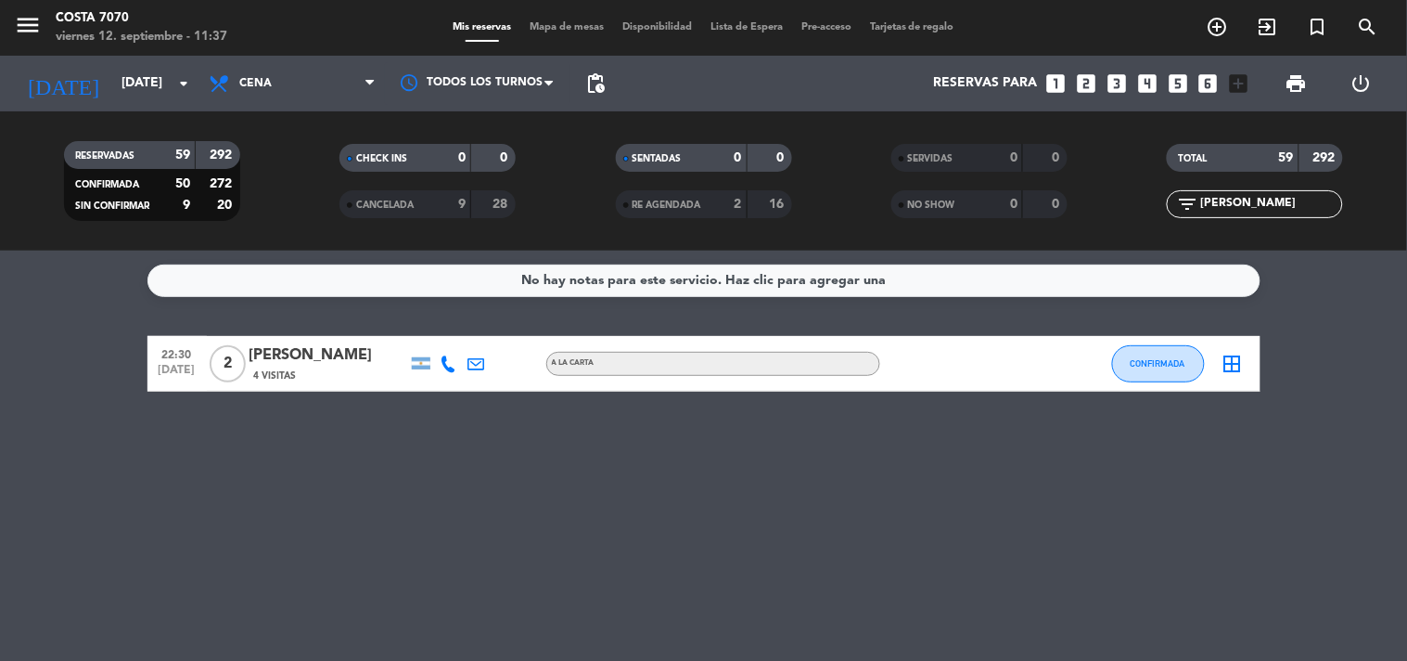
drag, startPoint x: 1256, startPoint y: 202, endPoint x: 1053, endPoint y: 188, distance: 203.7
click at [1053, 188] on div "RESERVADAS 59 292 CONFIRMADA 50 272 SIN CONFIRMAR 9 20 CHECK INS 0 0 CANCELADA …" at bounding box center [703, 181] width 1407 height 102
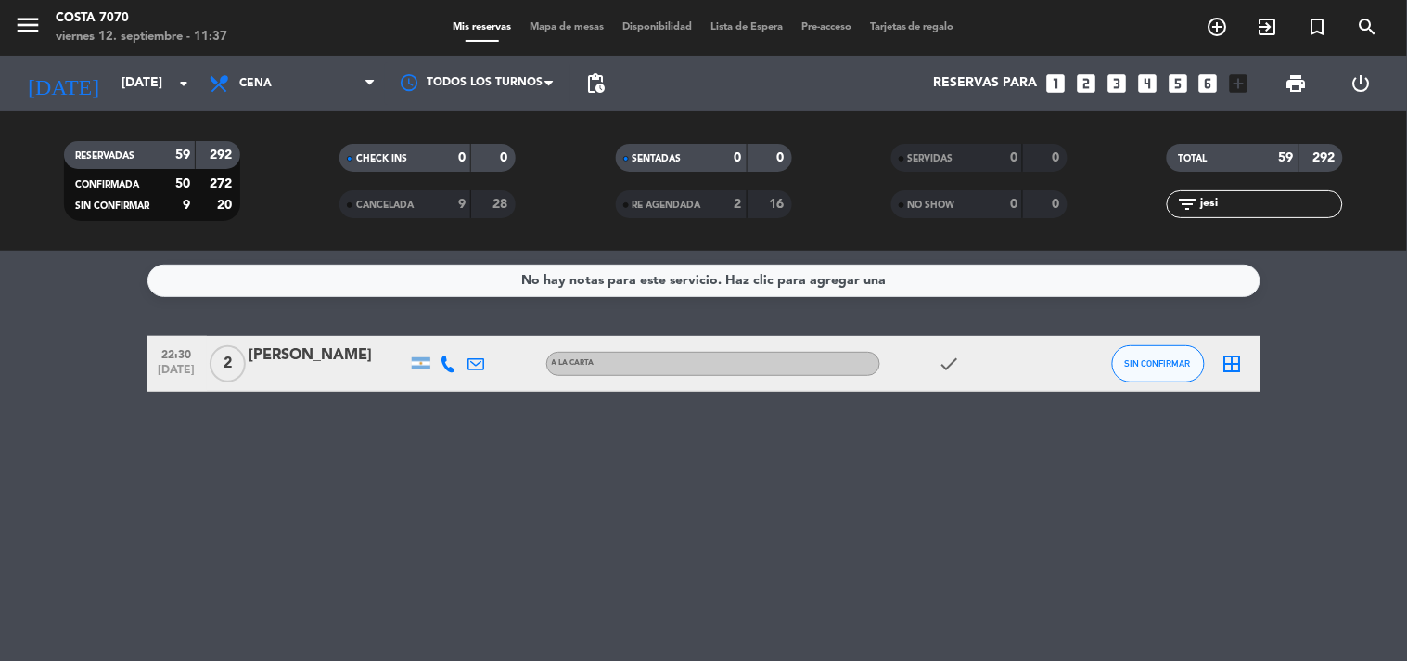
type input "jesi"
click at [1127, 366] on span "SIN CONFIRMAR" at bounding box center [1158, 363] width 66 height 10
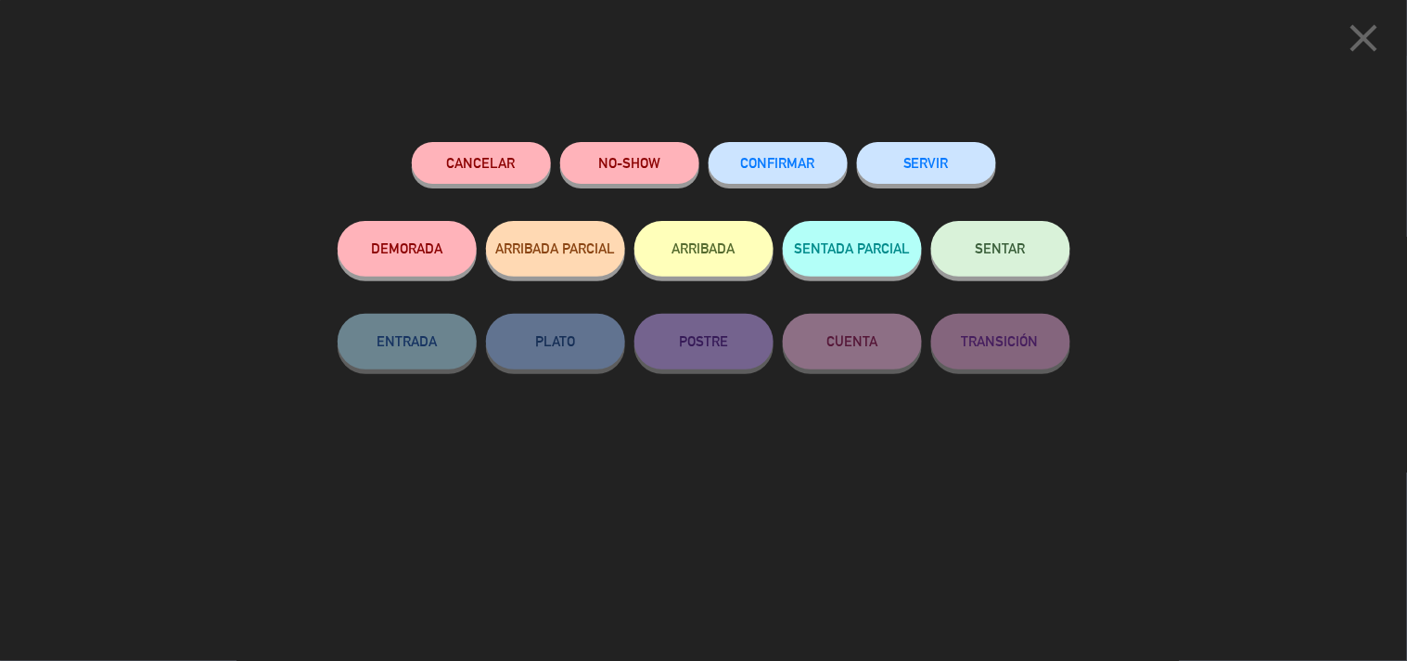
click at [484, 170] on button "Cancelar" at bounding box center [481, 163] width 139 height 42
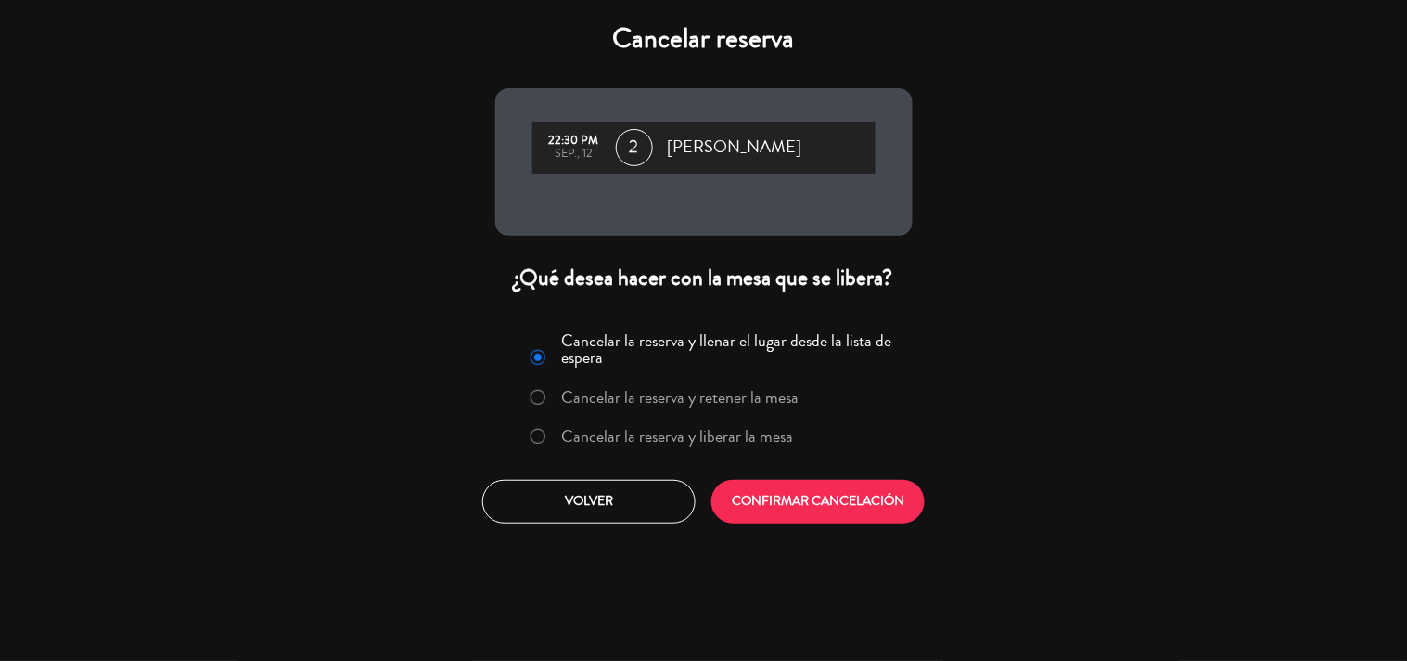
click at [665, 429] on label "Cancelar la reserva y liberar la mesa" at bounding box center [677, 436] width 232 height 17
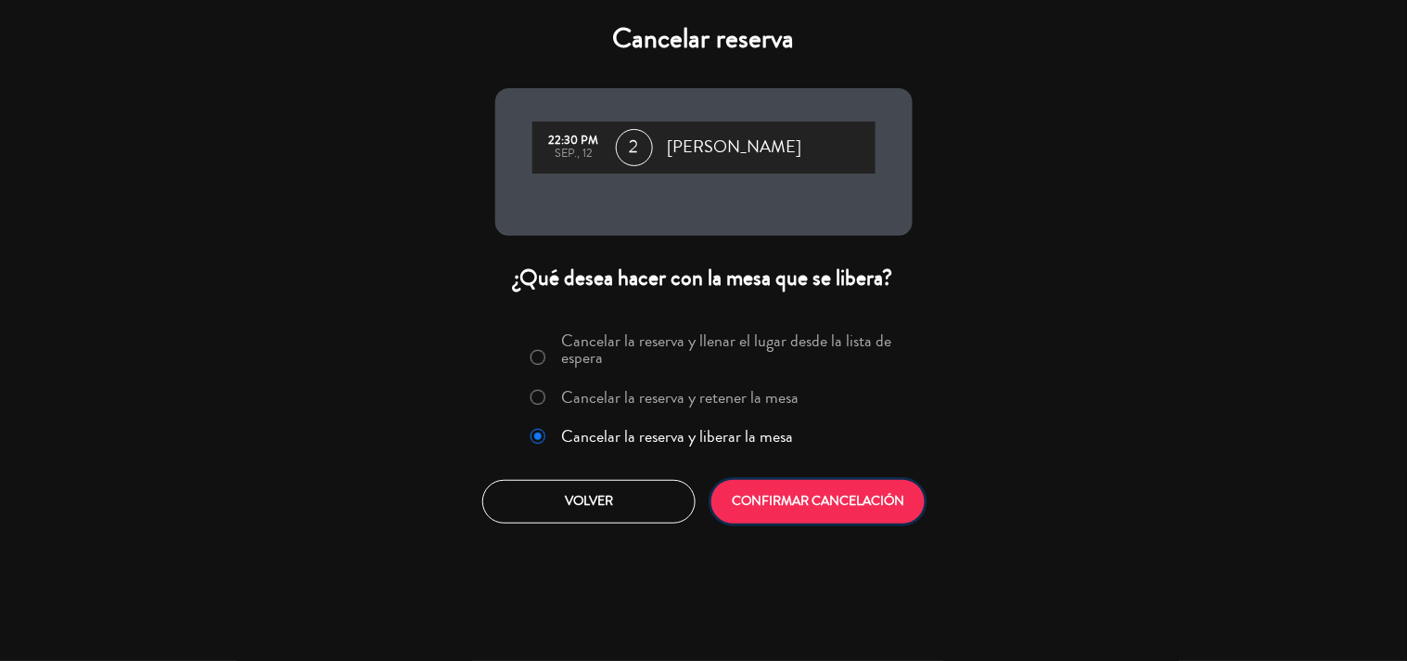
click at [795, 496] on button "CONFIRMAR CANCELACIÓN" at bounding box center [818, 502] width 213 height 44
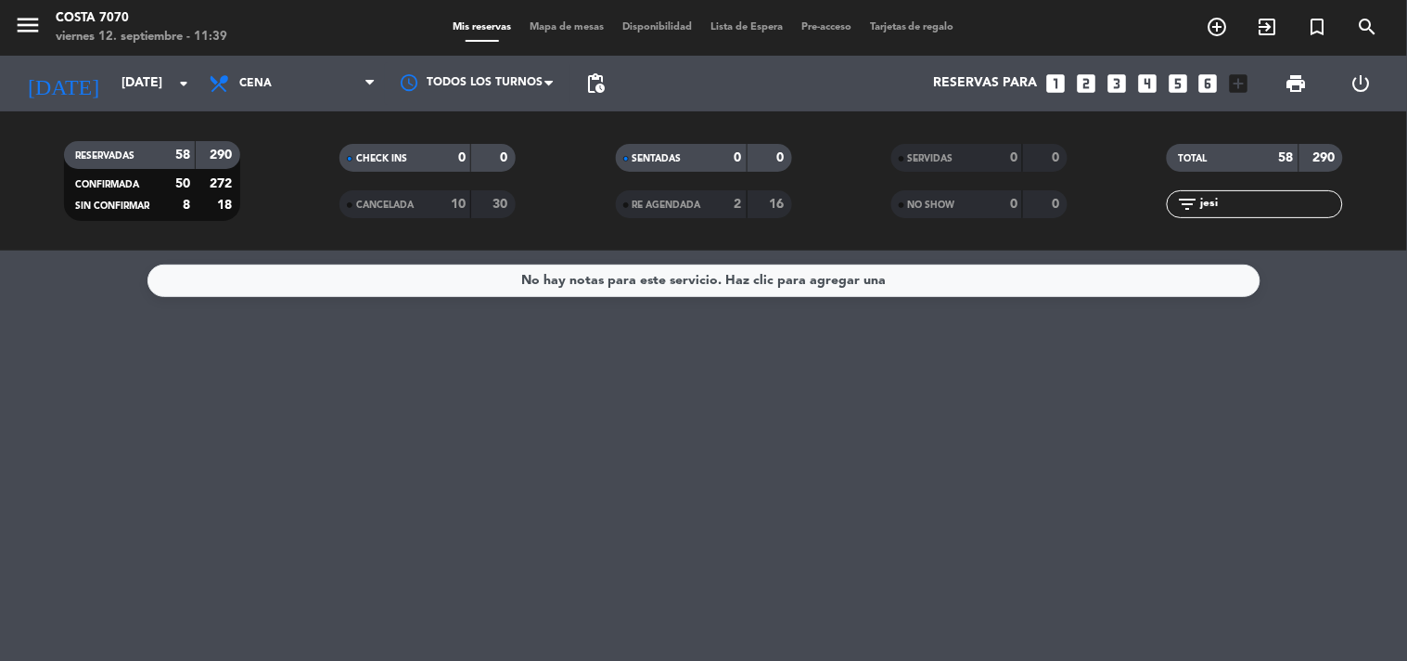
click at [1215, 206] on input "jesi" at bounding box center [1271, 204] width 144 height 20
